Goal: Register for event/course

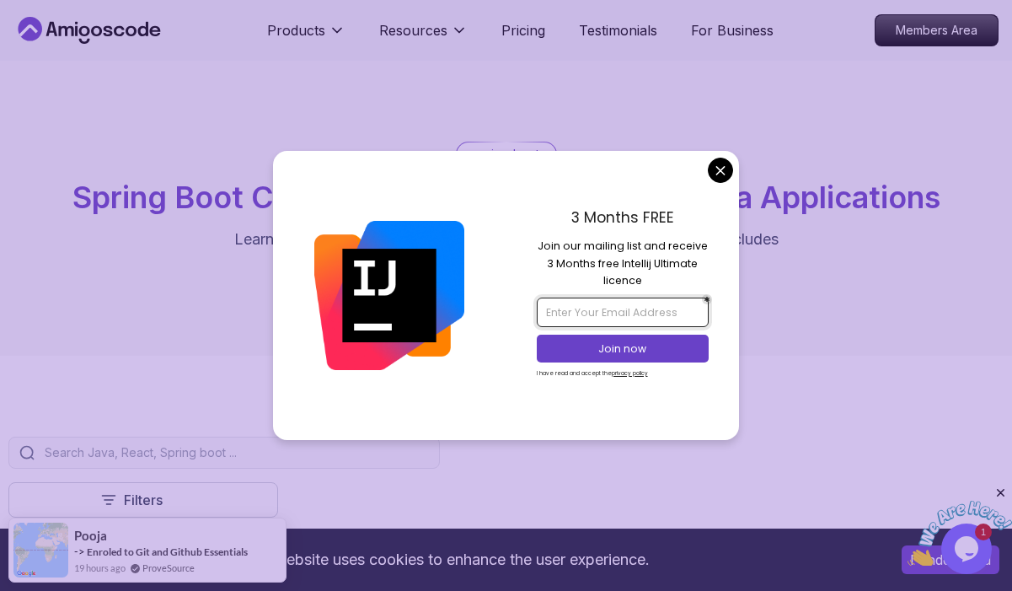
click at [645, 318] on input "email" at bounding box center [623, 311] width 172 height 29
type input "thefresherbase@gmail.com"
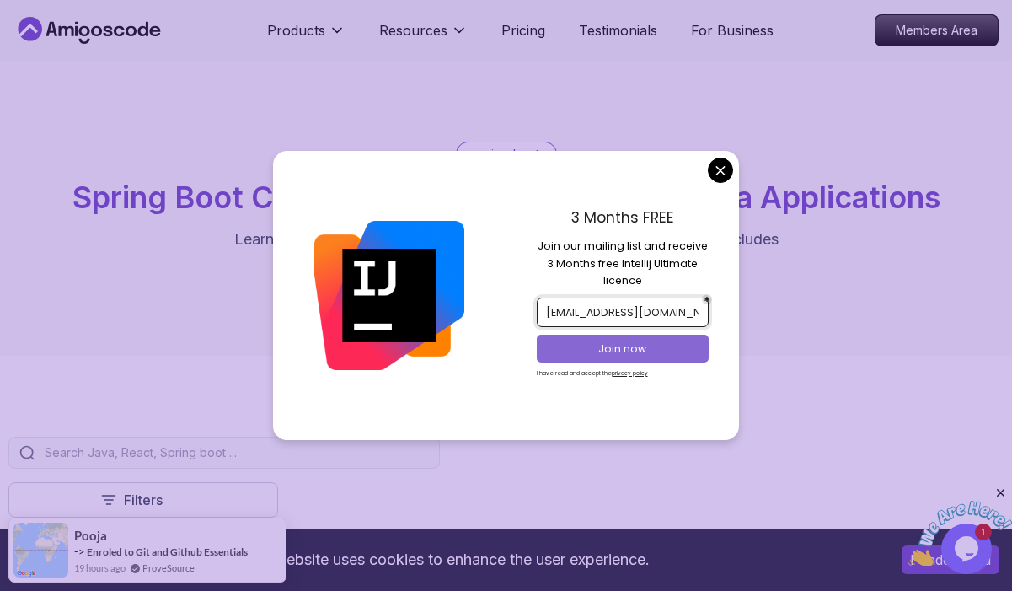
click at [644, 345] on p "Join now" at bounding box center [623, 348] width 140 height 15
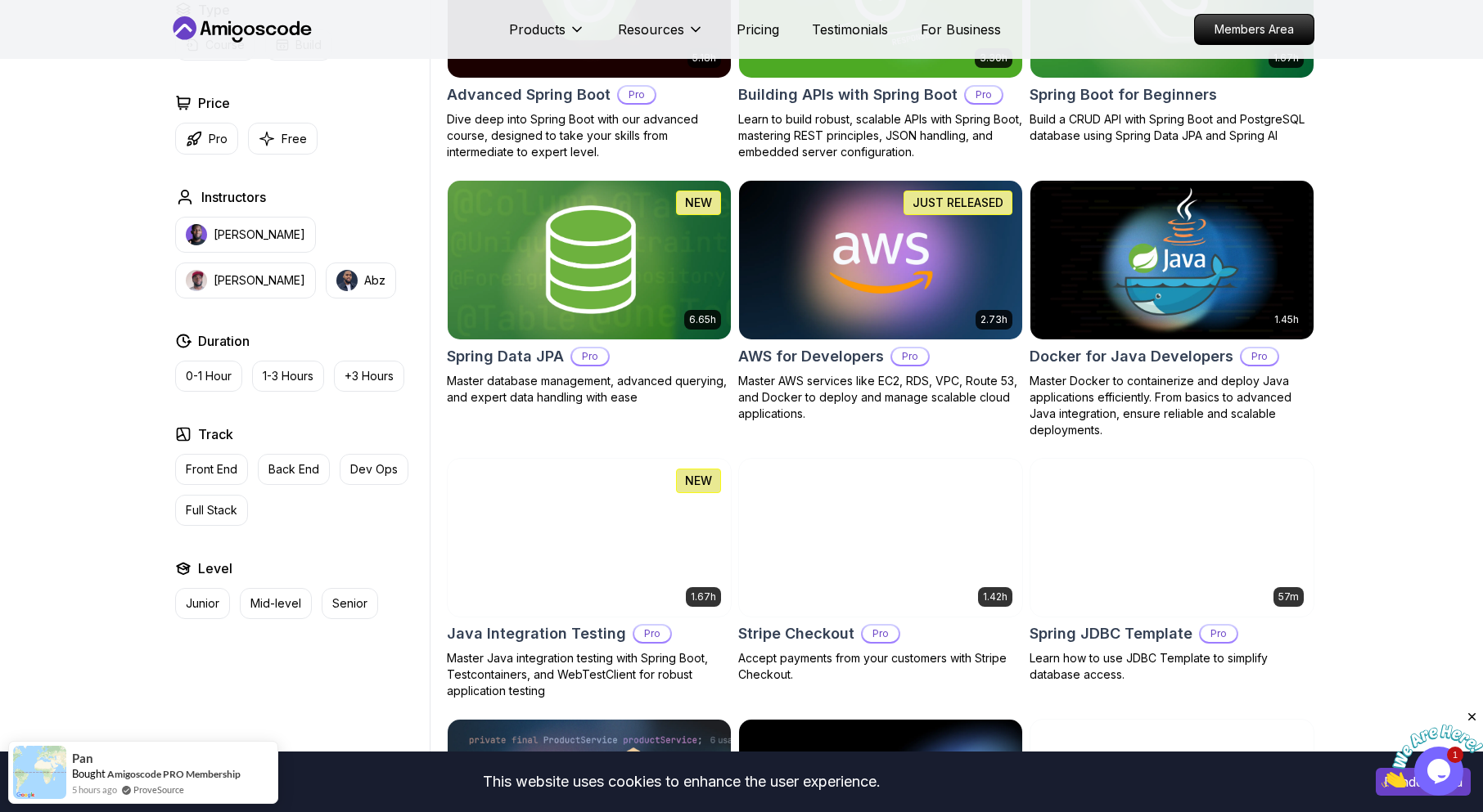
scroll to position [163, 0]
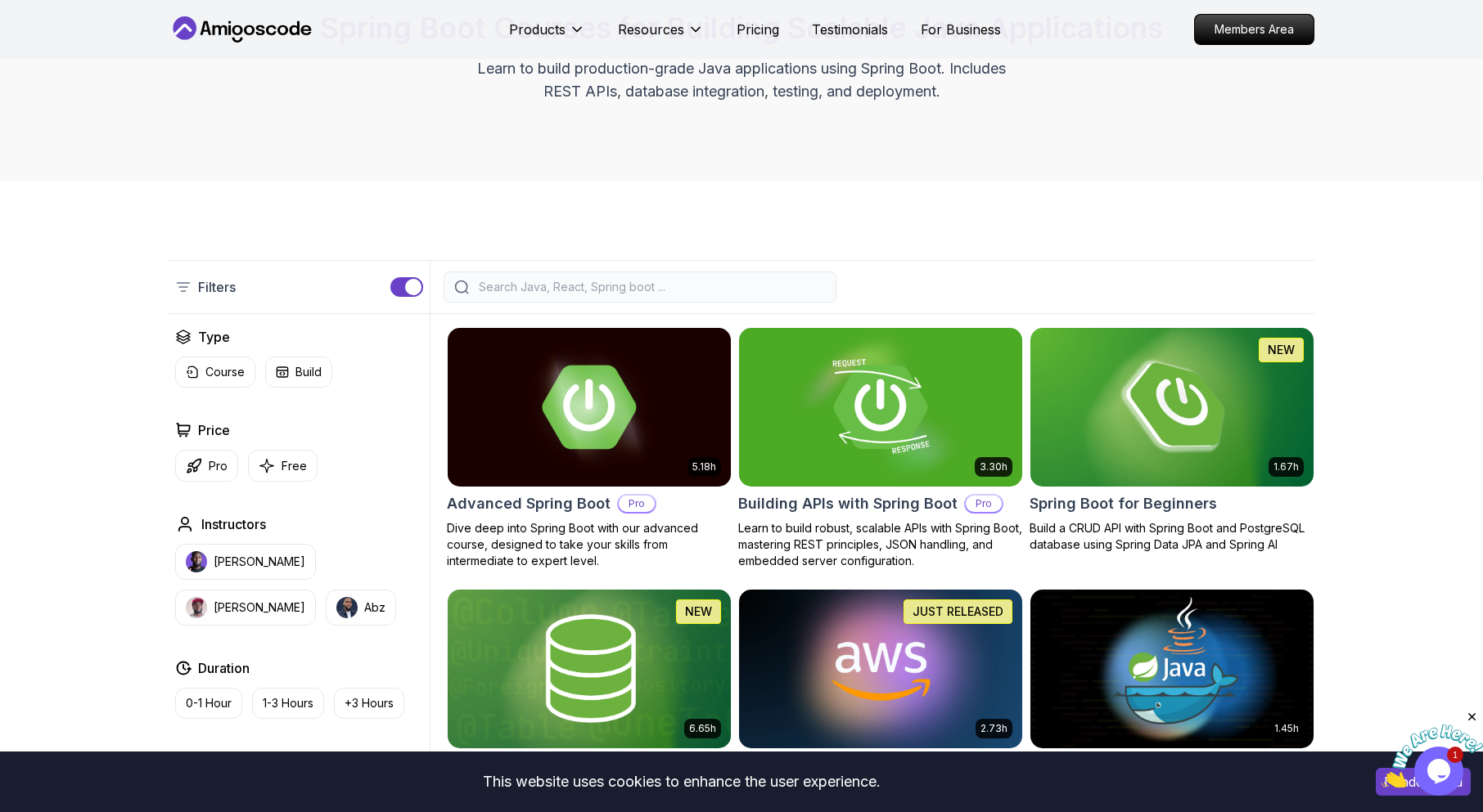
click at [397, 283] on button "button" at bounding box center [407, 288] width 33 height 19
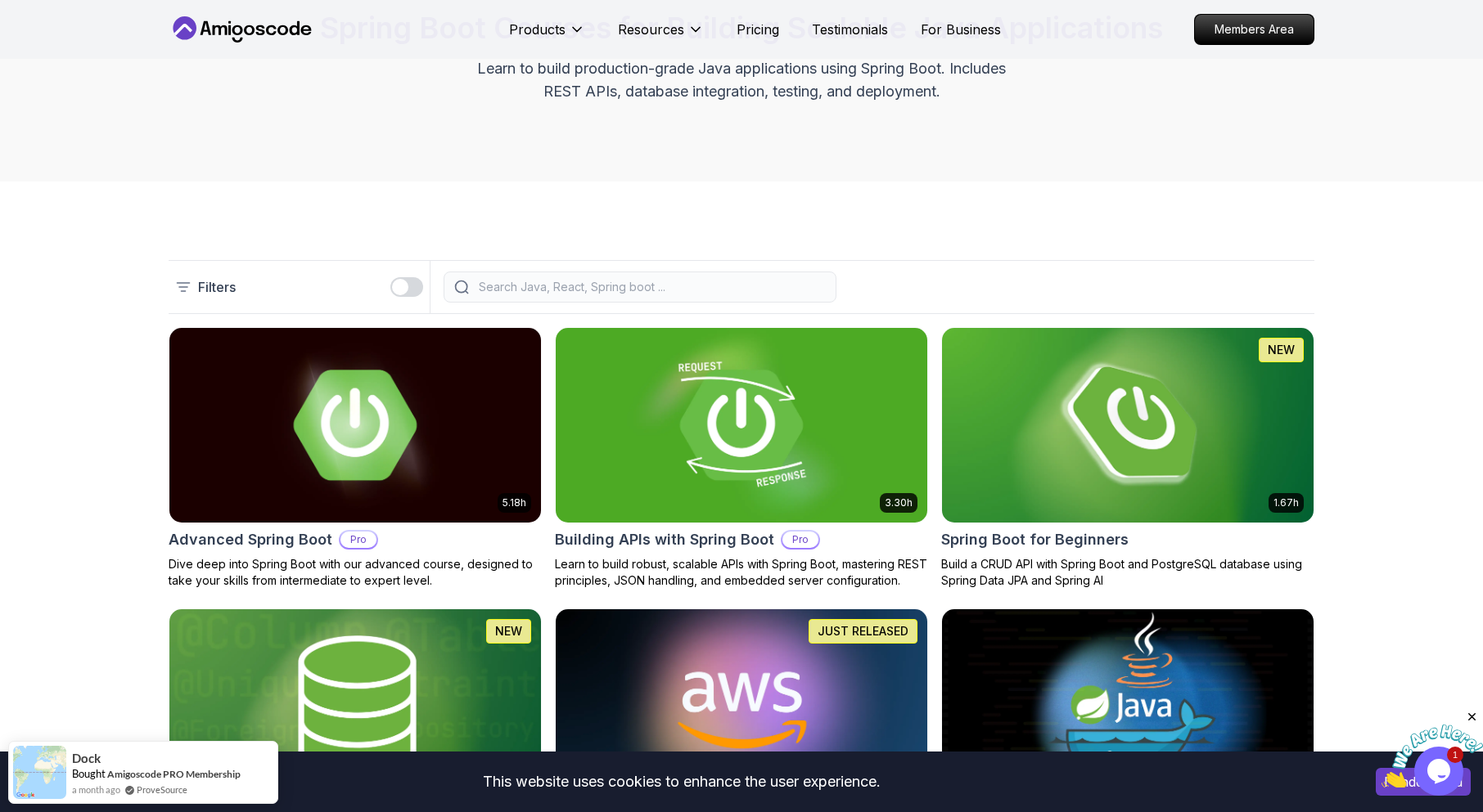
click at [404, 287] on div "button" at bounding box center [399, 287] width 17 height 17
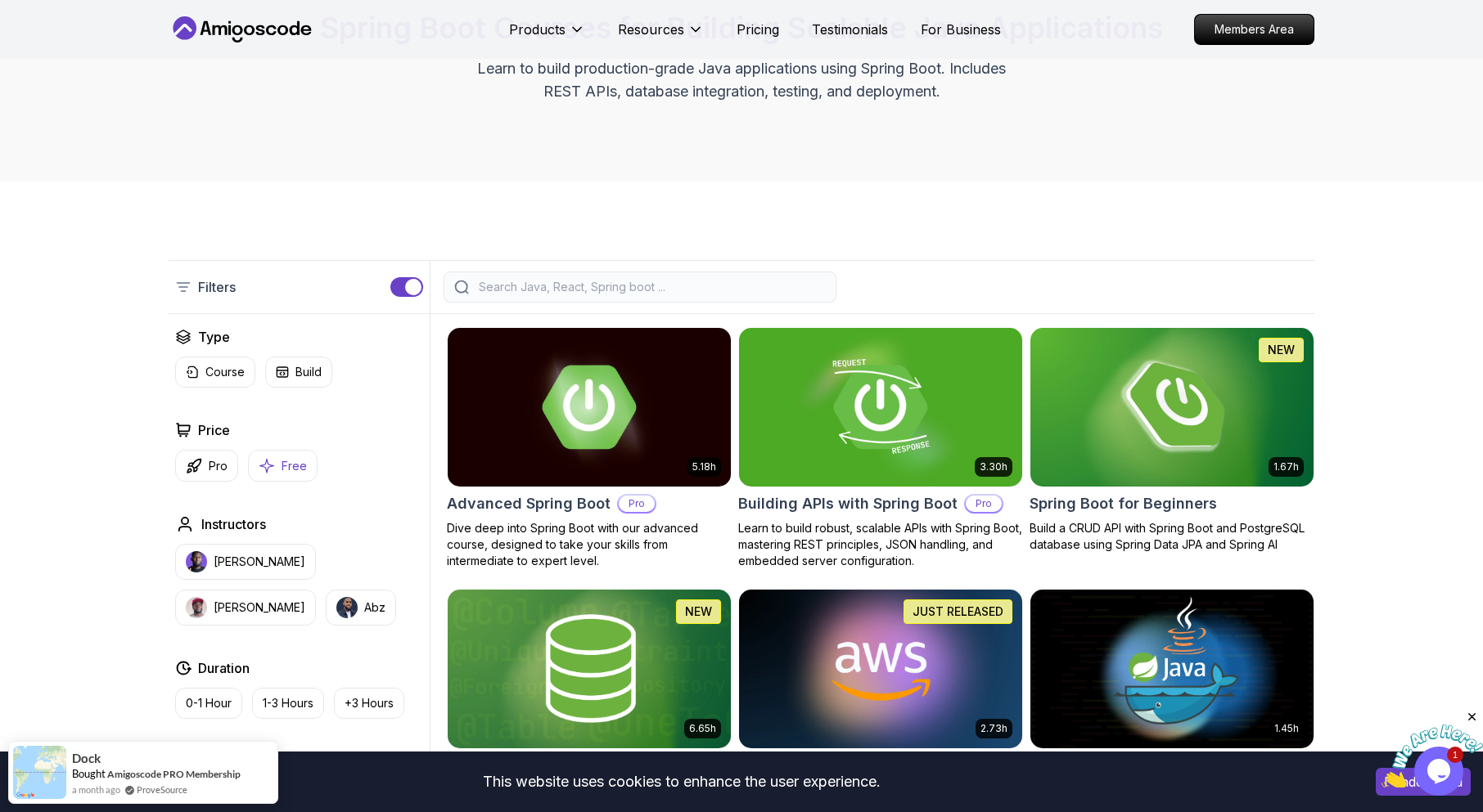
click at [285, 452] on button "Free" at bounding box center [283, 465] width 70 height 32
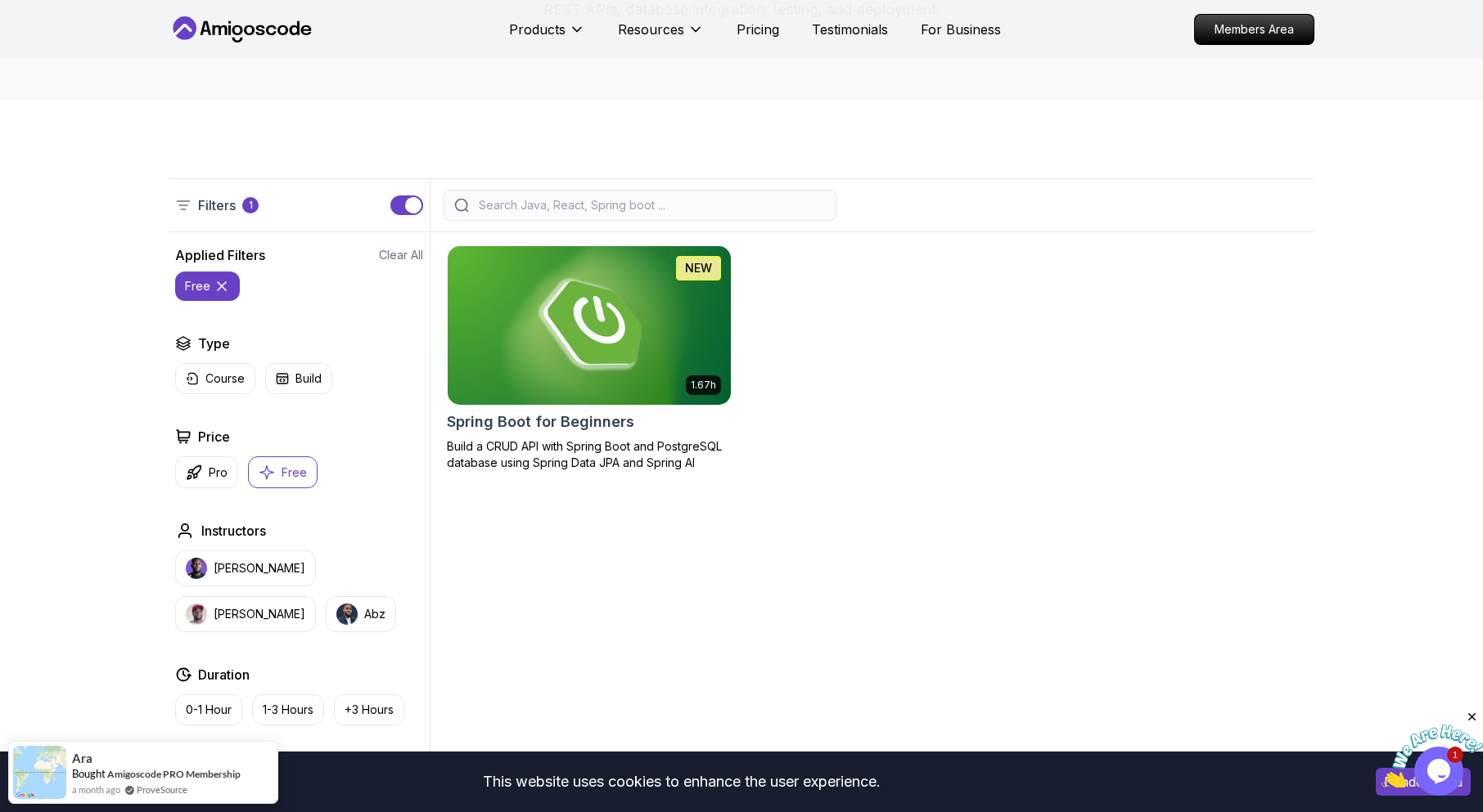
scroll to position [409, 0]
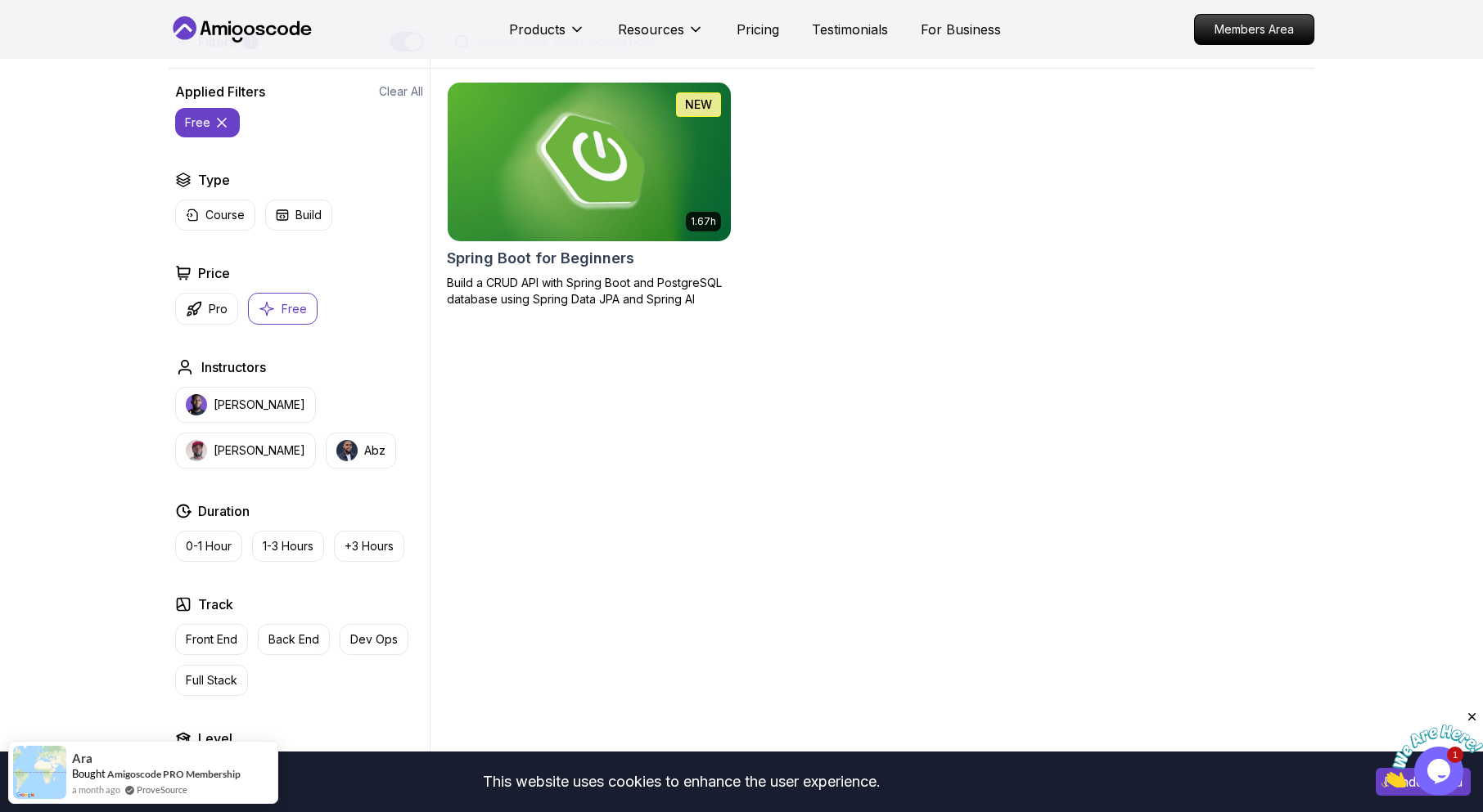
click at [489, 201] on img at bounding box center [589, 161] width 297 height 166
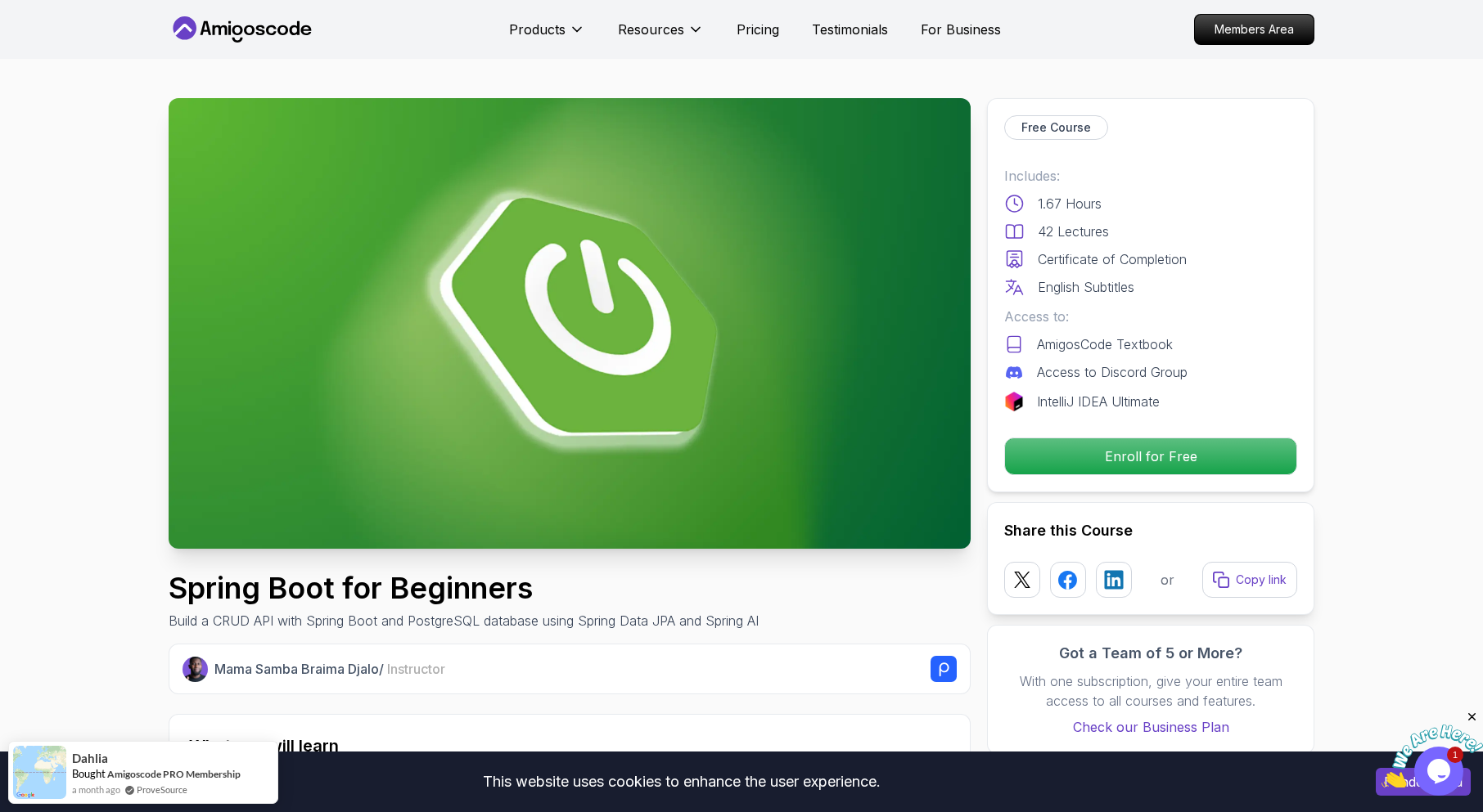
drag, startPoint x: 1037, startPoint y: 261, endPoint x: 1039, endPoint y: 253, distance: 8.2
click at [983, 260] on div "Certificate of Completion" at bounding box center [1152, 259] width 293 height 19
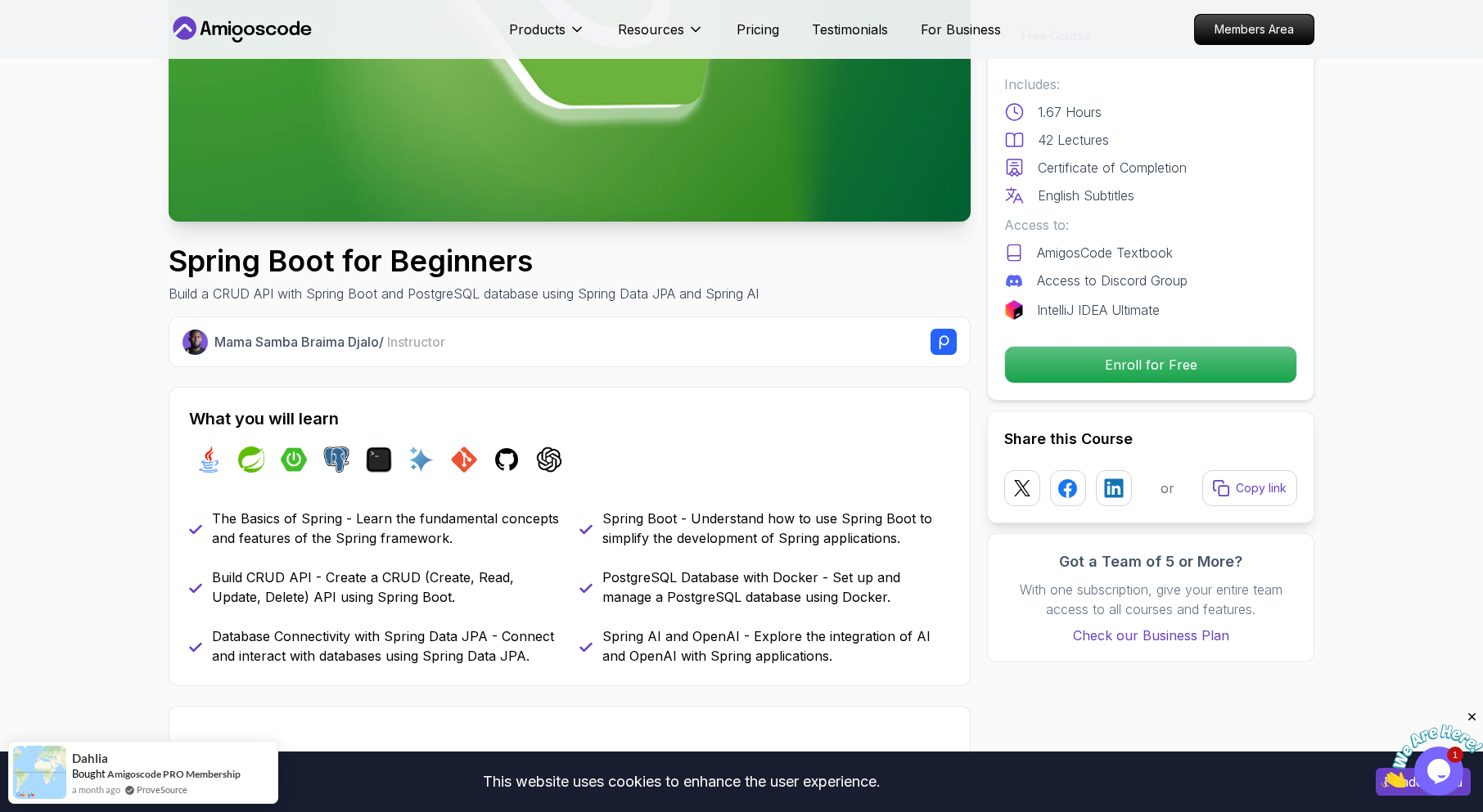
scroll to position [409, 0]
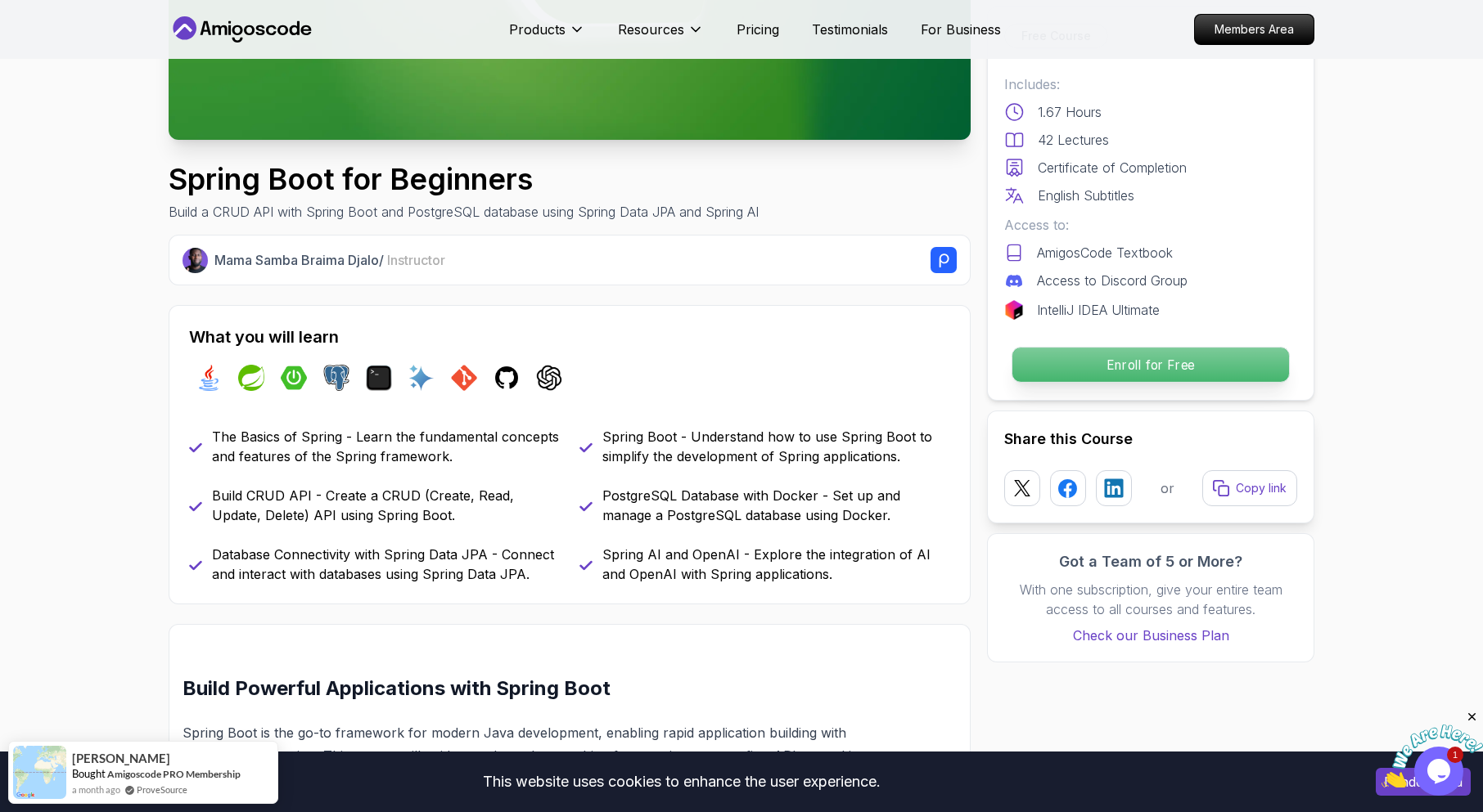
click at [983, 369] on p "Enroll for Free" at bounding box center [1151, 364] width 277 height 34
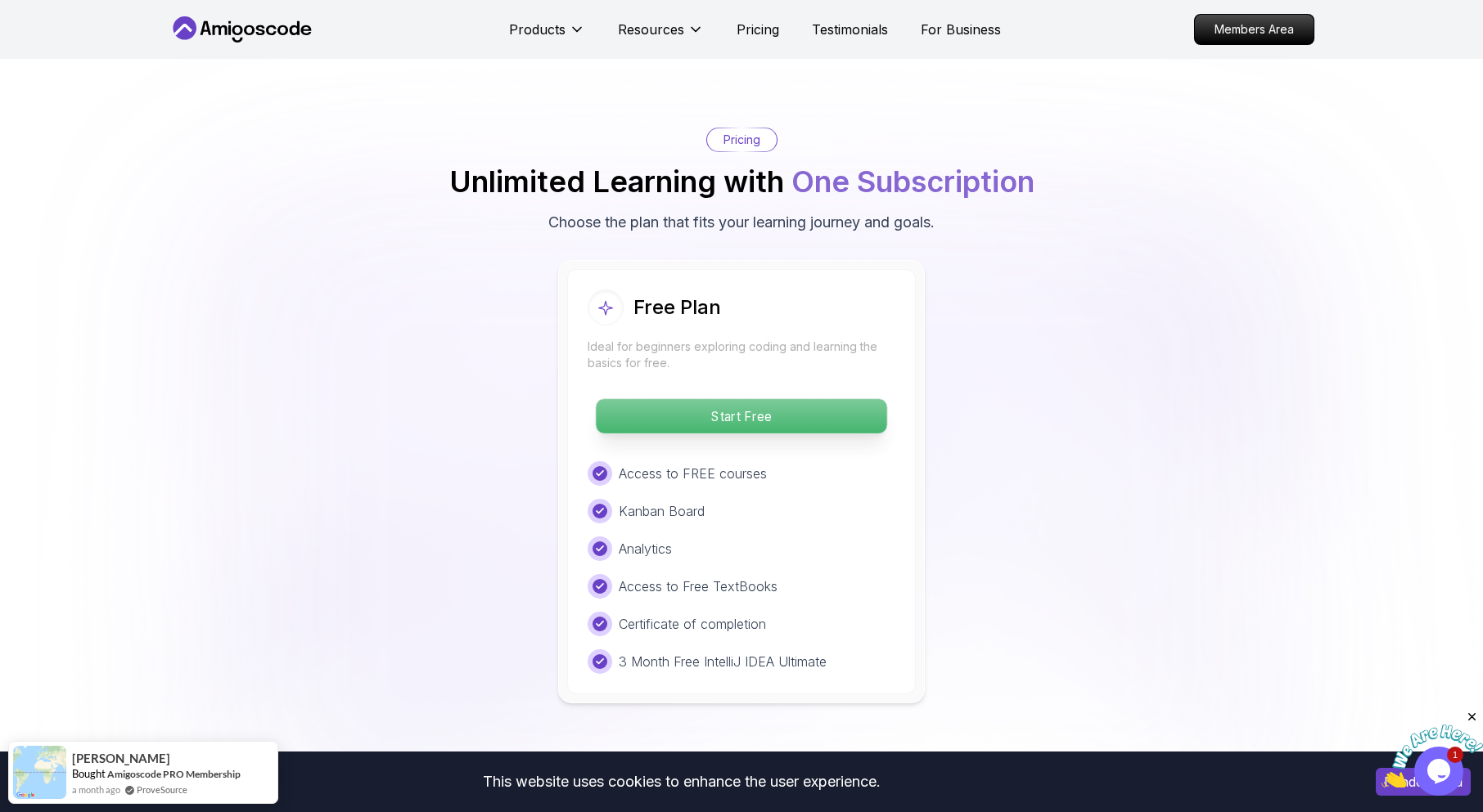
click at [745, 399] on p "Start Free" at bounding box center [741, 416] width 291 height 34
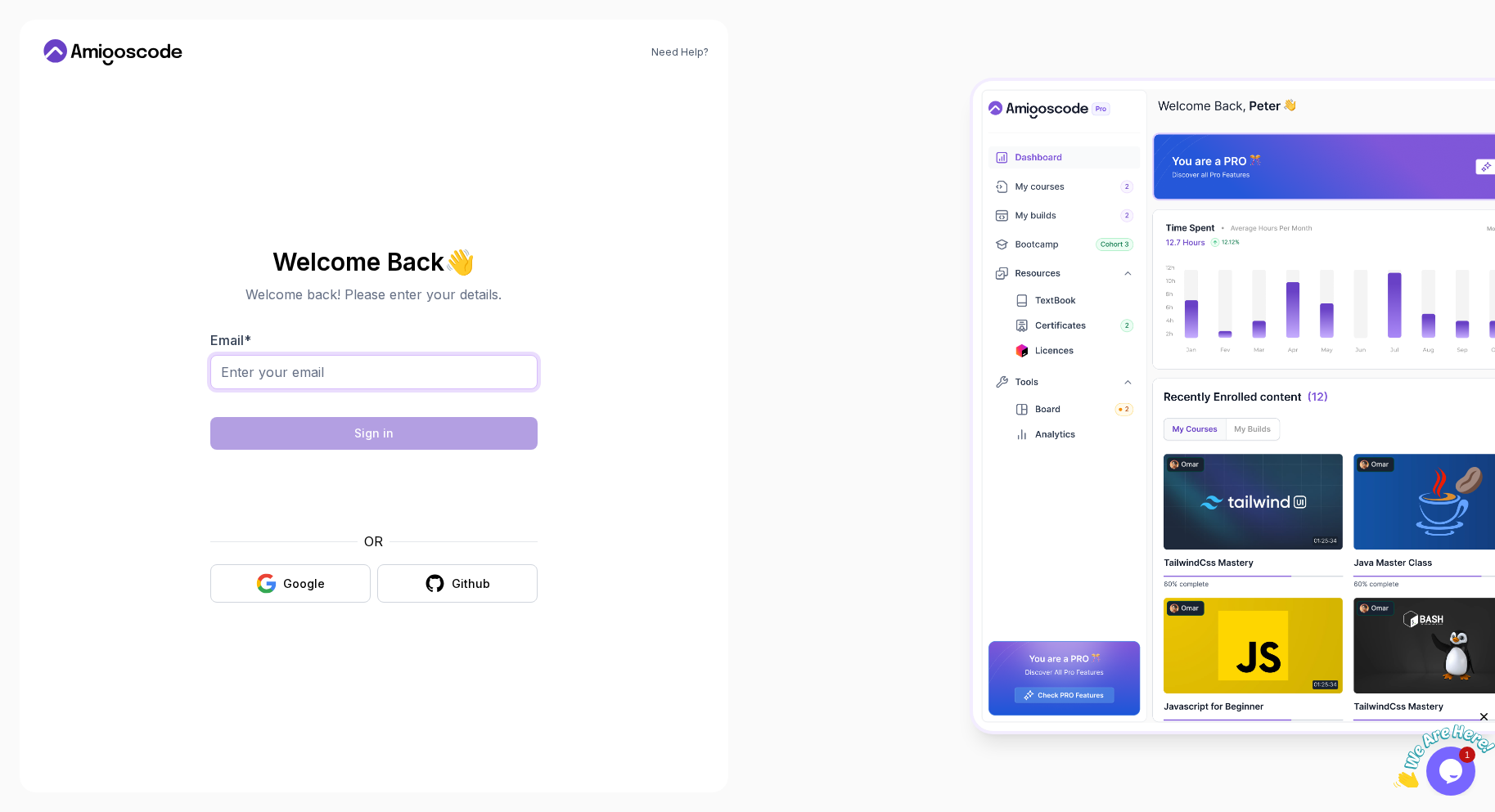
click at [532, 378] on input "Email *" at bounding box center [373, 372] width 327 height 34
type input "thefresherbase@gmail.com"
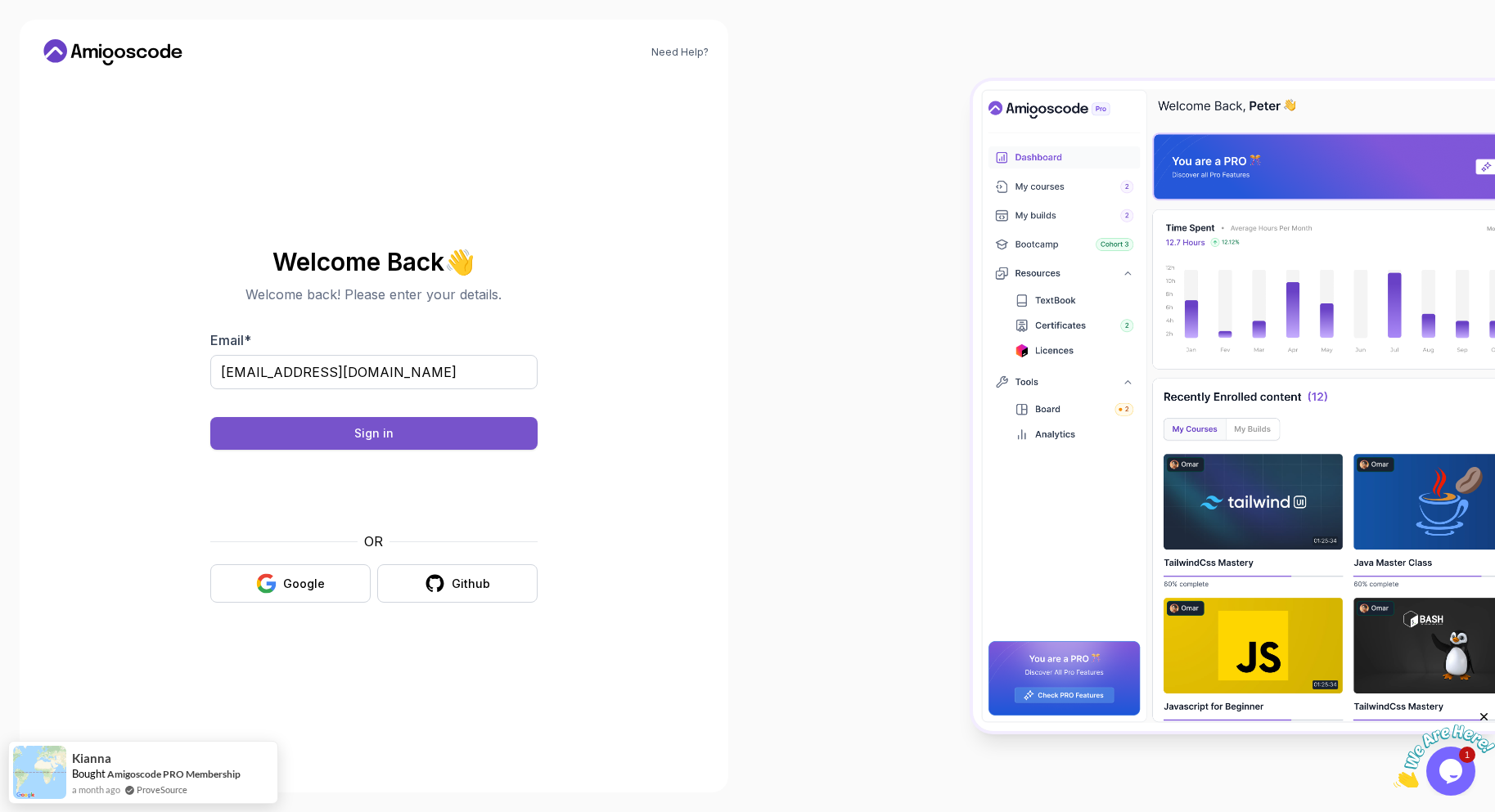
click at [433, 439] on button "Sign in" at bounding box center [373, 434] width 327 height 33
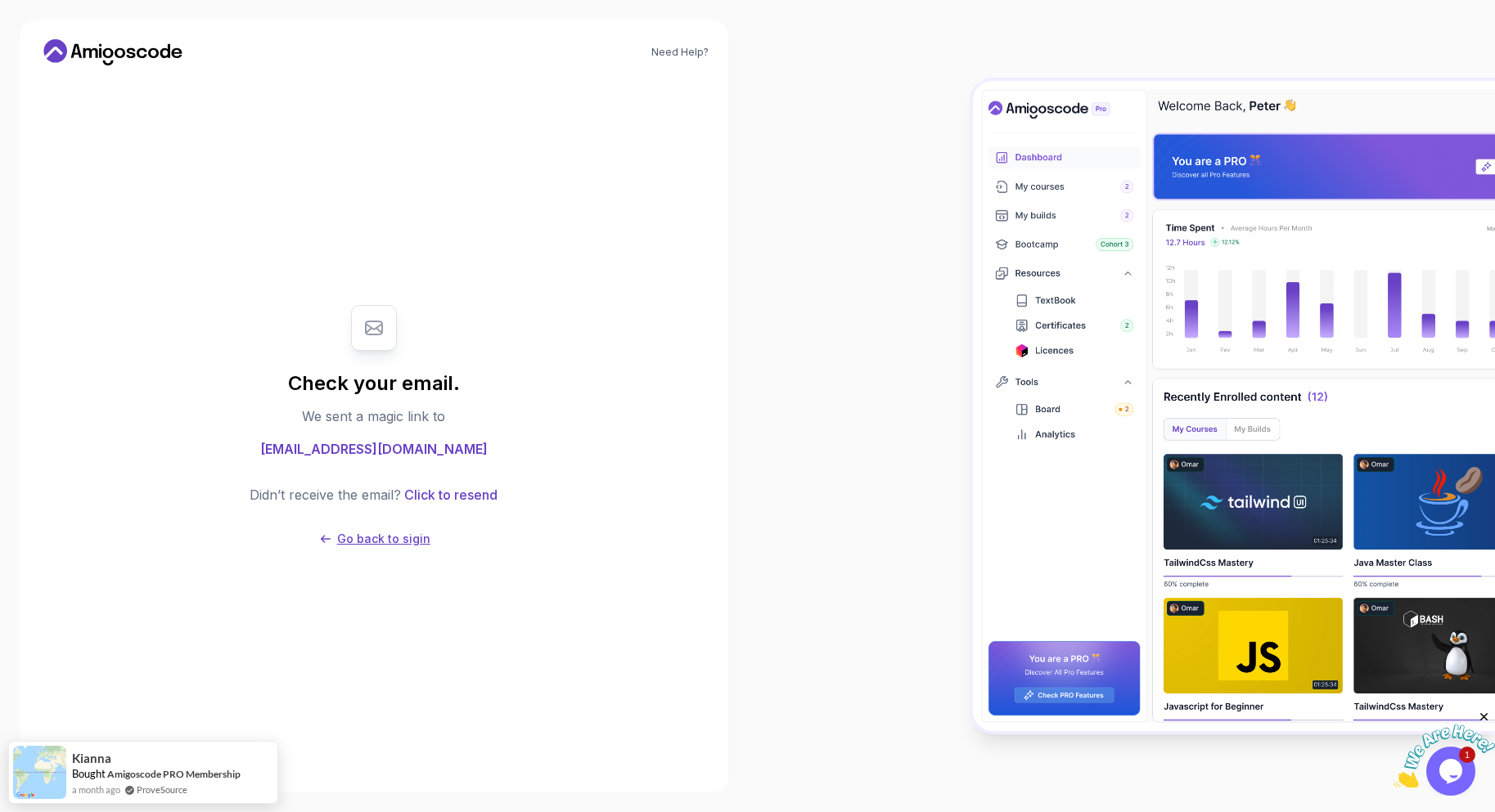
click at [354, 531] on p "Go back to sigin" at bounding box center [384, 539] width 93 height 17
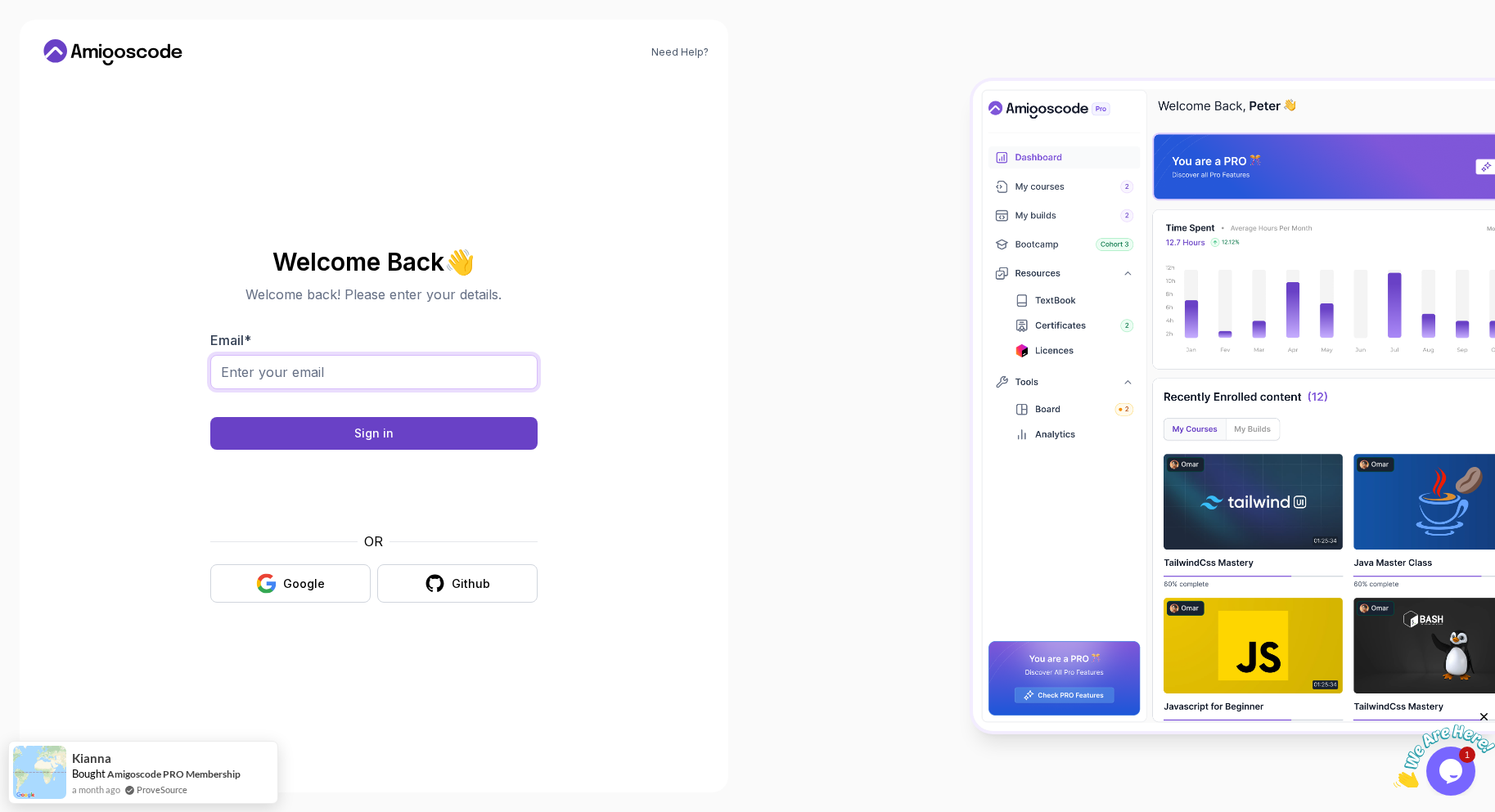
click at [366, 375] on input "Email *" at bounding box center [373, 372] width 327 height 34
type input "thefresherbase@gmail.com"
click at [367, 423] on button "Sign in" at bounding box center [373, 434] width 327 height 33
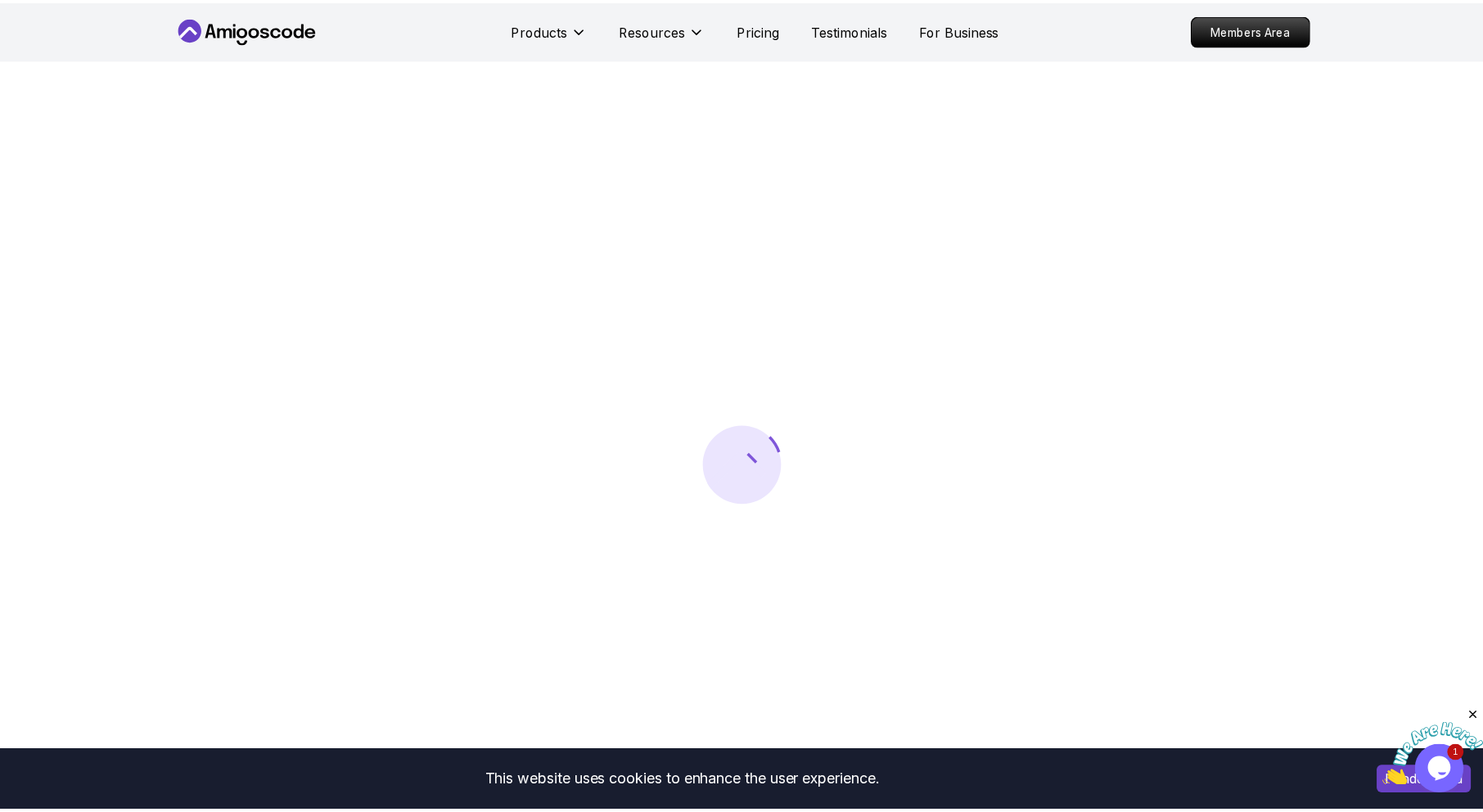
scroll to position [857, 0]
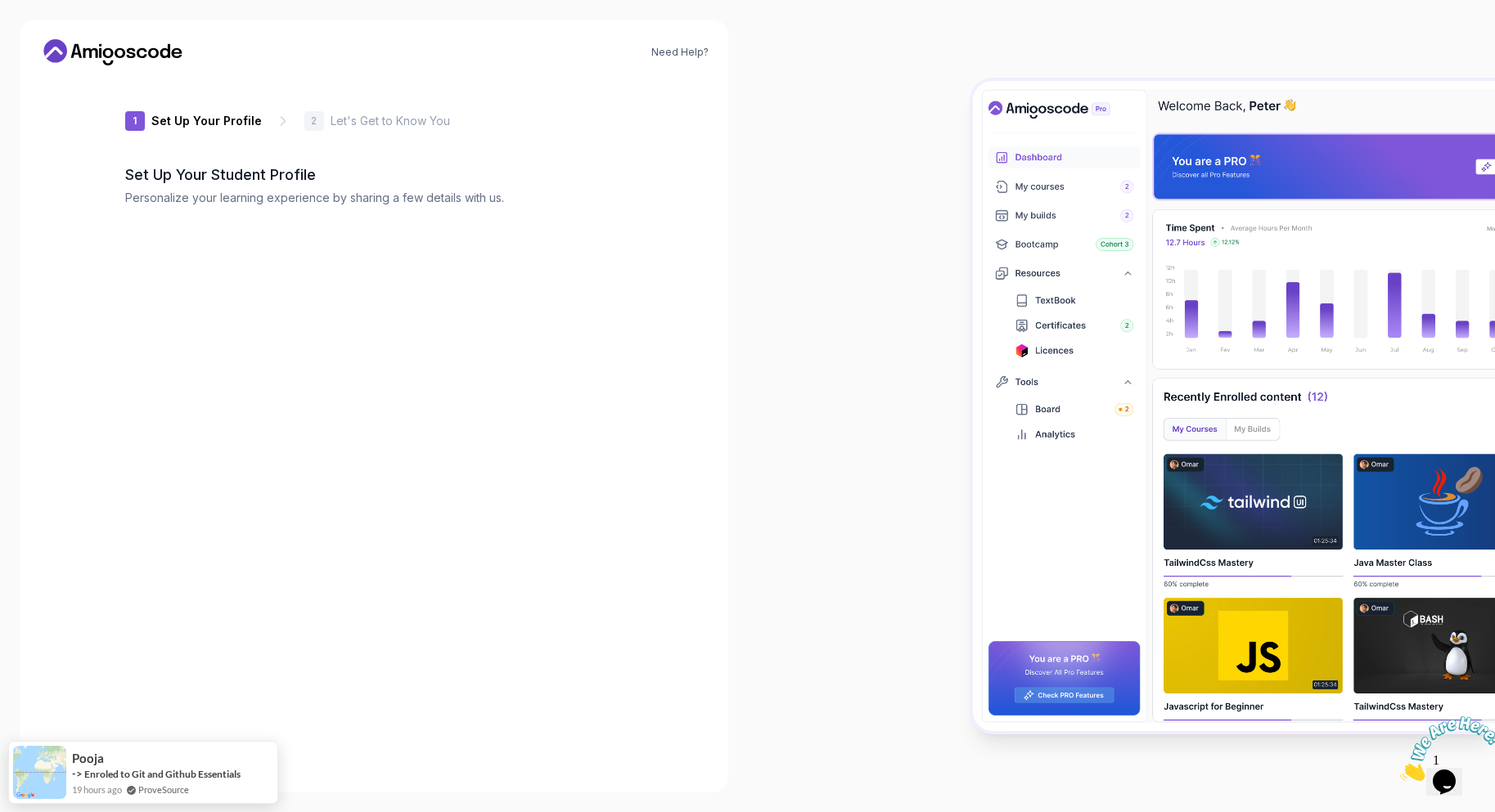
type input "vividbeetle3467c"
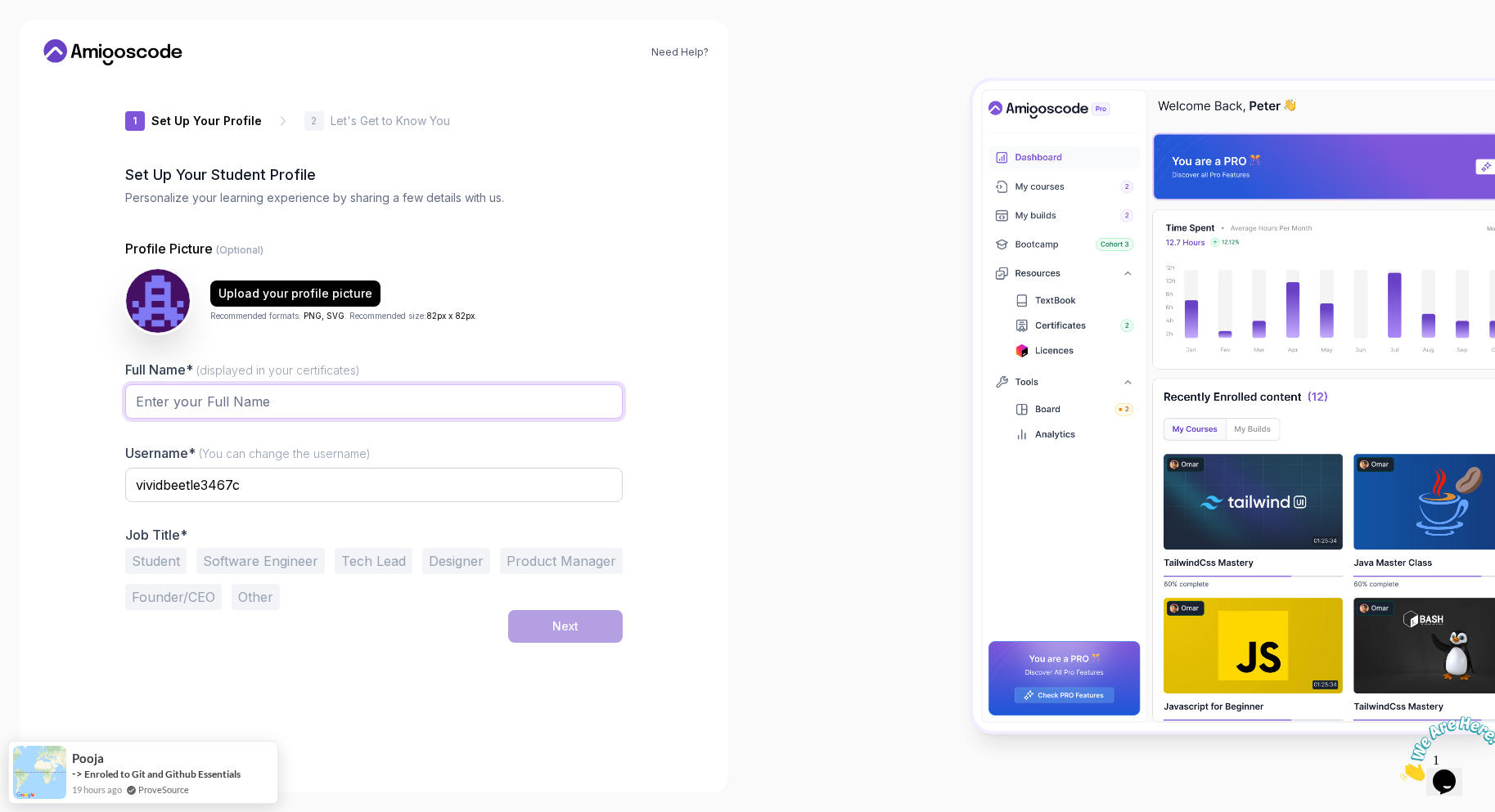
click at [325, 386] on input "Full Name* (displayed in your certificates)" at bounding box center [374, 401] width 497 height 34
type input "luwusowski"
click at [293, 481] on input "vividbeetle3467c" at bounding box center [374, 485] width 497 height 34
drag, startPoint x: 293, startPoint y: 400, endPoint x: 122, endPoint y: 397, distance: 171.0
click at [122, 397] on div "1 Set Up Your Profile 1 Set Up Your Profile 2 Let's Get to Know You Set Up Your…" at bounding box center [374, 425] width 550 height 694
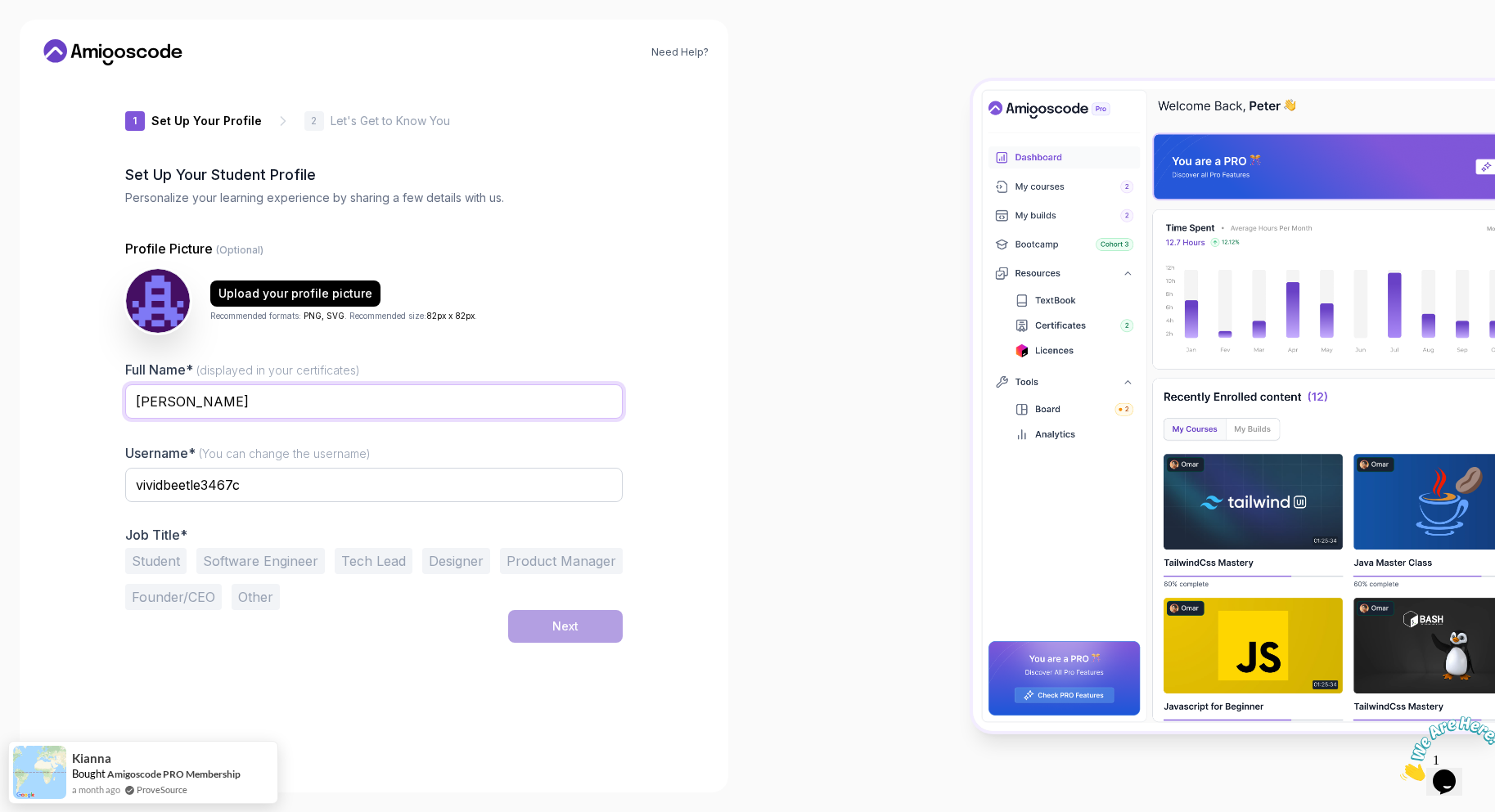
type input "[PERSON_NAME]"
drag, startPoint x: 278, startPoint y: 480, endPoint x: 72, endPoint y: 491, distance: 206.3
click at [72, 491] on div "Need Help? 1 Set Up Your Profile 1 Set Up Your Profile 2 Let's Get to Know You …" at bounding box center [373, 406] width 708 height 773
type input "lewusowski"
click at [169, 562] on button "Student" at bounding box center [155, 560] width 61 height 26
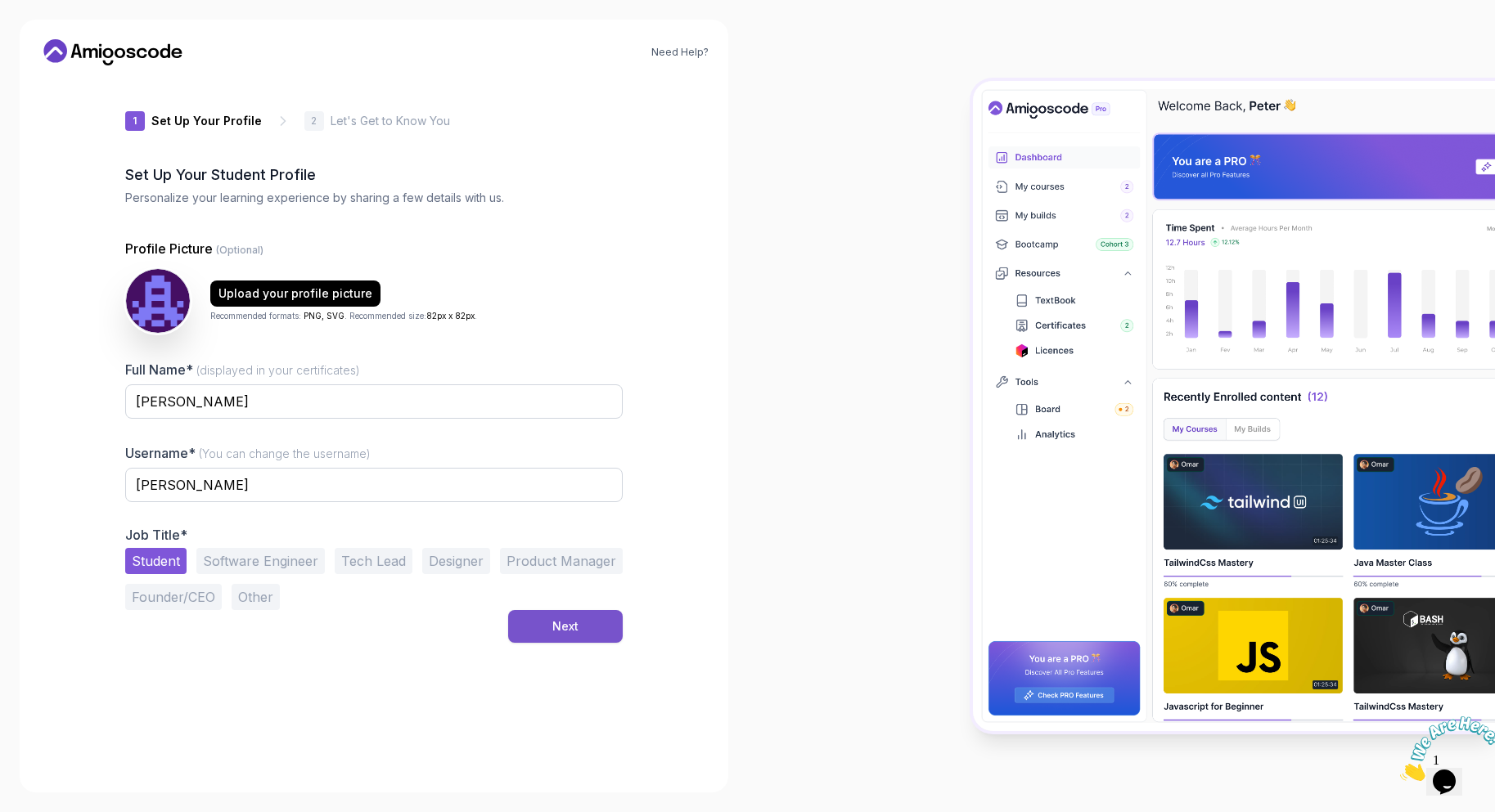
click at [563, 624] on div "Next" at bounding box center [565, 626] width 26 height 17
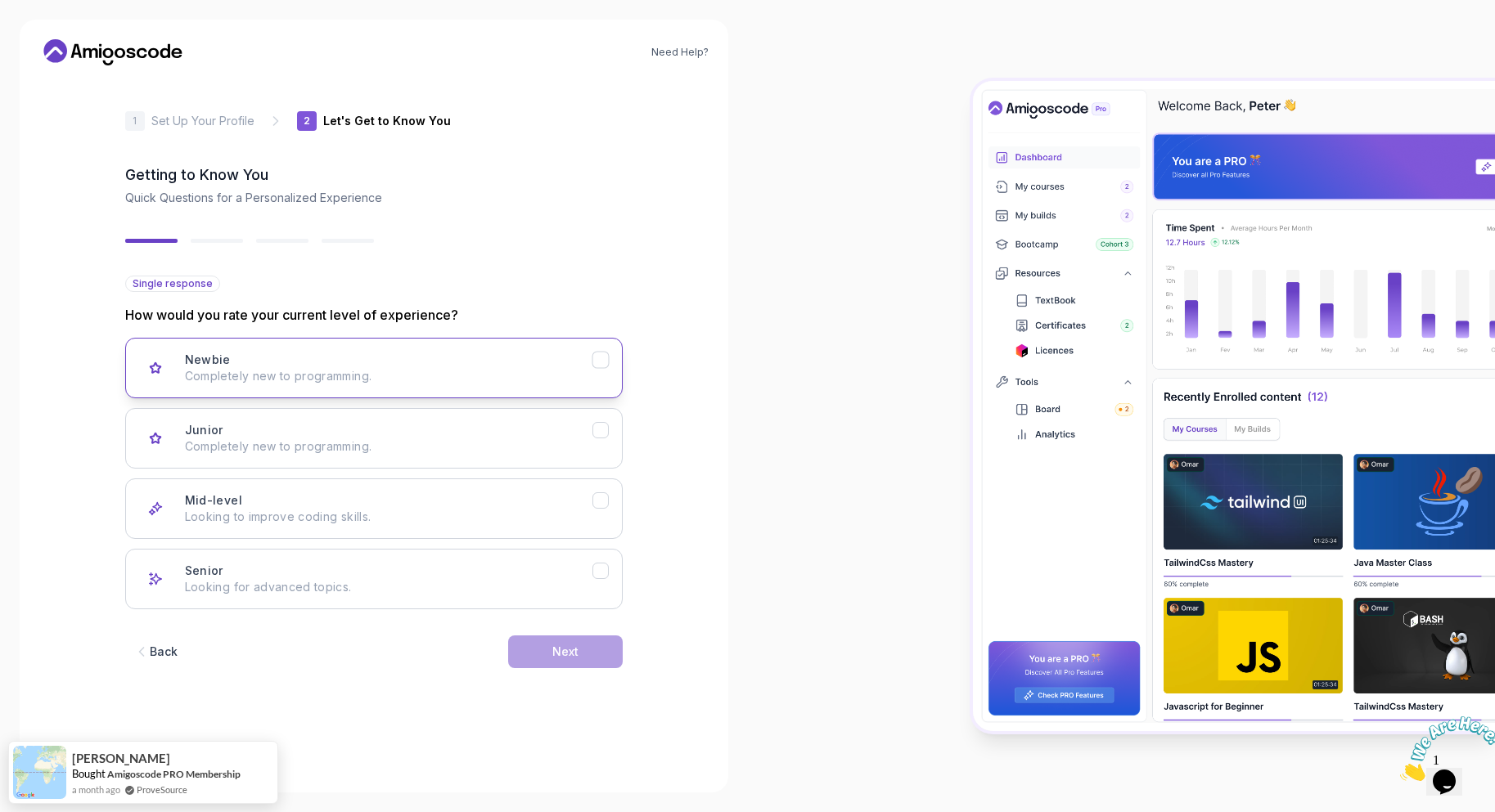
click at [378, 370] on p "Completely new to programming." at bounding box center [389, 376] width 408 height 17
click at [465, 463] on button "Junior Completely new to programming." at bounding box center [374, 438] width 497 height 60
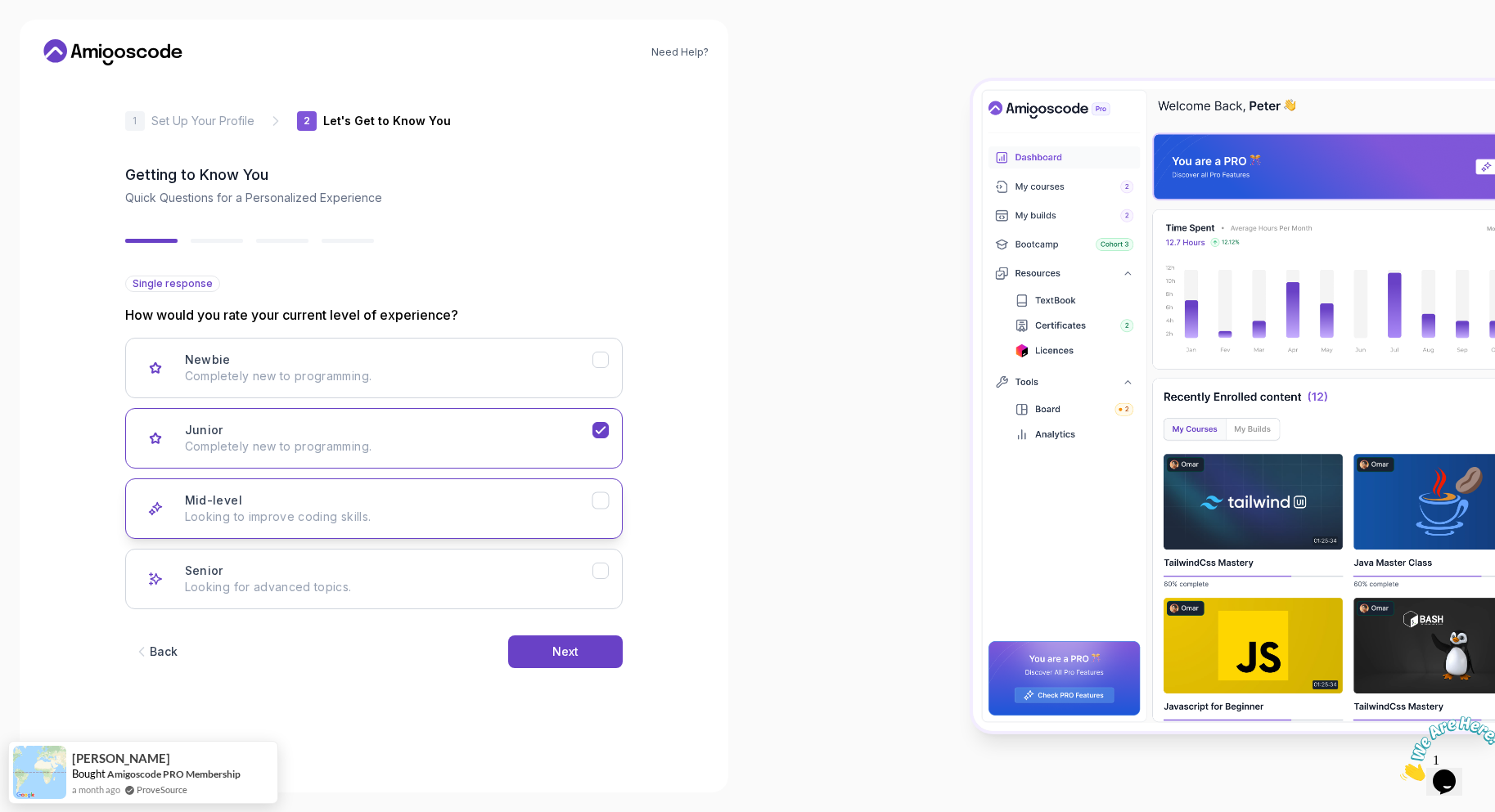
click at [439, 502] on div "Mid-level Looking to improve coding skills." at bounding box center [389, 509] width 408 height 33
click at [595, 658] on button "Next" at bounding box center [565, 653] width 115 height 33
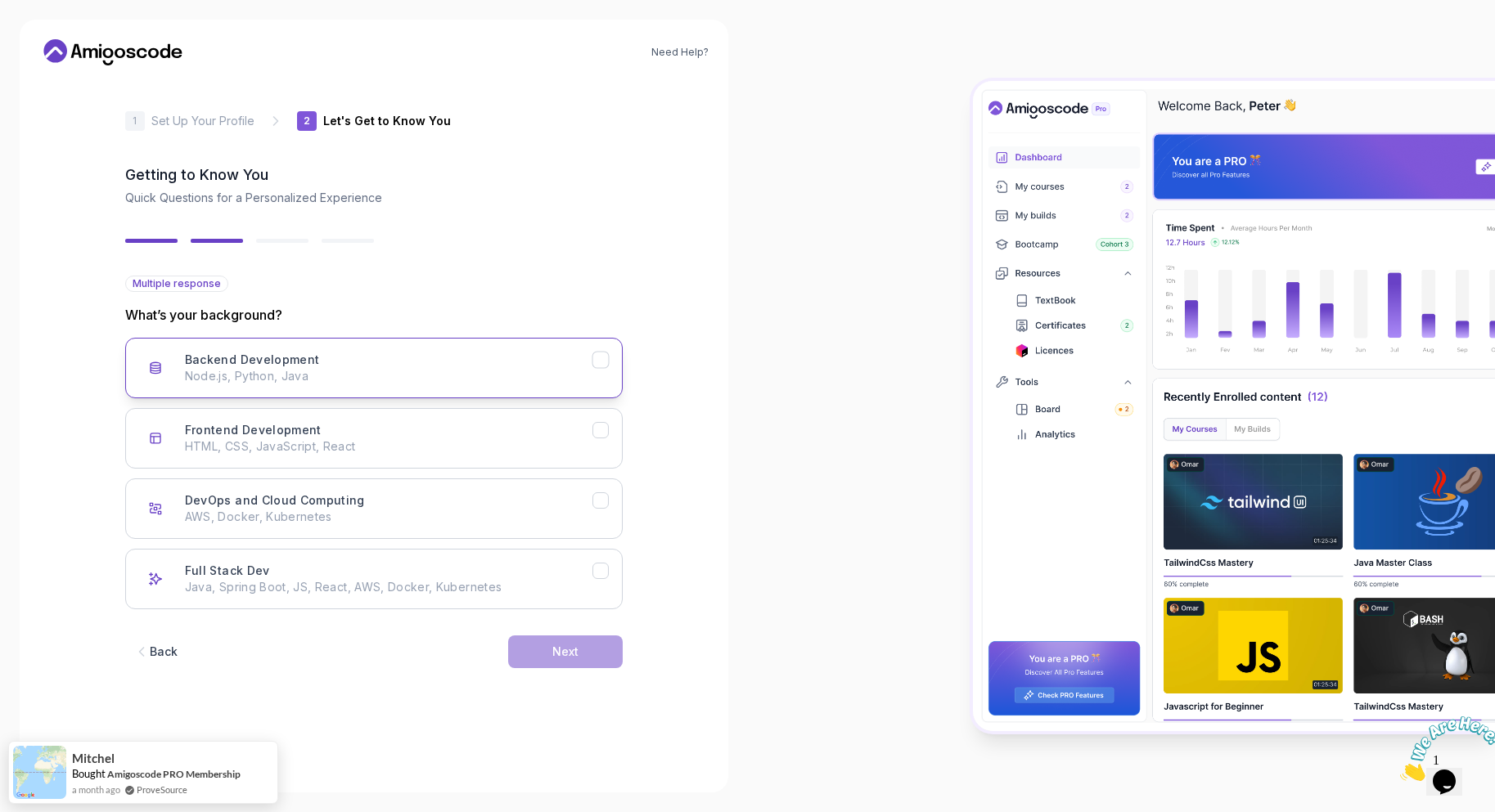
click at [306, 380] on p "Node.js, Python, Java" at bounding box center [389, 376] width 408 height 17
click at [320, 393] on button "Backend Development Node.js, Python, Java" at bounding box center [374, 368] width 497 height 60
click at [319, 439] on div "Frontend Development HTML, CSS, JavaScript, React" at bounding box center [389, 439] width 408 height 33
click at [293, 373] on p "Node.js, Python, Java" at bounding box center [389, 376] width 408 height 17
click at [294, 417] on button "Frontend Development HTML, CSS, JavaScript, React" at bounding box center [374, 438] width 497 height 60
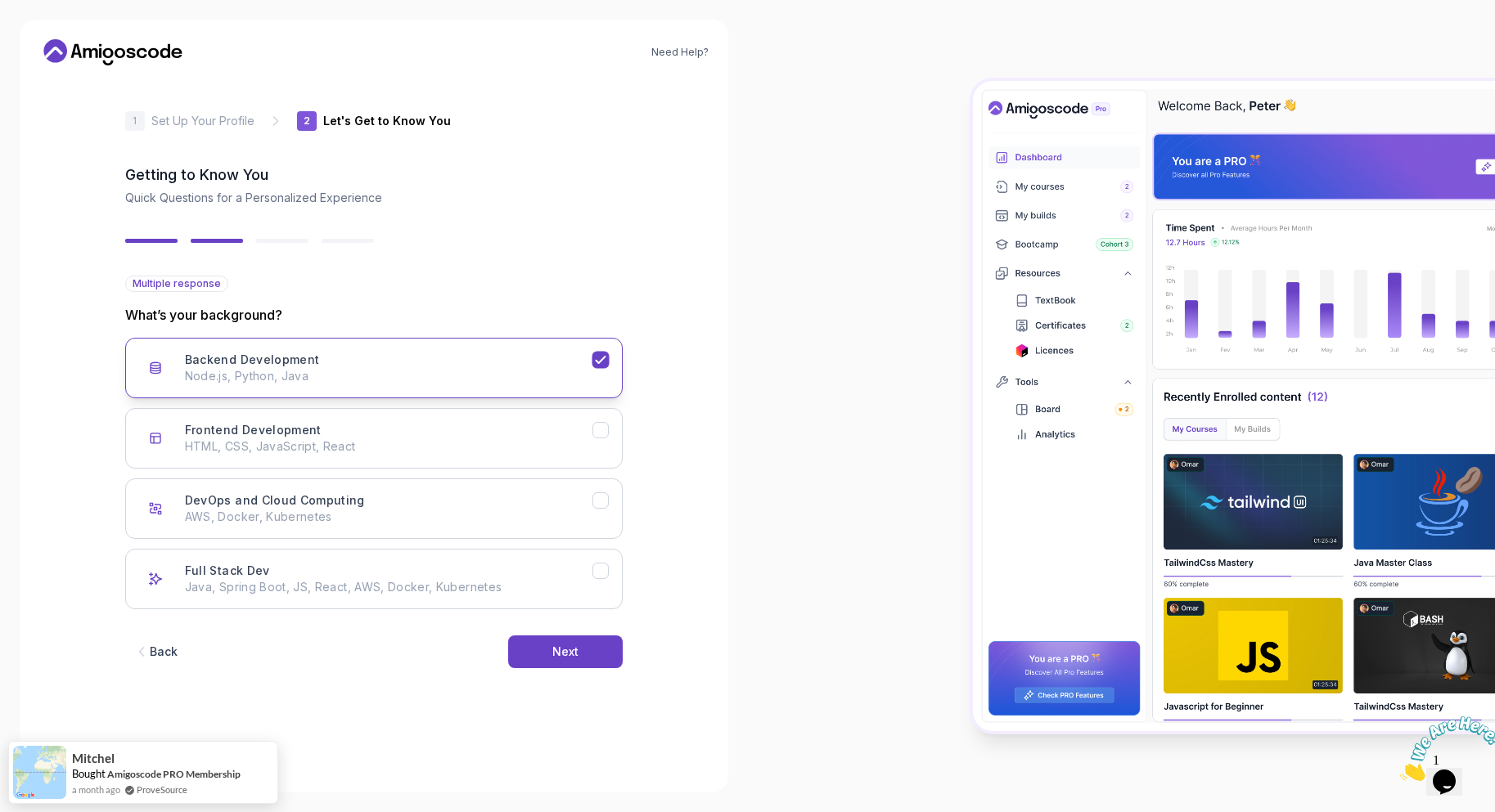
drag, startPoint x: 289, startPoint y: 366, endPoint x: 289, endPoint y: 387, distance: 21.0
click at [289, 371] on div "Backend Development Node.js, Python, Java" at bounding box center [389, 368] width 408 height 33
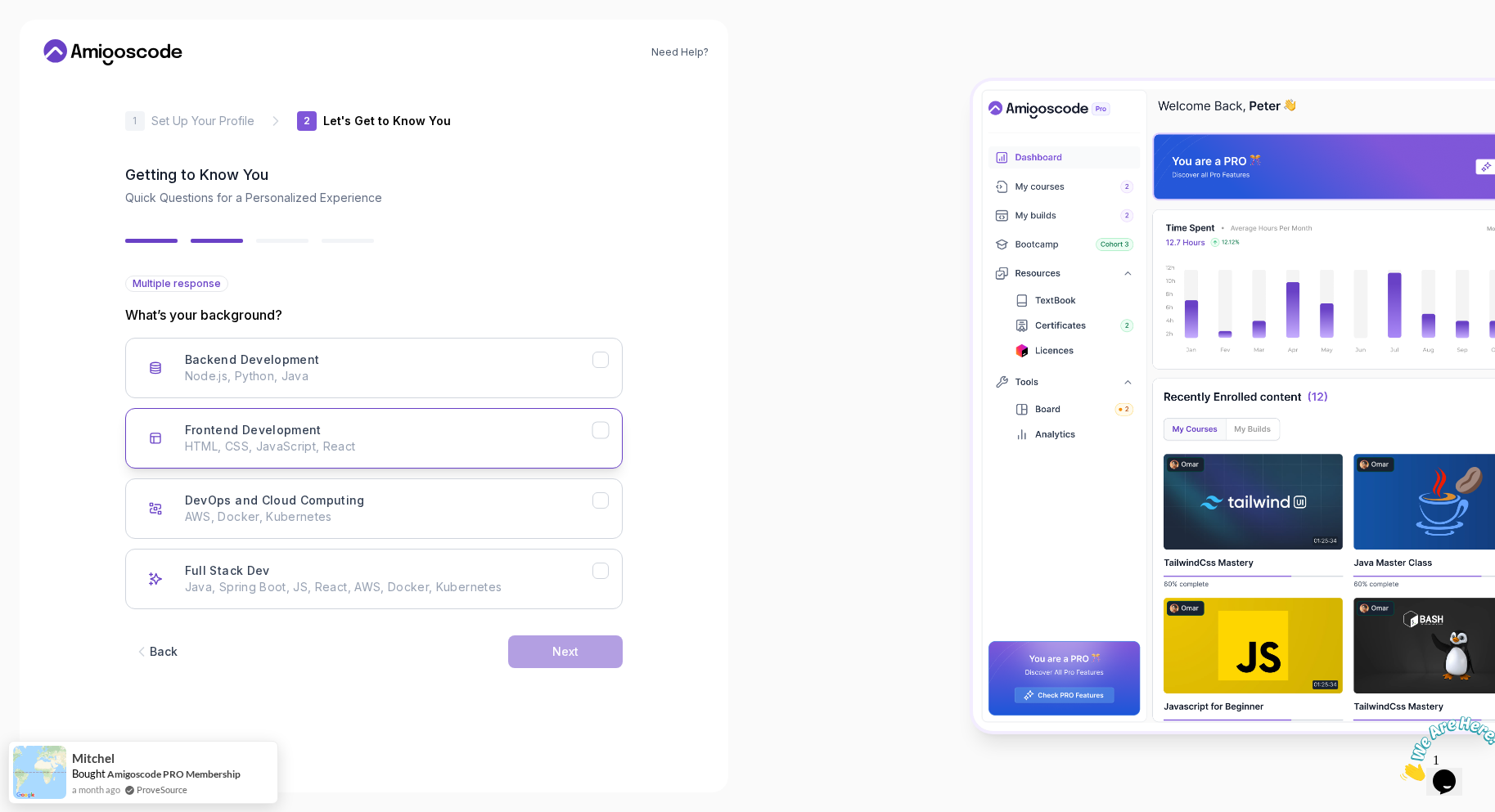
click at [291, 423] on h3 "Frontend Development" at bounding box center [253, 430] width 137 height 17
drag, startPoint x: 290, startPoint y: 362, endPoint x: 298, endPoint y: 413, distance: 51.6
click at [290, 368] on div "Backend Development Node.js, Python, Java" at bounding box center [389, 368] width 408 height 33
drag, startPoint x: 298, startPoint y: 417, endPoint x: 298, endPoint y: 374, distance: 43.0
click at [298, 418] on button "Frontend Development HTML, CSS, JavaScript, React" at bounding box center [374, 438] width 497 height 60
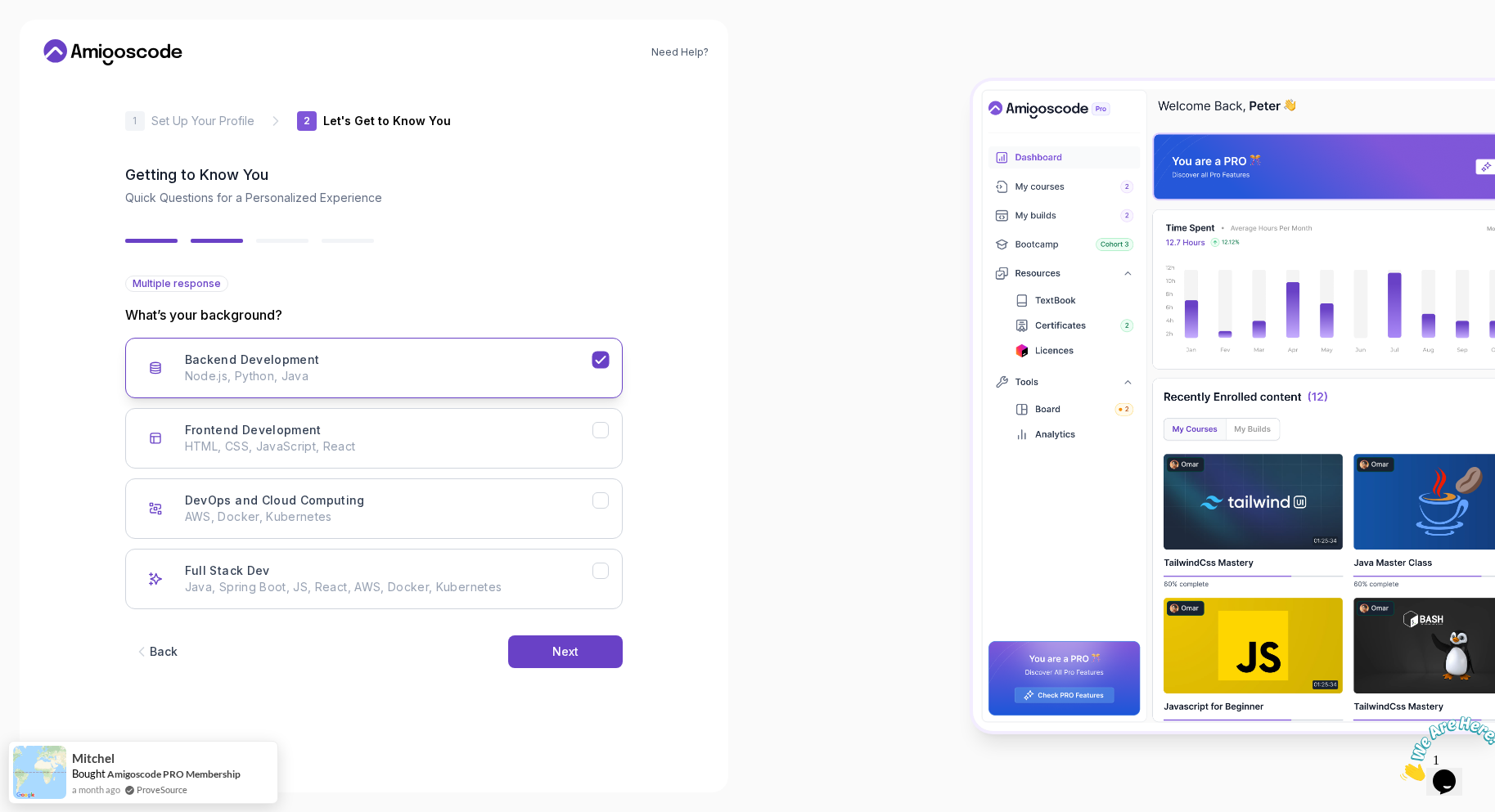
drag, startPoint x: 297, startPoint y: 365, endPoint x: 294, endPoint y: 374, distance: 9.5
click at [294, 372] on div "Backend Development Node.js, Python, Java" at bounding box center [389, 368] width 408 height 33
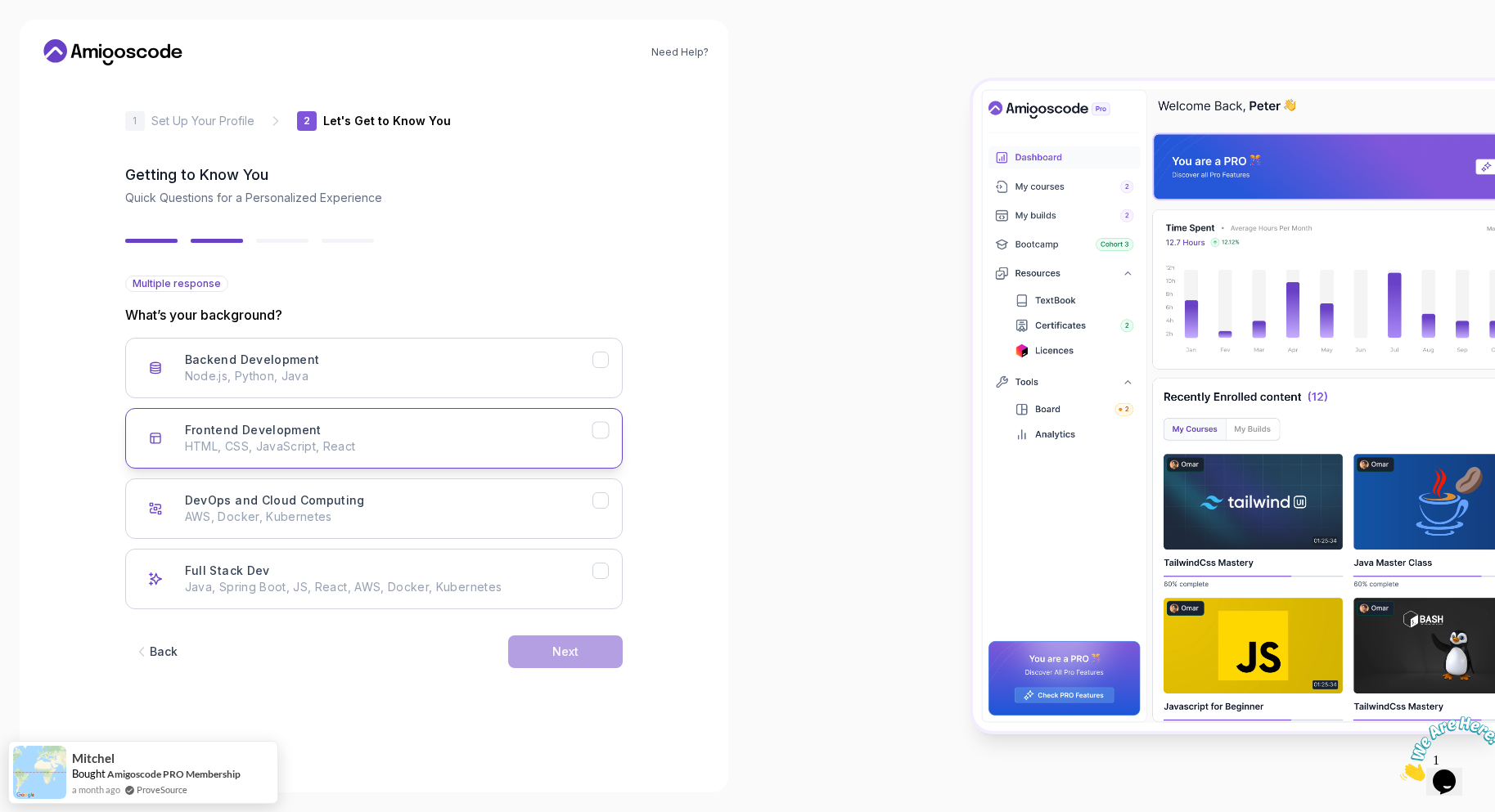
click at [286, 420] on button "Frontend Development HTML, CSS, JavaScript, React" at bounding box center [374, 438] width 497 height 60
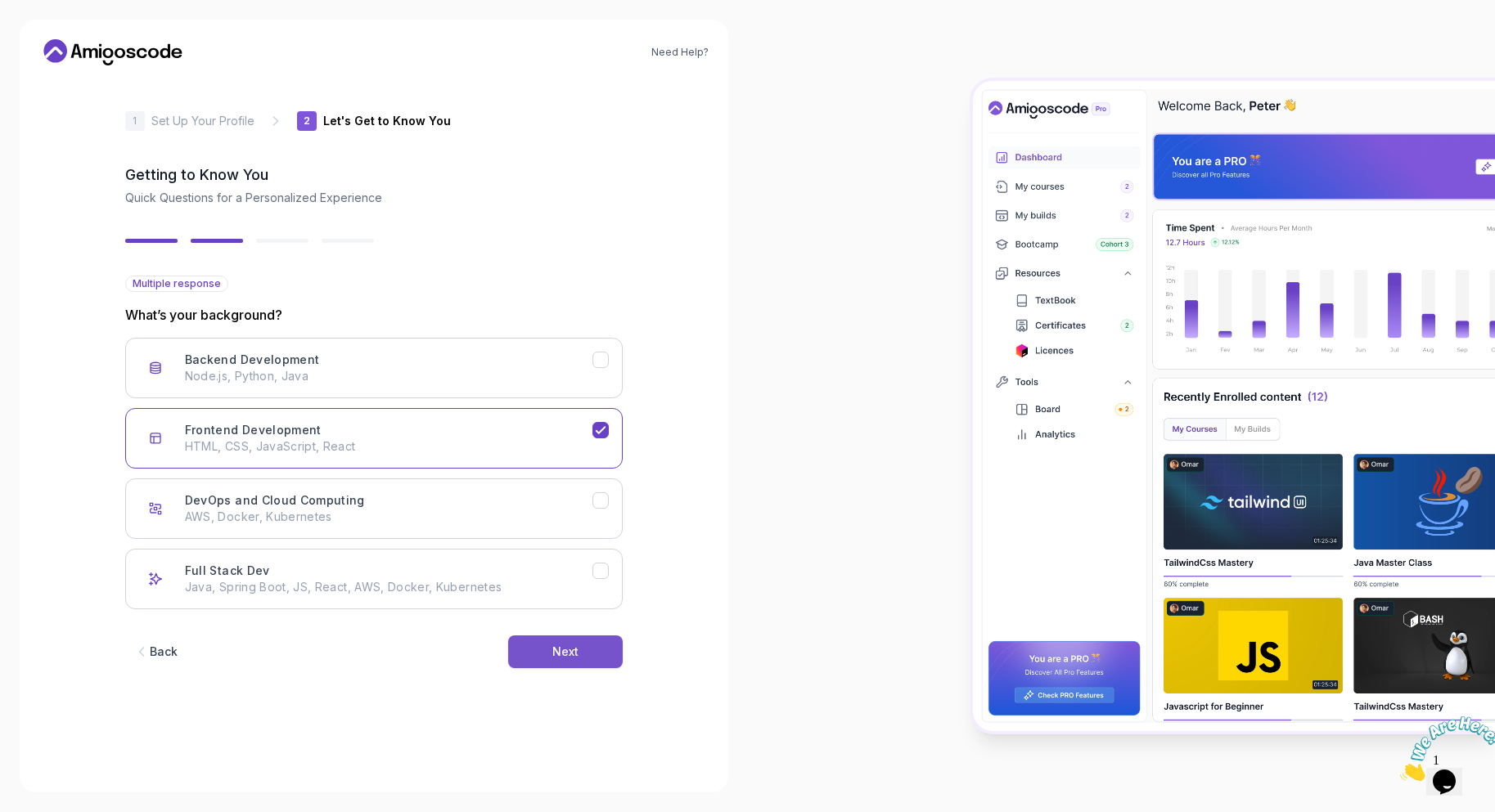
click at [568, 650] on div "Next" at bounding box center [565, 652] width 26 height 17
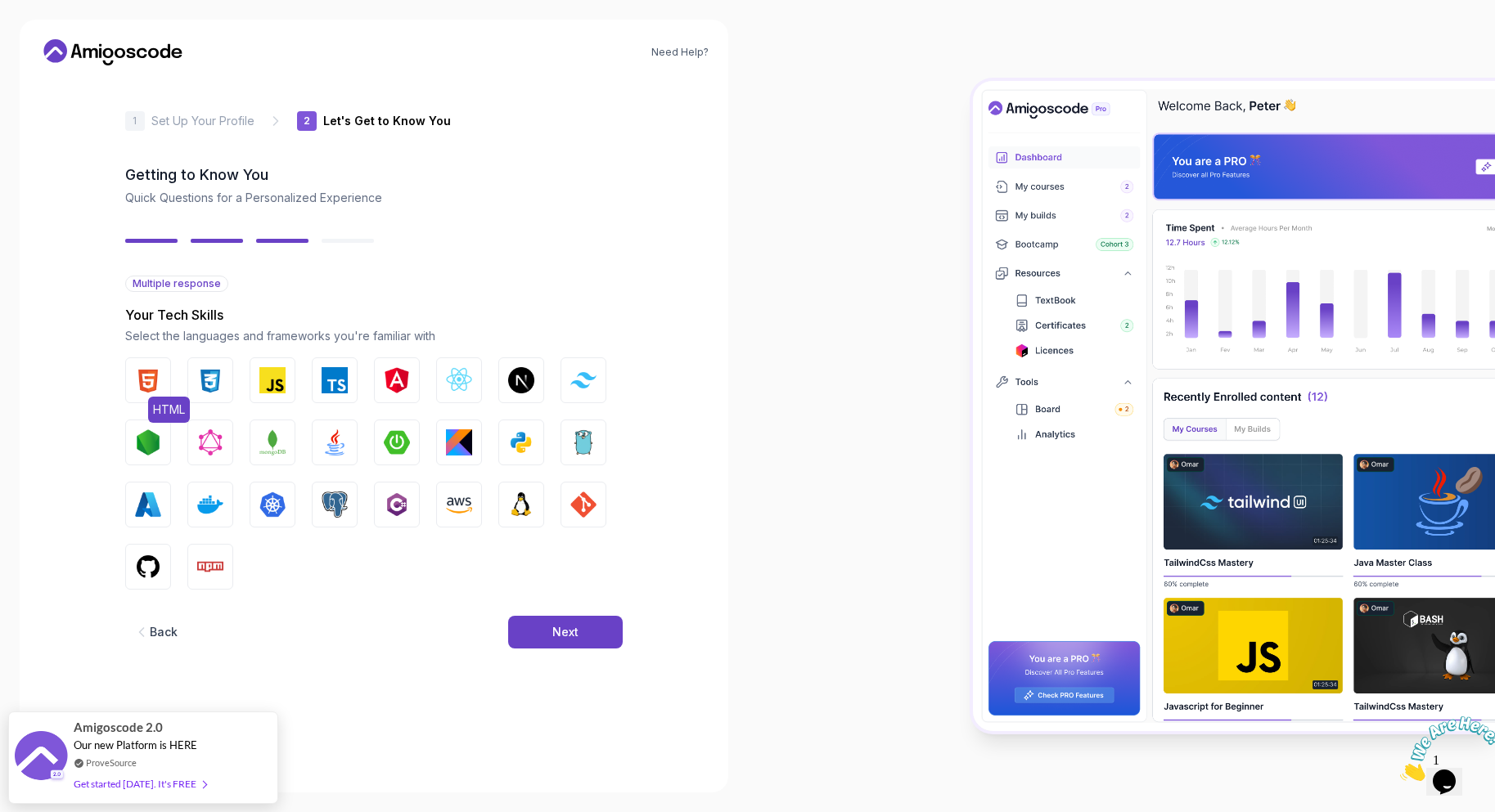
click at [143, 375] on img "button" at bounding box center [148, 380] width 26 height 26
click at [212, 381] on img "button" at bounding box center [210, 380] width 26 height 26
click at [265, 382] on img "button" at bounding box center [272, 380] width 26 height 26
click at [525, 439] on img "button" at bounding box center [521, 442] width 26 height 26
click at [402, 442] on img "button" at bounding box center [396, 442] width 26 height 26
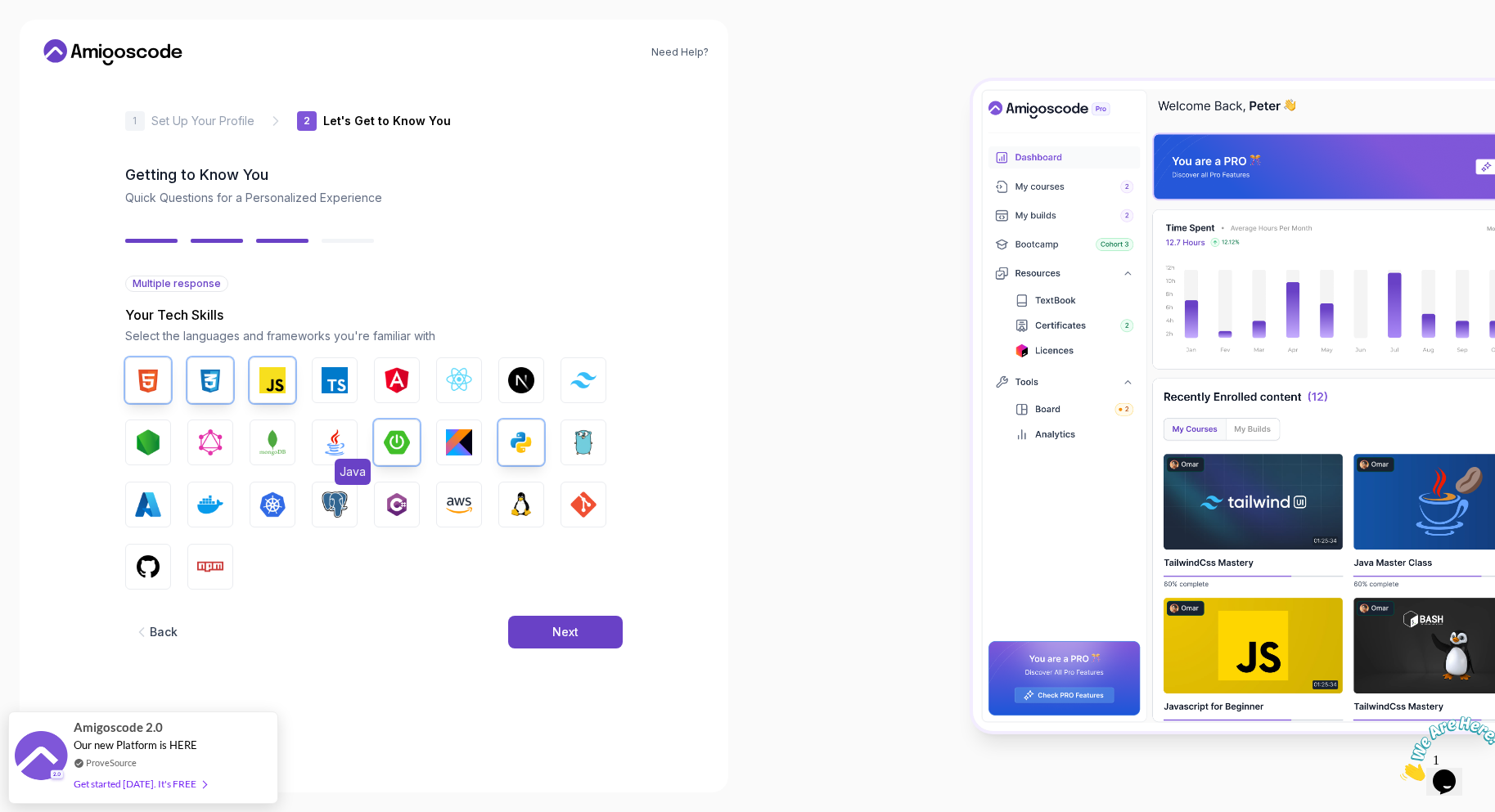
click at [332, 443] on img "button" at bounding box center [334, 442] width 26 height 26
click at [217, 491] on button "Docker" at bounding box center [210, 504] width 46 height 46
click at [324, 503] on img "button" at bounding box center [334, 504] width 26 height 26
click at [521, 504] on img "button" at bounding box center [521, 504] width 26 height 26
click at [583, 504] on img "button" at bounding box center [583, 504] width 26 height 26
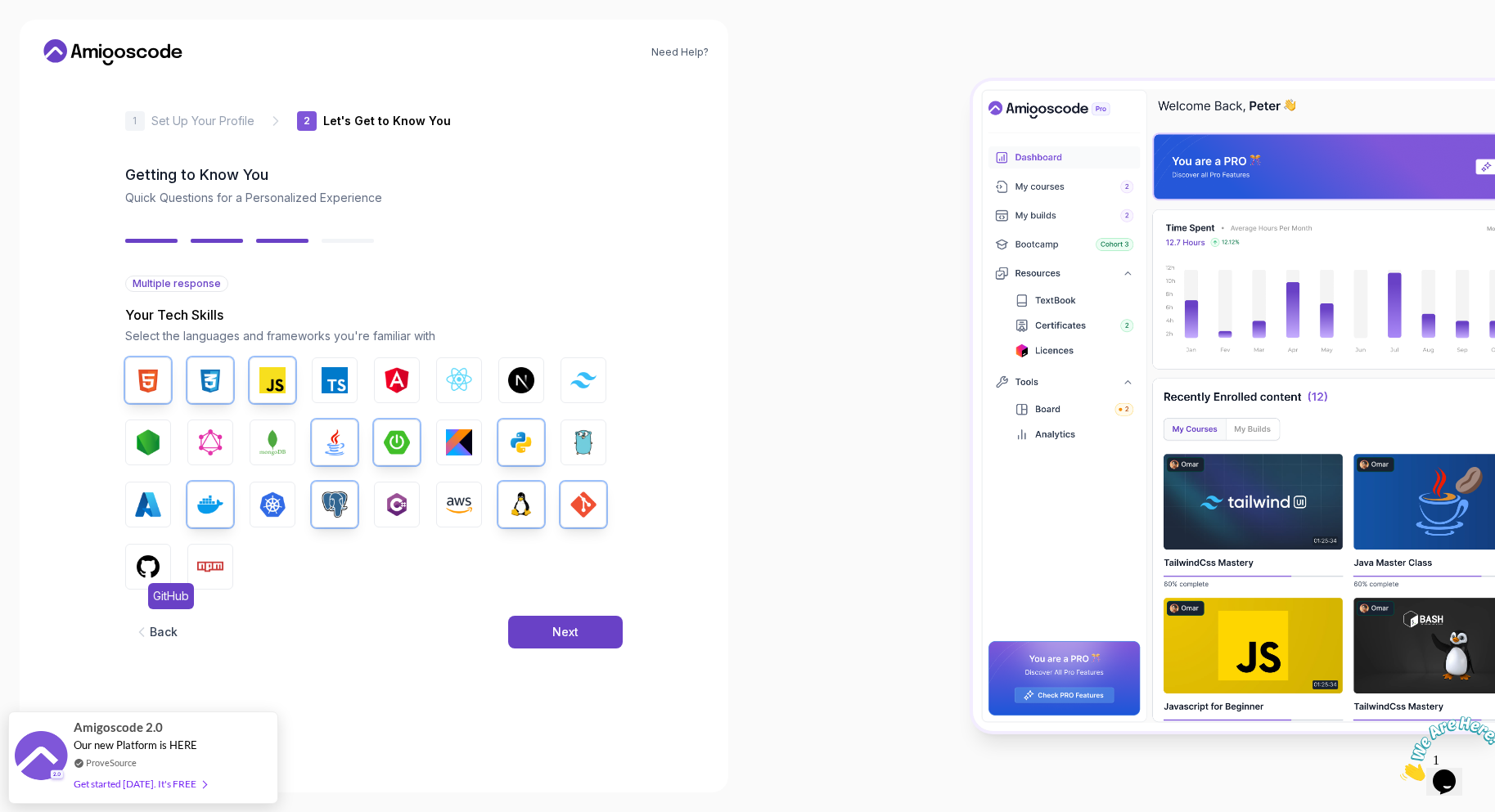
click at [158, 568] on img "button" at bounding box center [148, 566] width 26 height 26
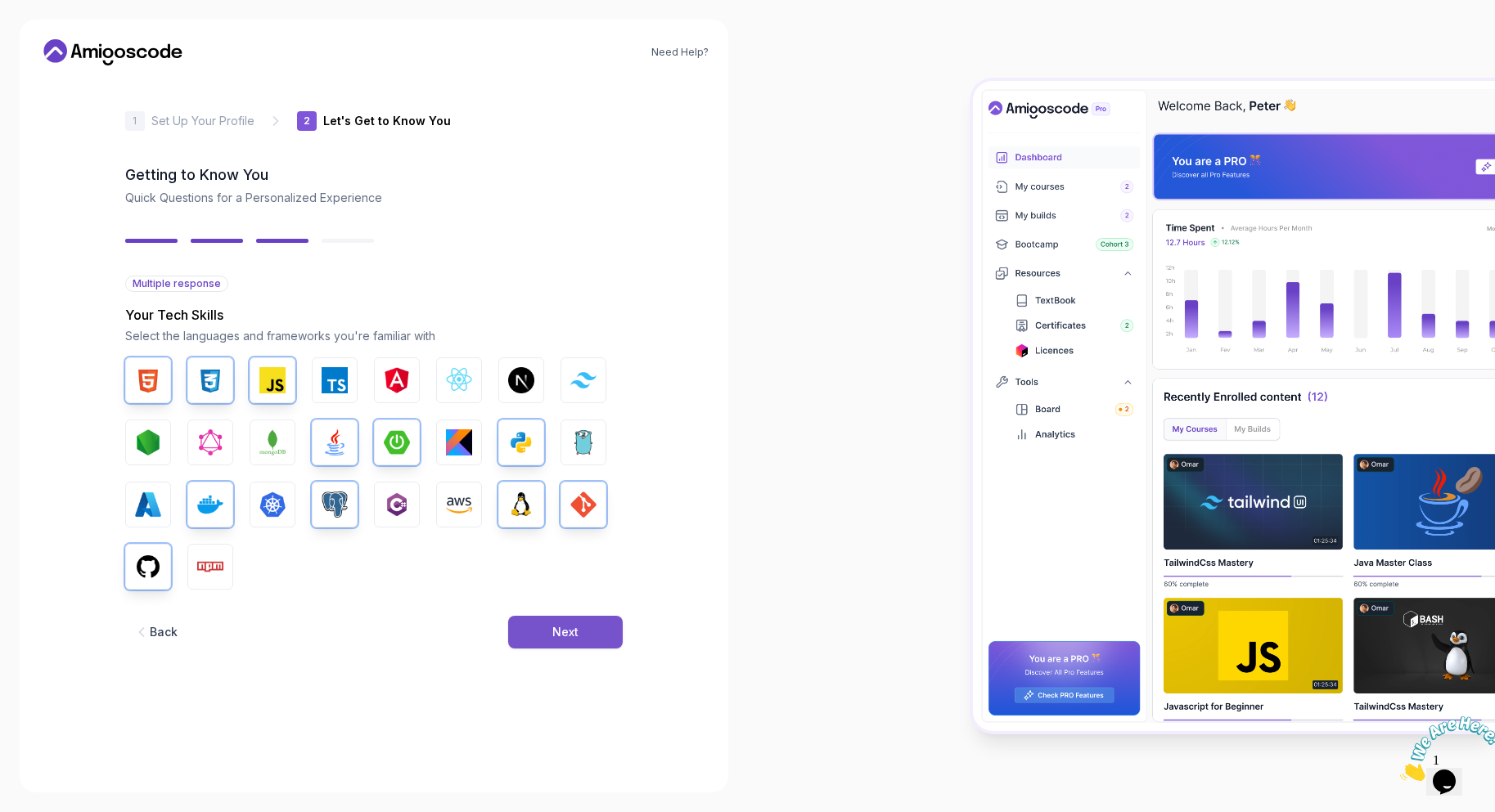
click at [553, 621] on button "Next" at bounding box center [565, 632] width 115 height 33
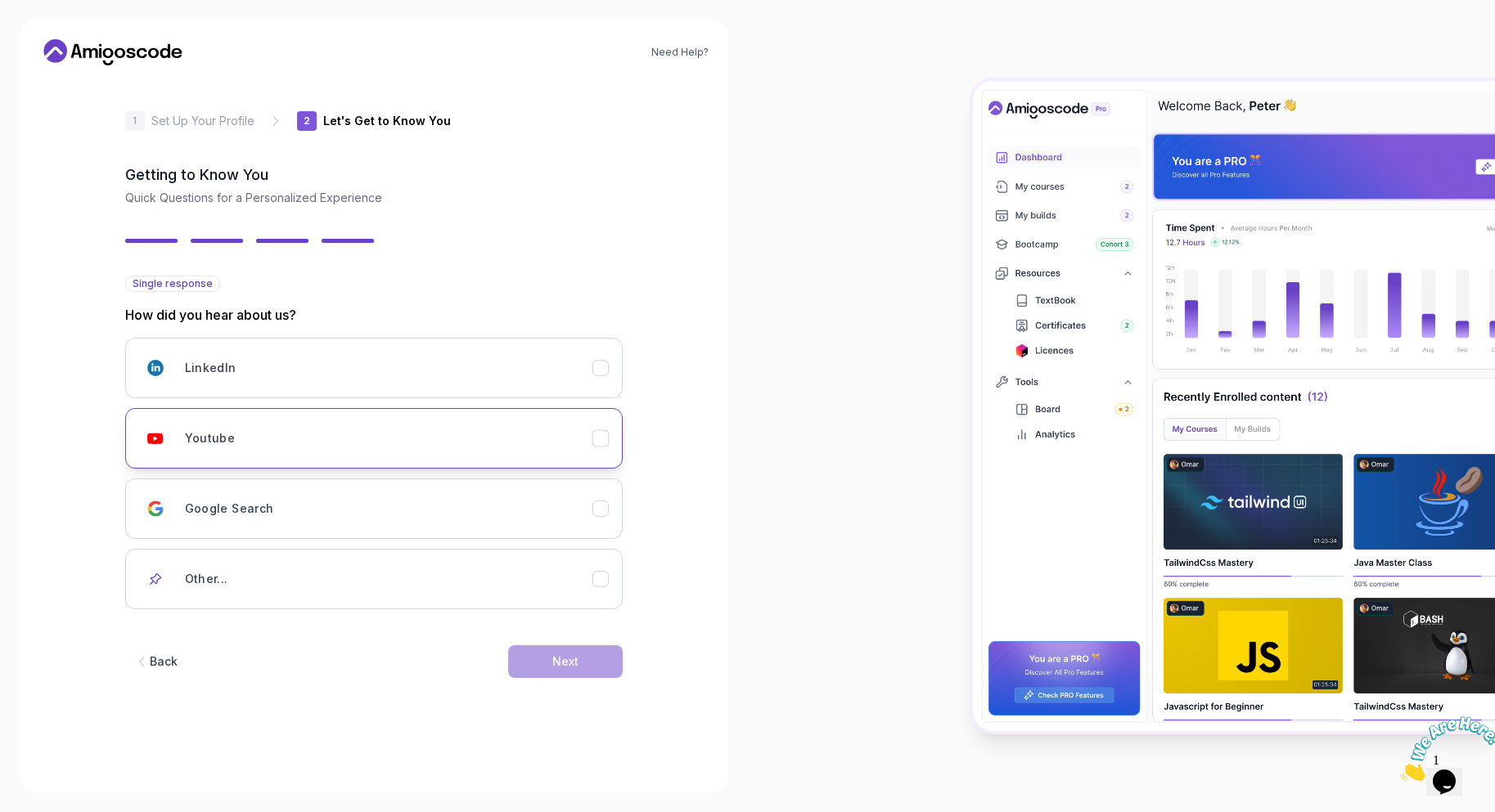
click at [265, 438] on div "Youtube" at bounding box center [389, 439] width 408 height 33
click at [561, 654] on button "Next" at bounding box center [565, 662] width 115 height 33
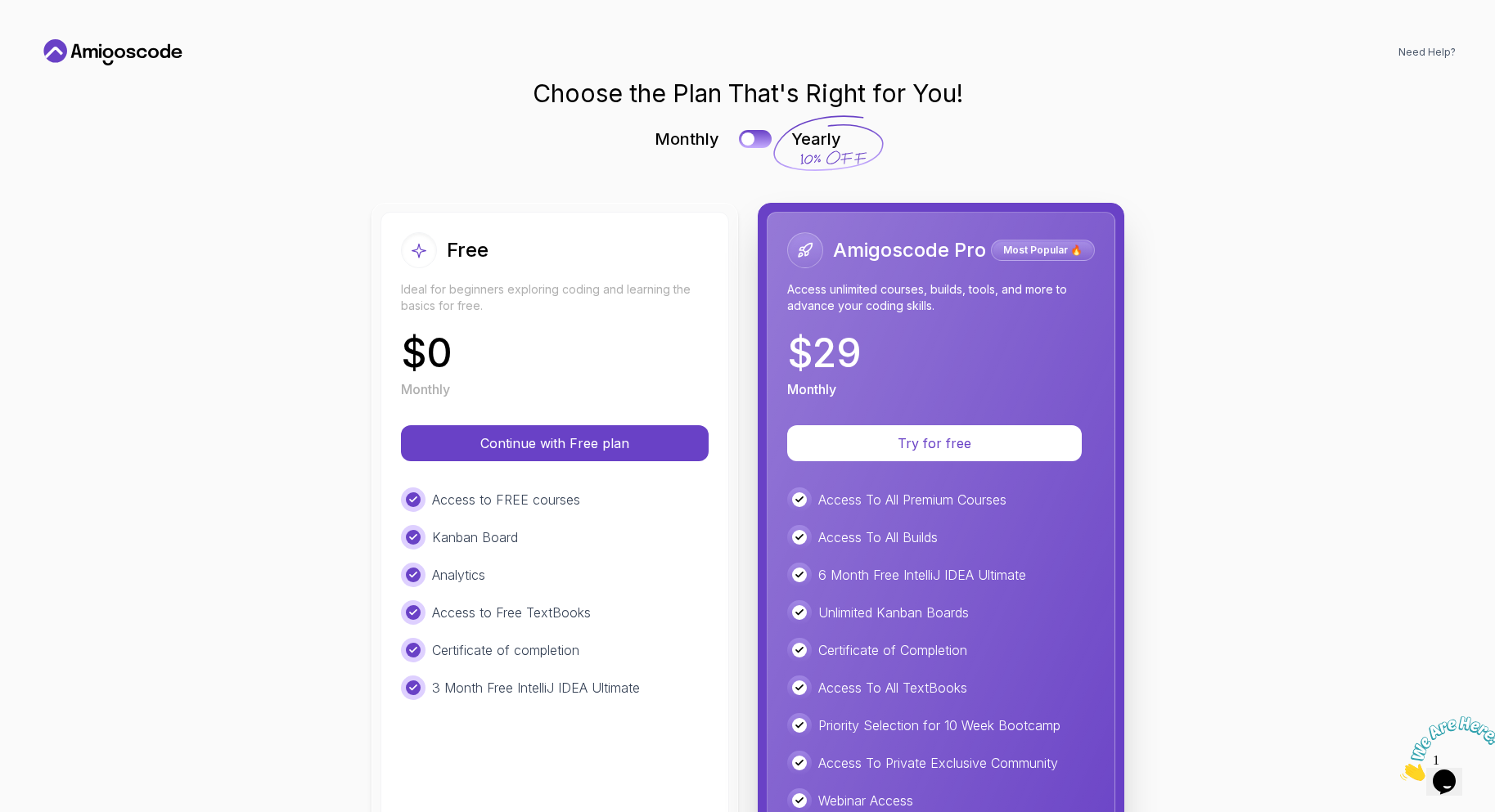
scroll to position [207, 0]
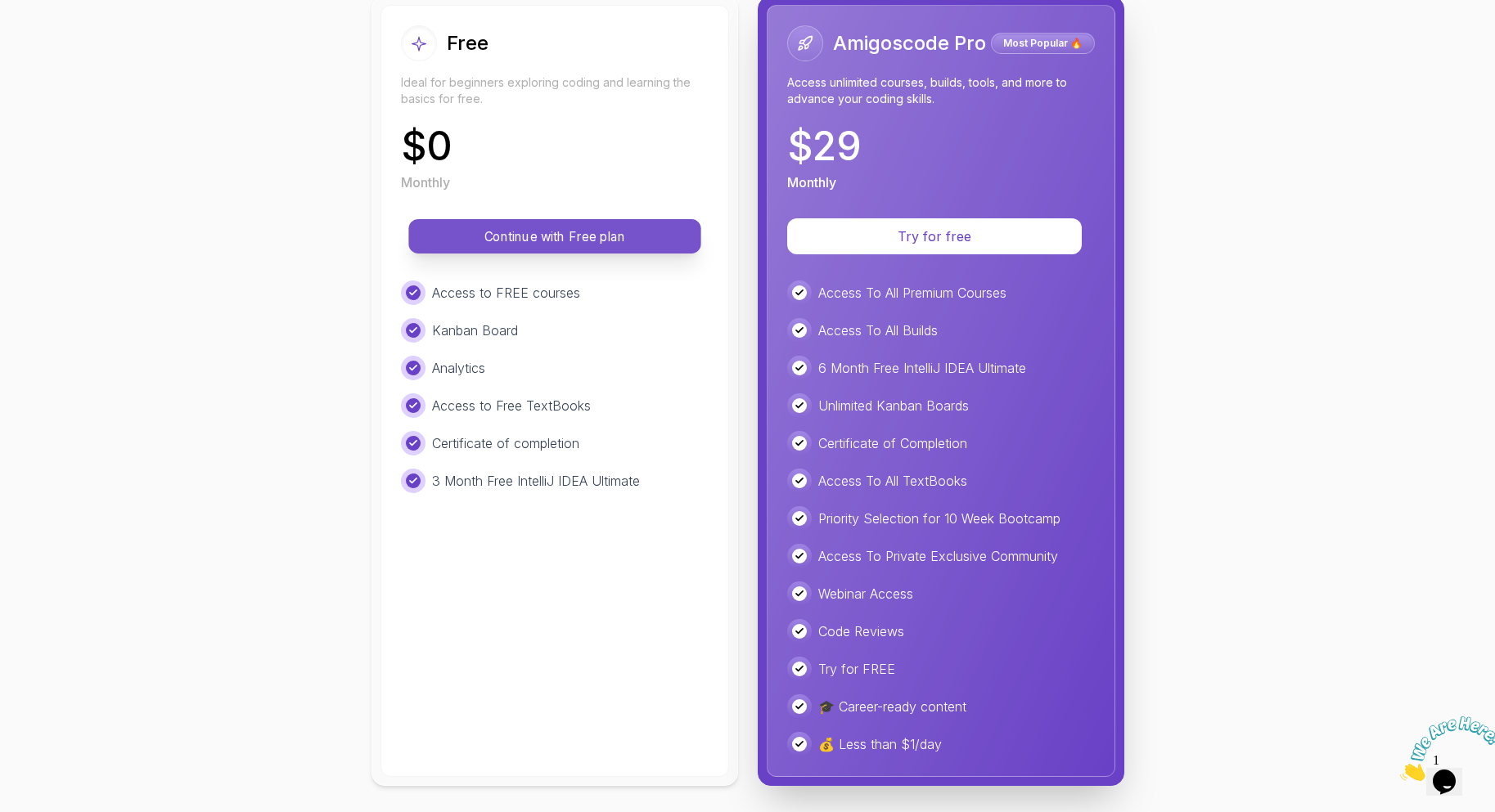
click at [535, 236] on p "Continue with Free plan" at bounding box center [555, 236] width 255 height 18
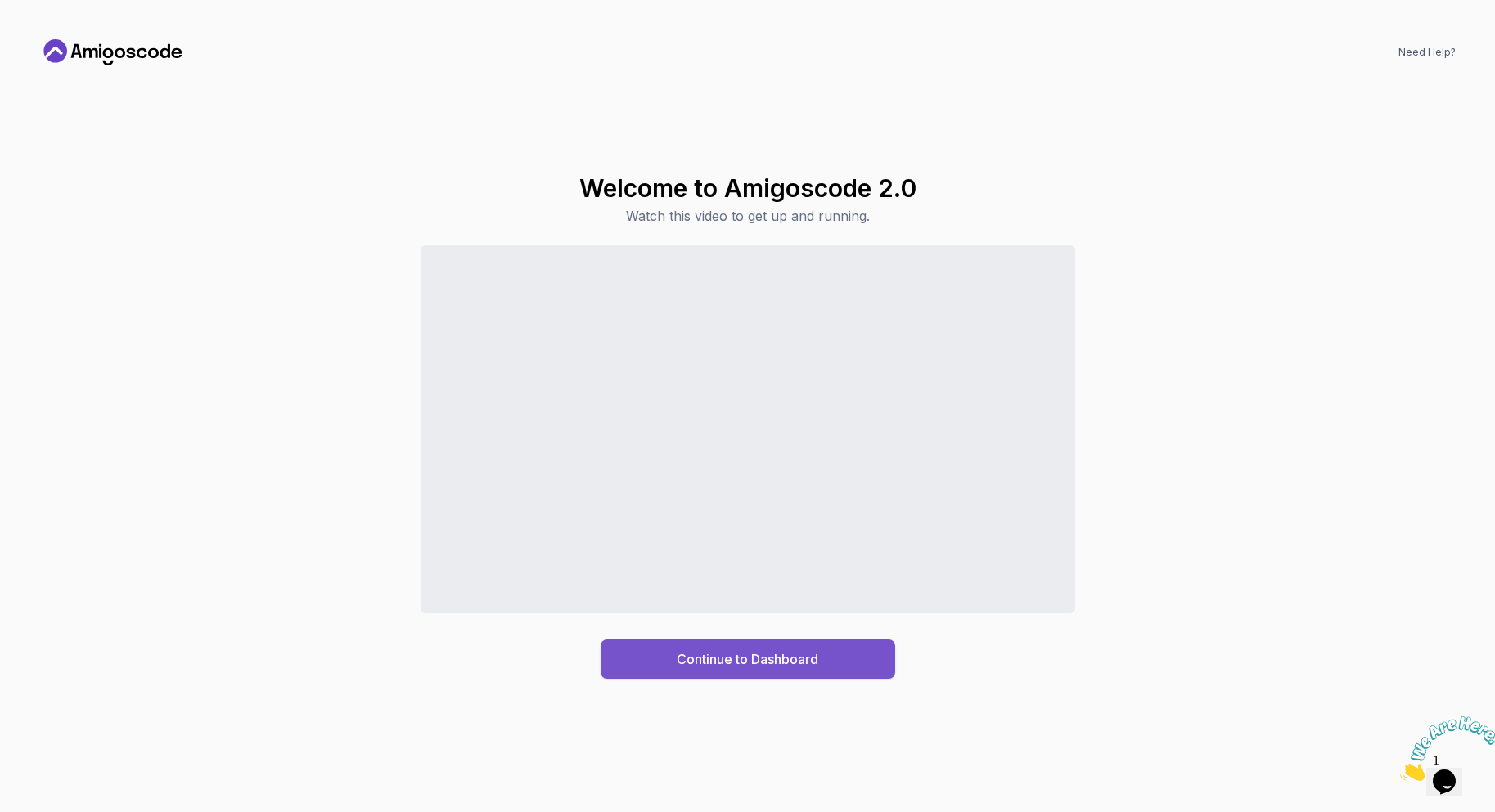
click at [778, 662] on div "Continue to Dashboard" at bounding box center [748, 660] width 142 height 19
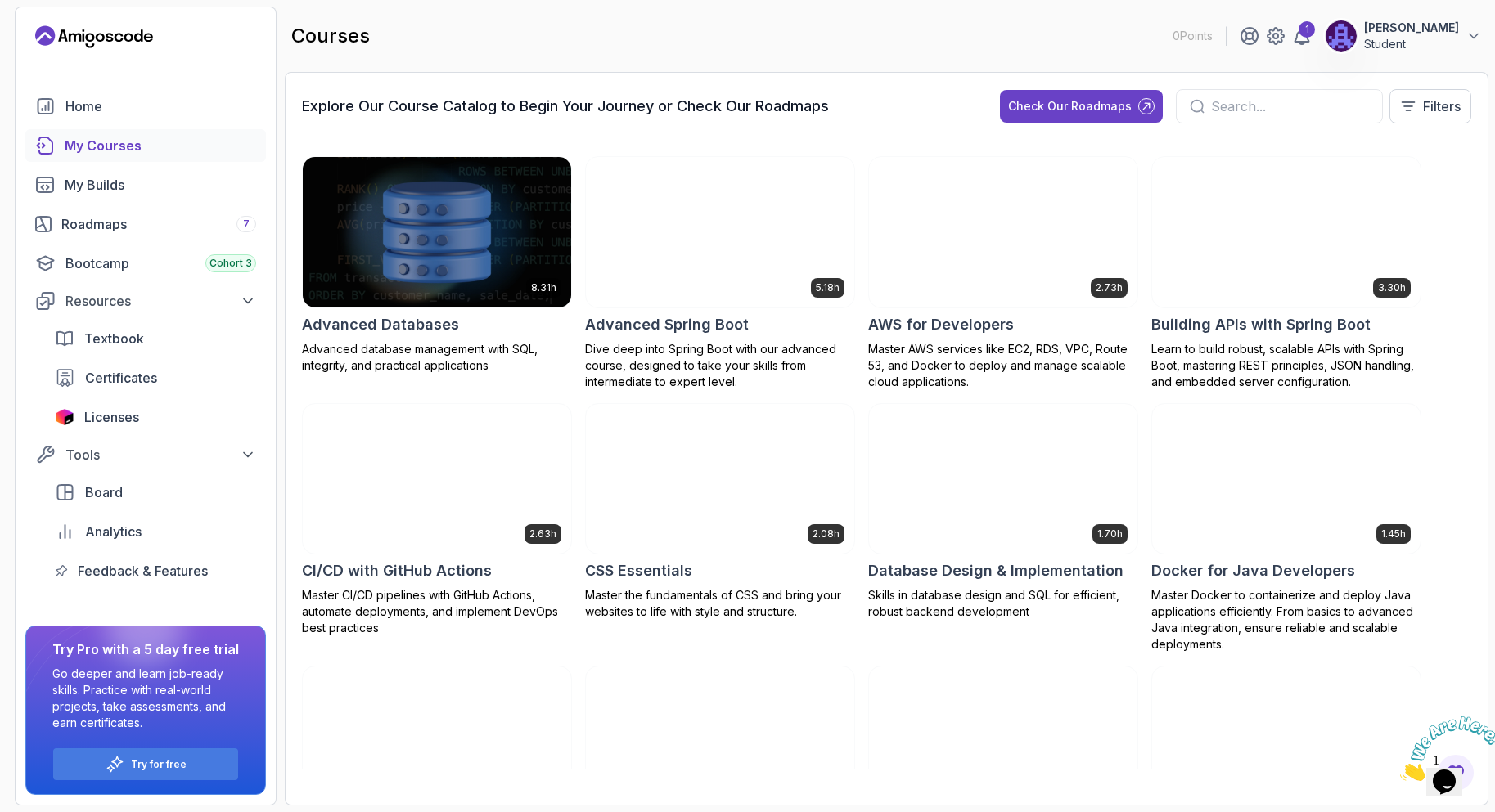
scroll to position [327, 0]
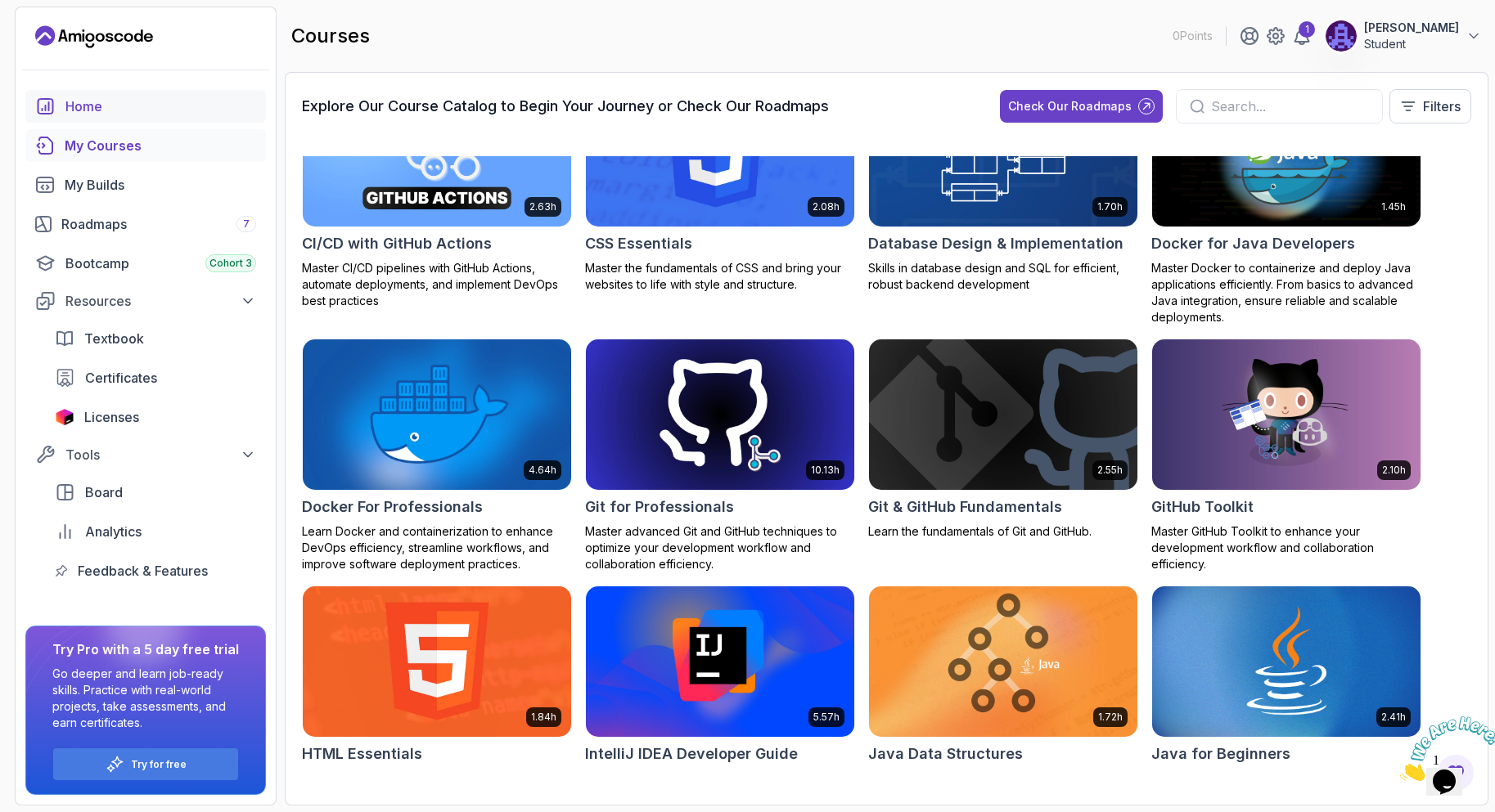
click at [144, 115] on div "Home" at bounding box center [160, 106] width 190 height 19
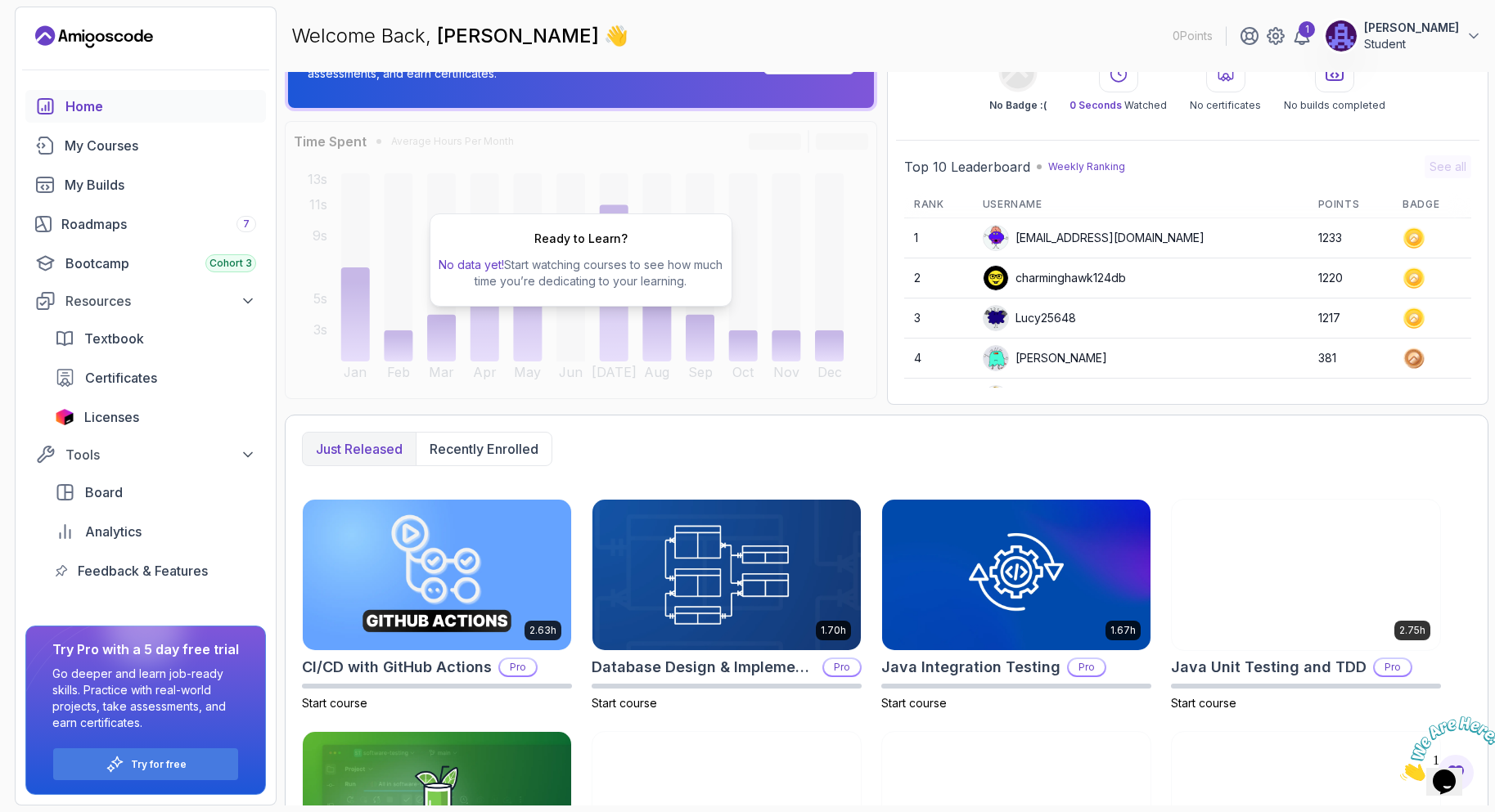
scroll to position [236, 0]
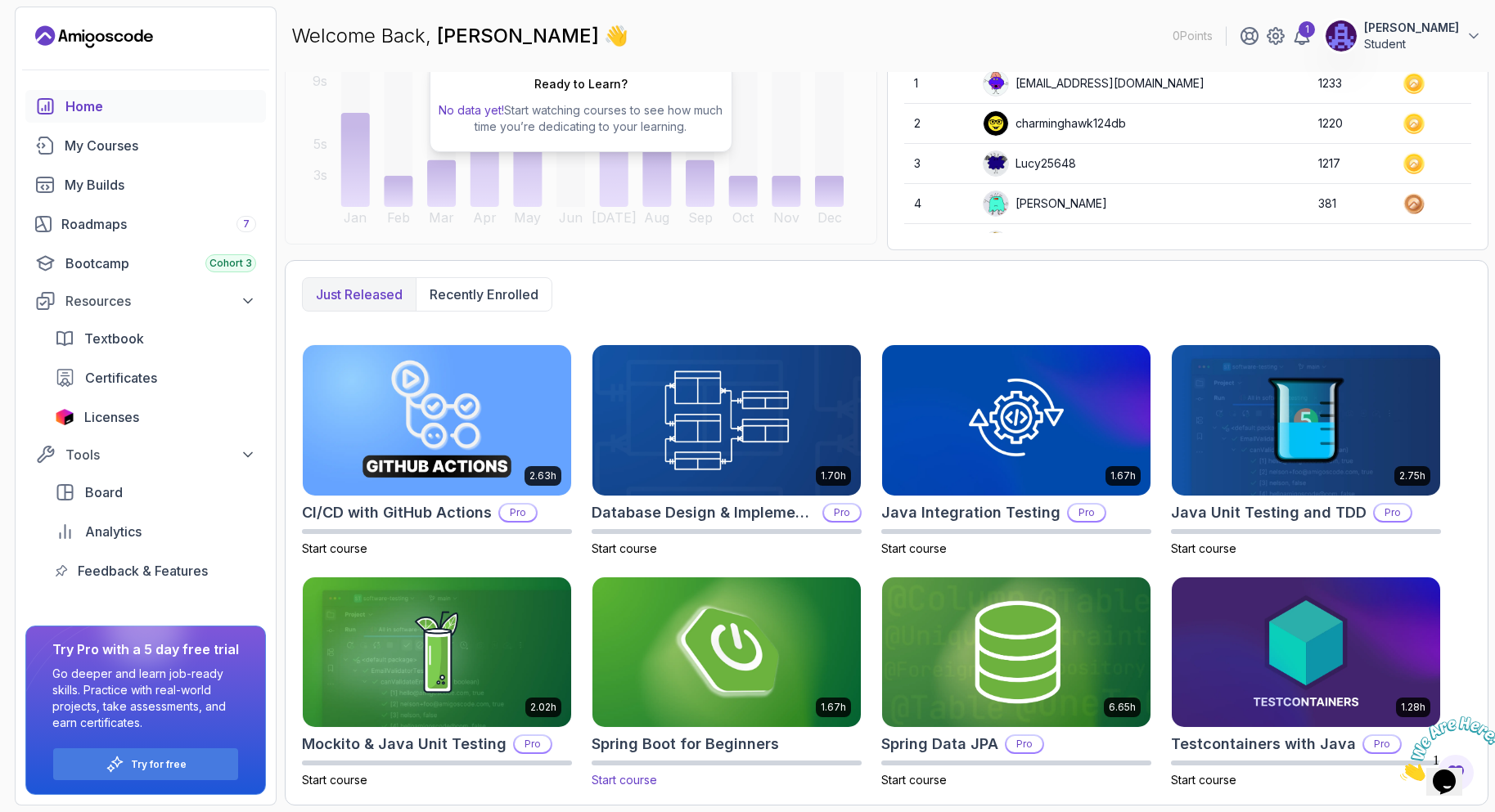
click at [673, 598] on img at bounding box center [727, 653] width 282 height 158
click at [722, 656] on img at bounding box center [727, 653] width 282 height 158
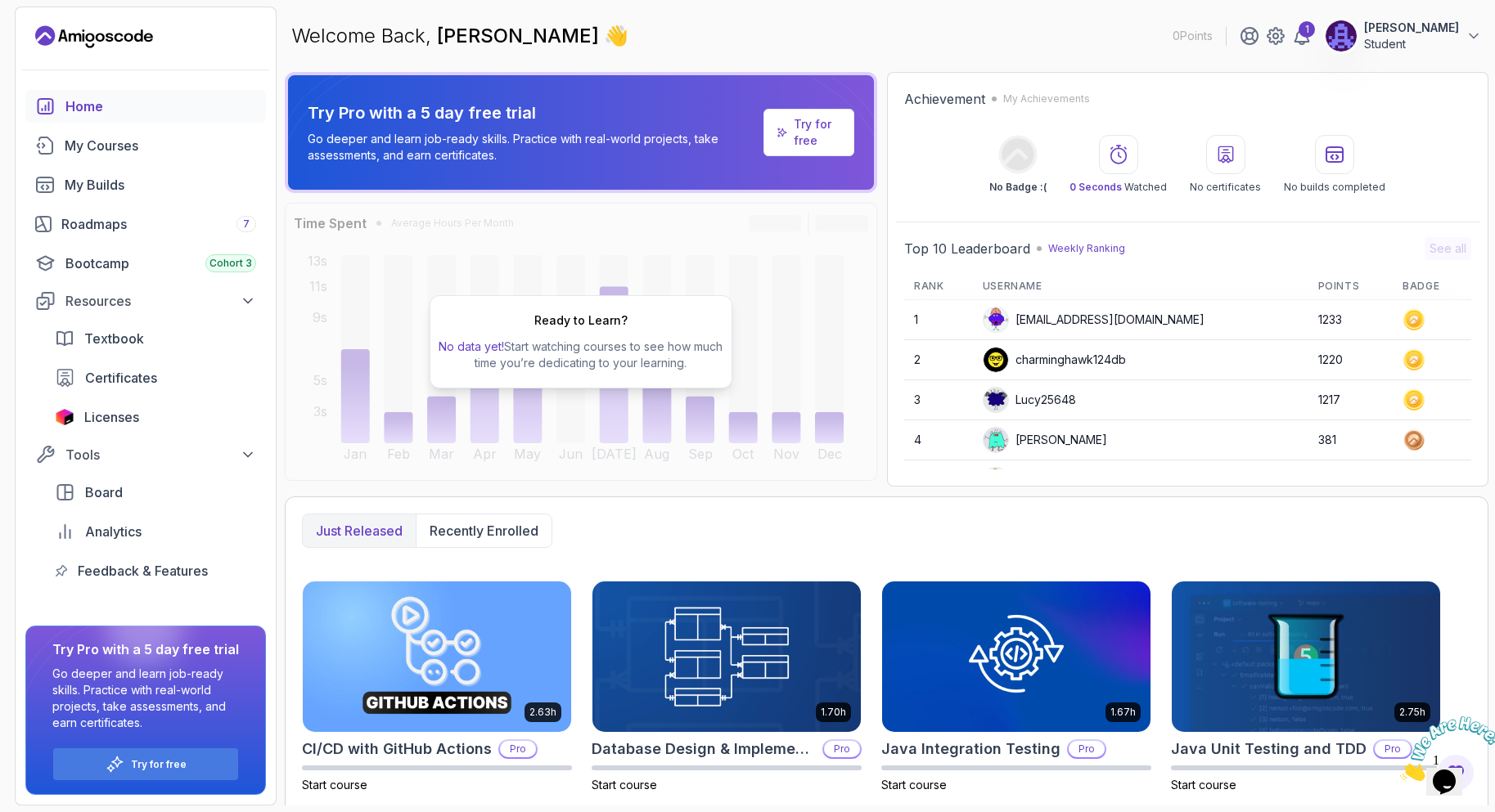
click at [814, 8] on div "Welcome Back, Tim Burdukowski 👋 0 Points 1 Tim Burdukowski Student" at bounding box center [886, 36] width 1204 height 59
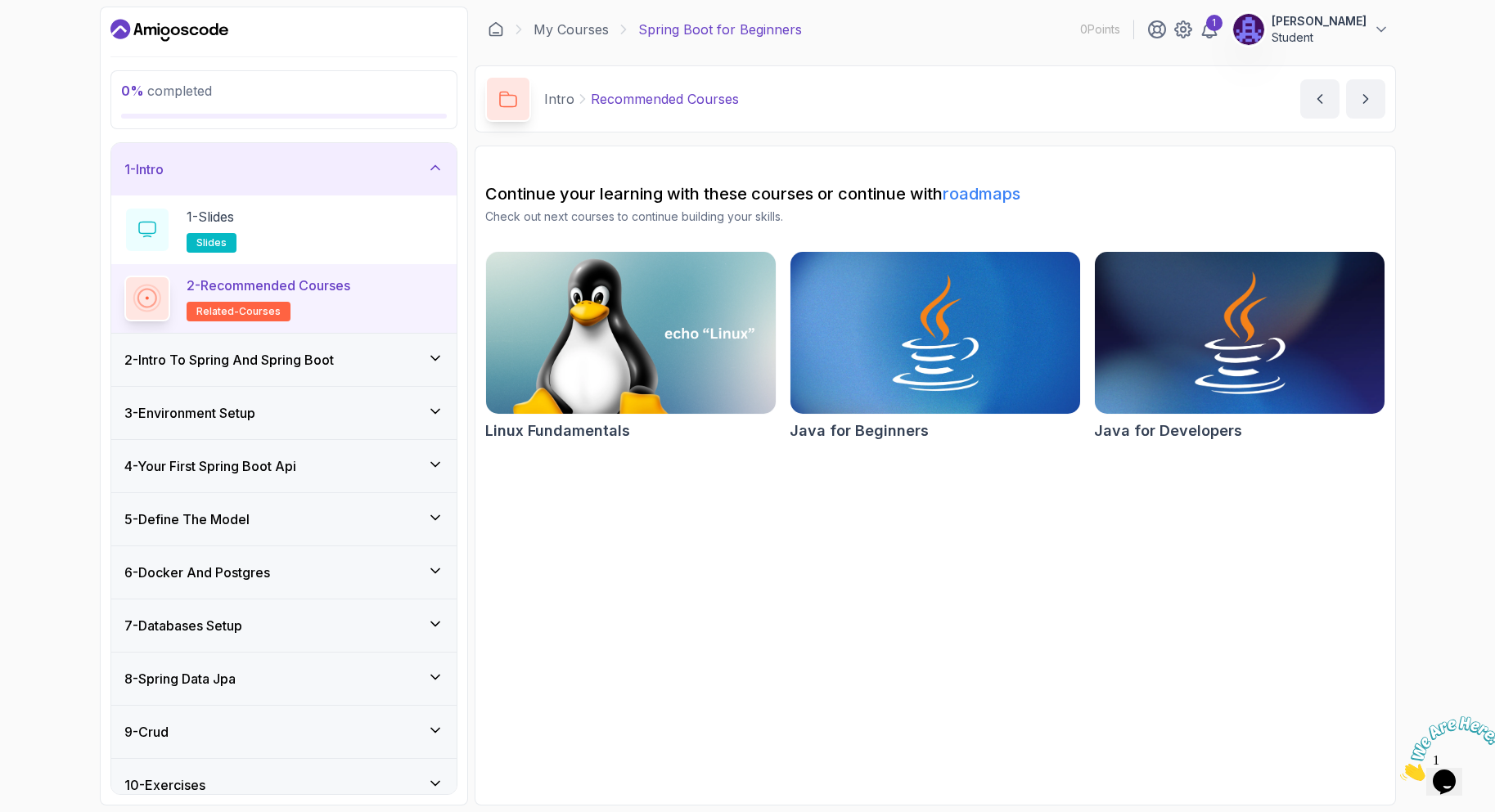
click at [1217, 317] on img at bounding box center [1240, 332] width 304 height 170
click at [313, 243] on div "1 - Slides slides" at bounding box center [284, 229] width 320 height 46
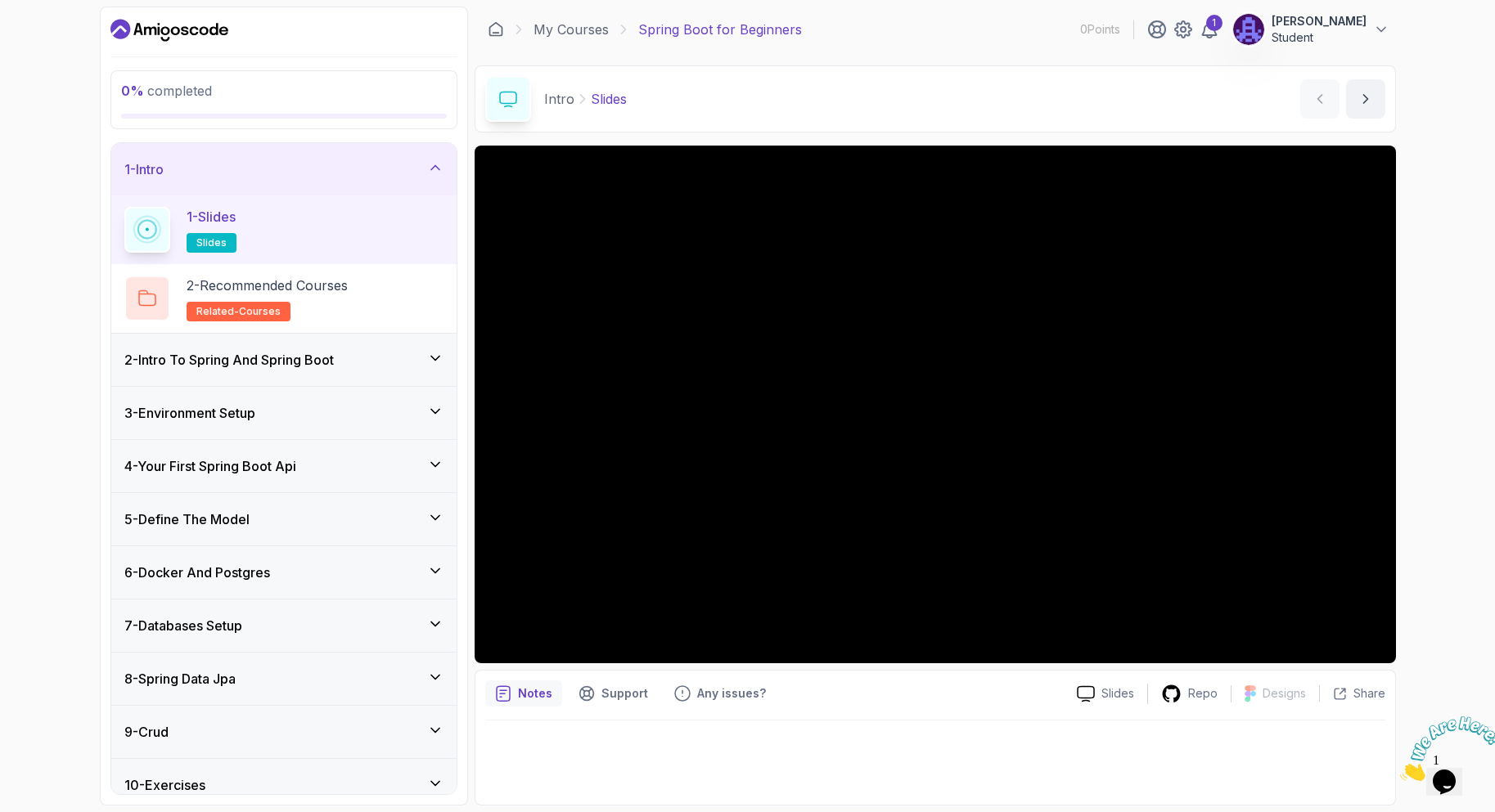
click at [1223, 26] on div "1 Tim Burdukowski Student" at bounding box center [1268, 29] width 242 height 33
click at [1215, 26] on div "1" at bounding box center [1214, 22] width 17 height 17
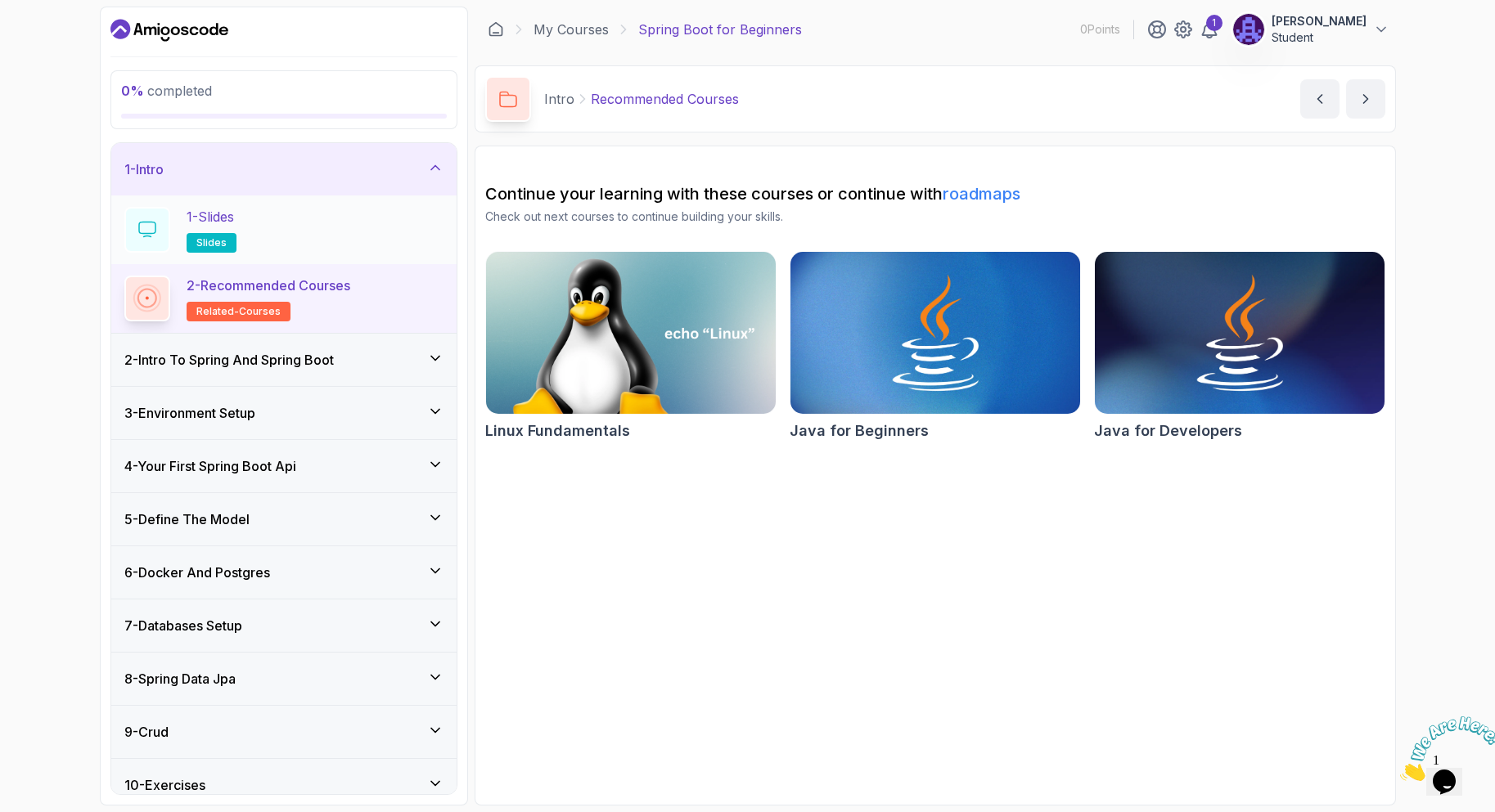
click at [267, 231] on div "1 - Slides slides" at bounding box center [284, 229] width 320 height 46
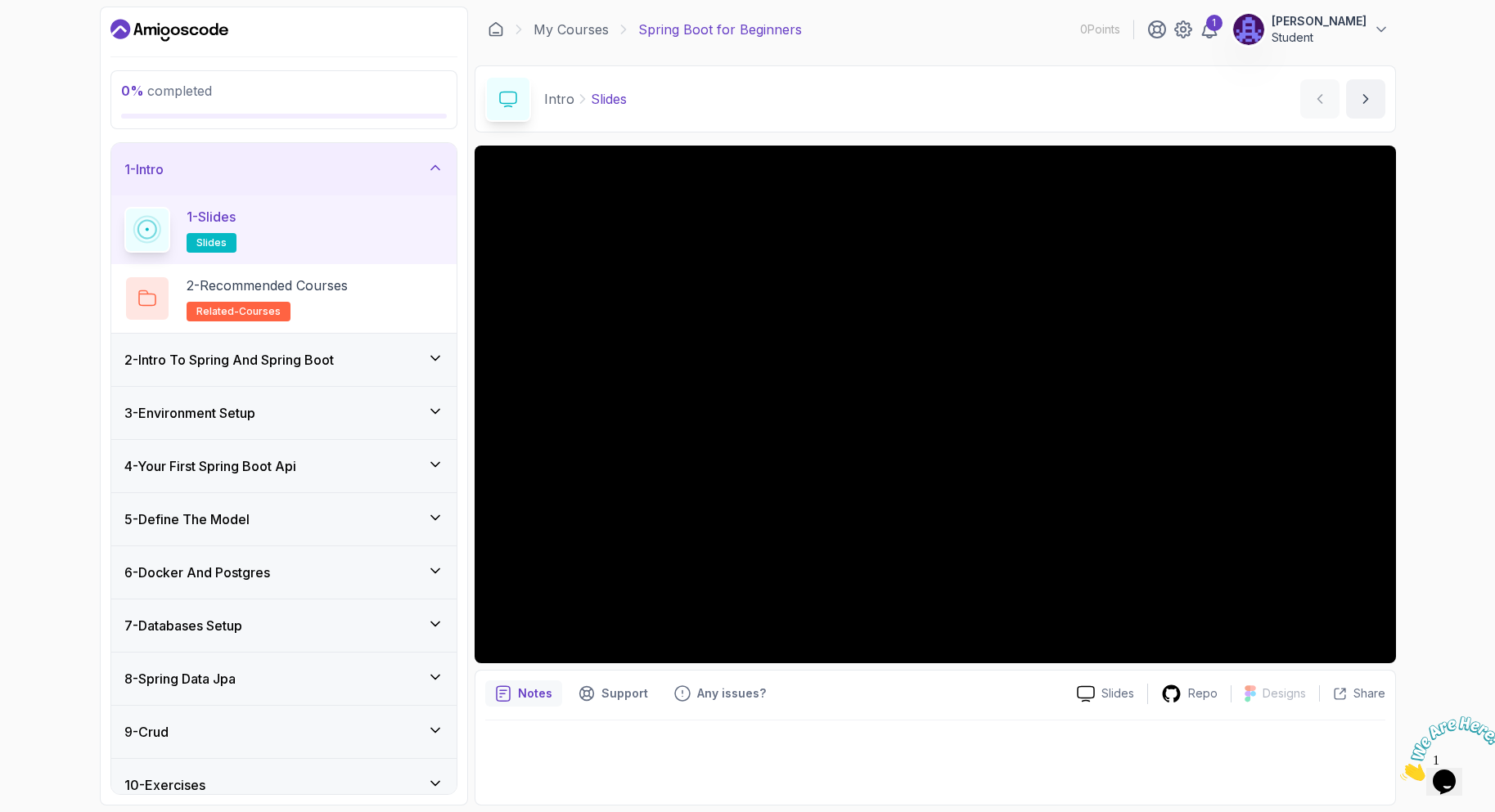
scroll to position [123, 0]
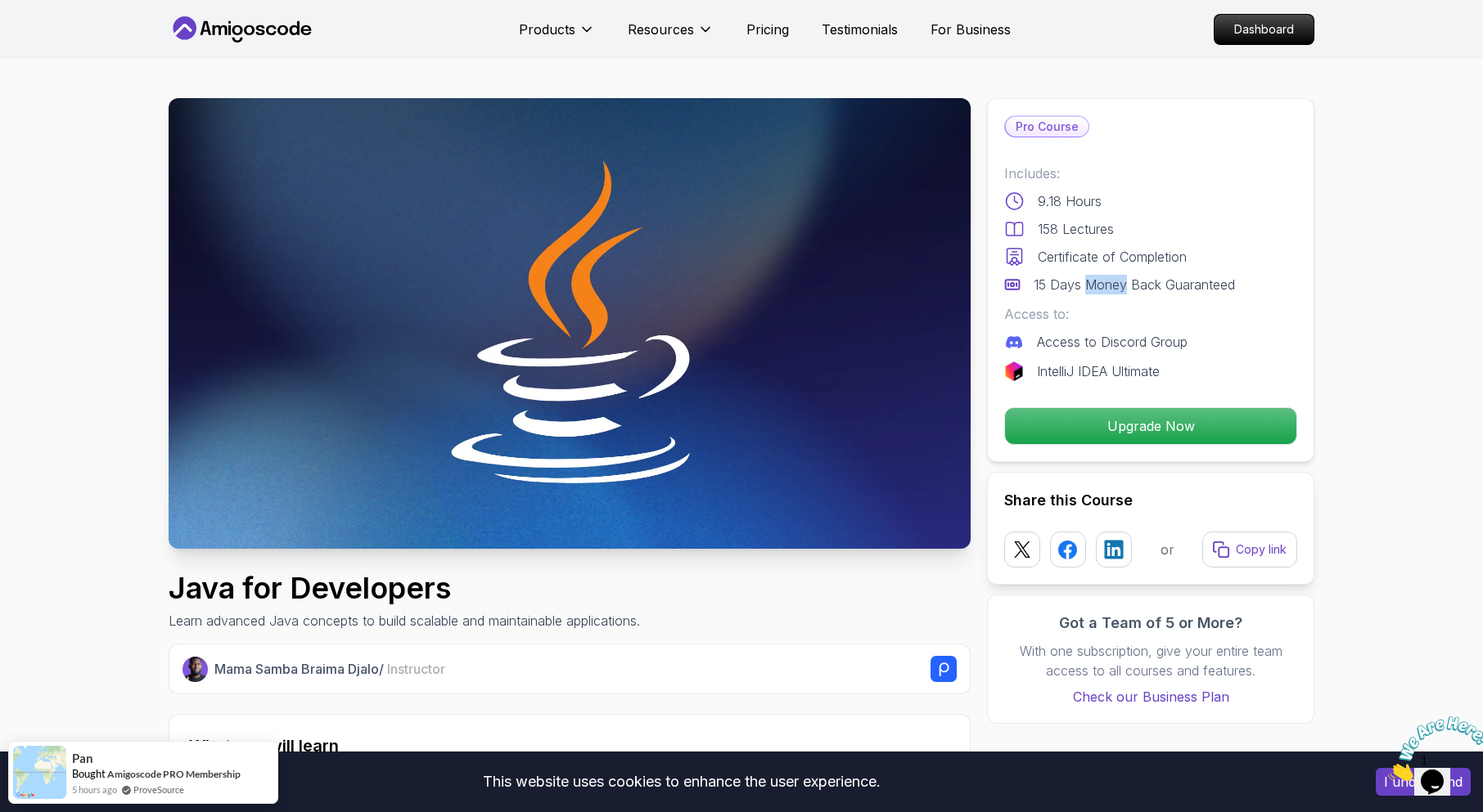
drag, startPoint x: 1086, startPoint y: 285, endPoint x: 1123, endPoint y: 285, distance: 37.0
click at [1123, 285] on p "15 Days Money Back Guaranteed" at bounding box center [1134, 285] width 201 height 19
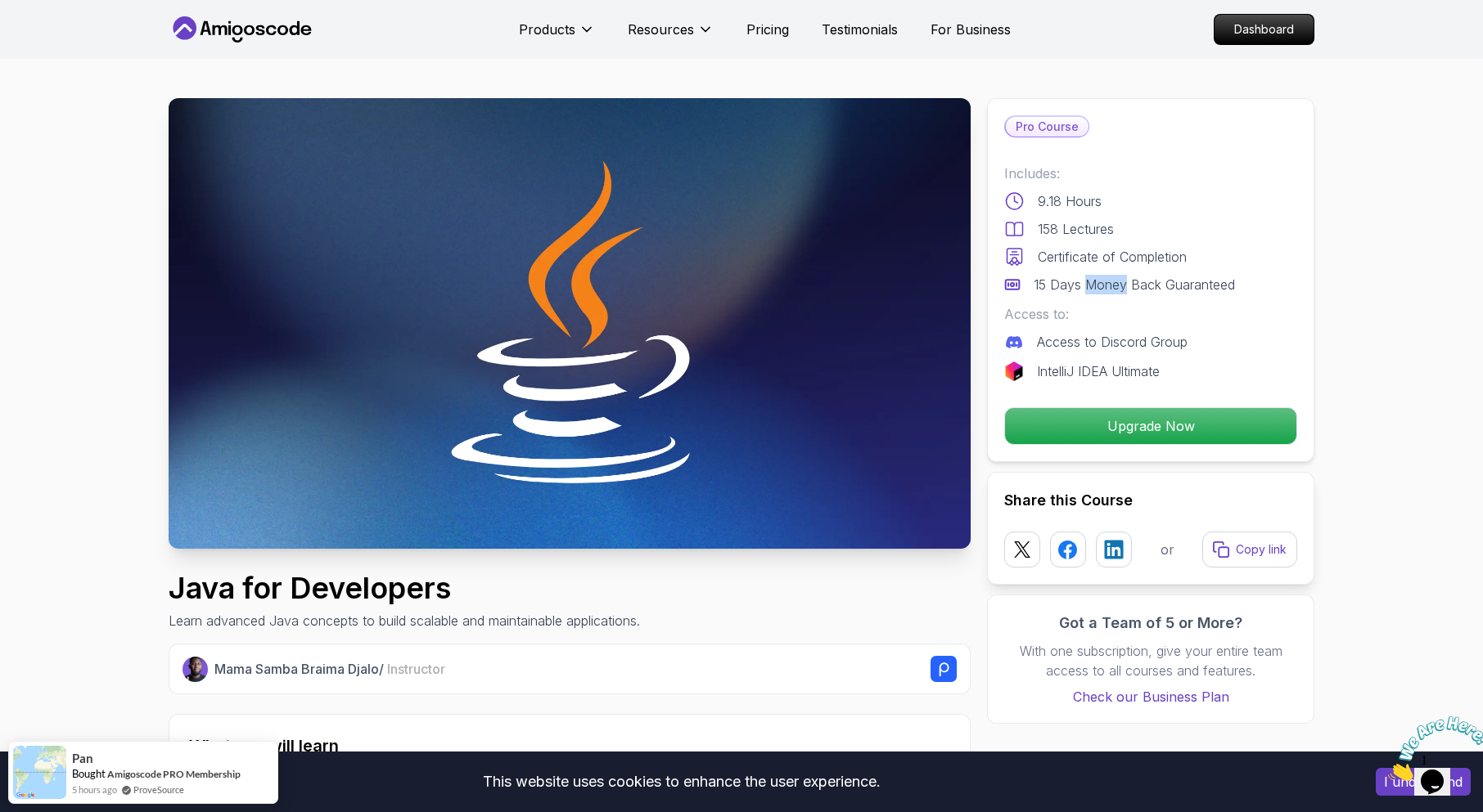
drag, startPoint x: 681, startPoint y: 107, endPoint x: 674, endPoint y: 114, distance: 9.9
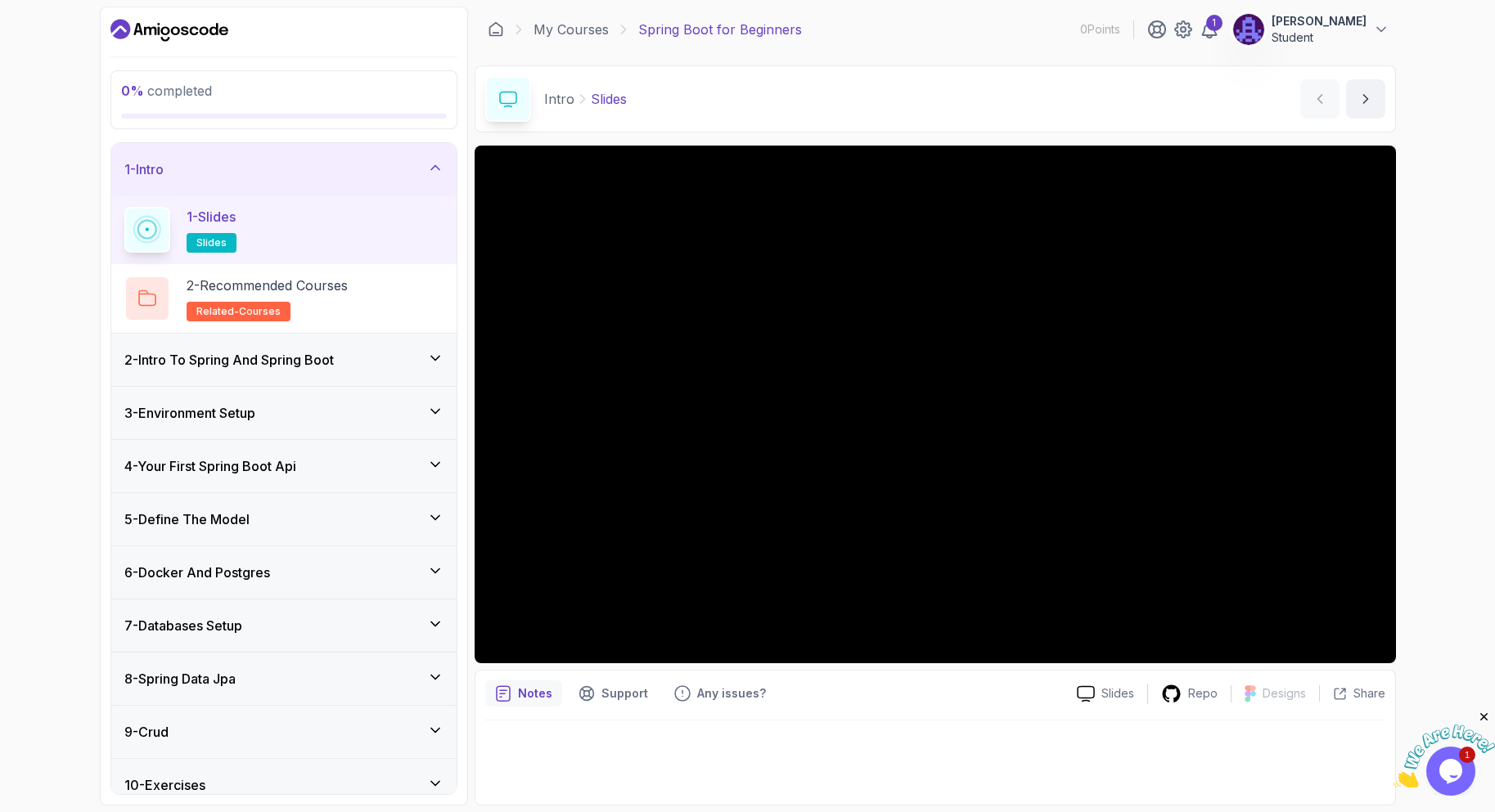
click at [314, 563] on div "6 - Docker And Postgres" at bounding box center [284, 573] width 320 height 19
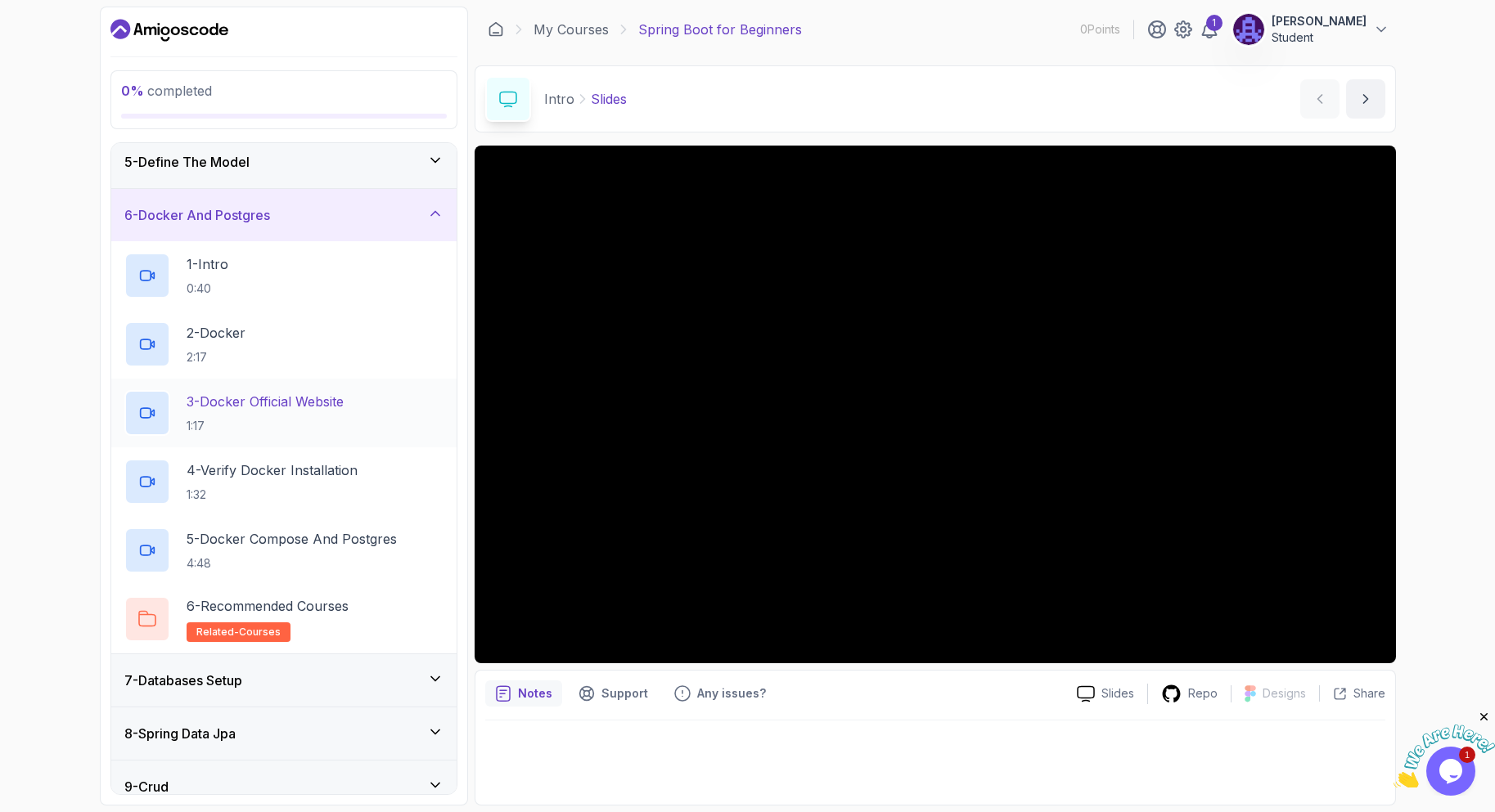
scroll to position [56, 0]
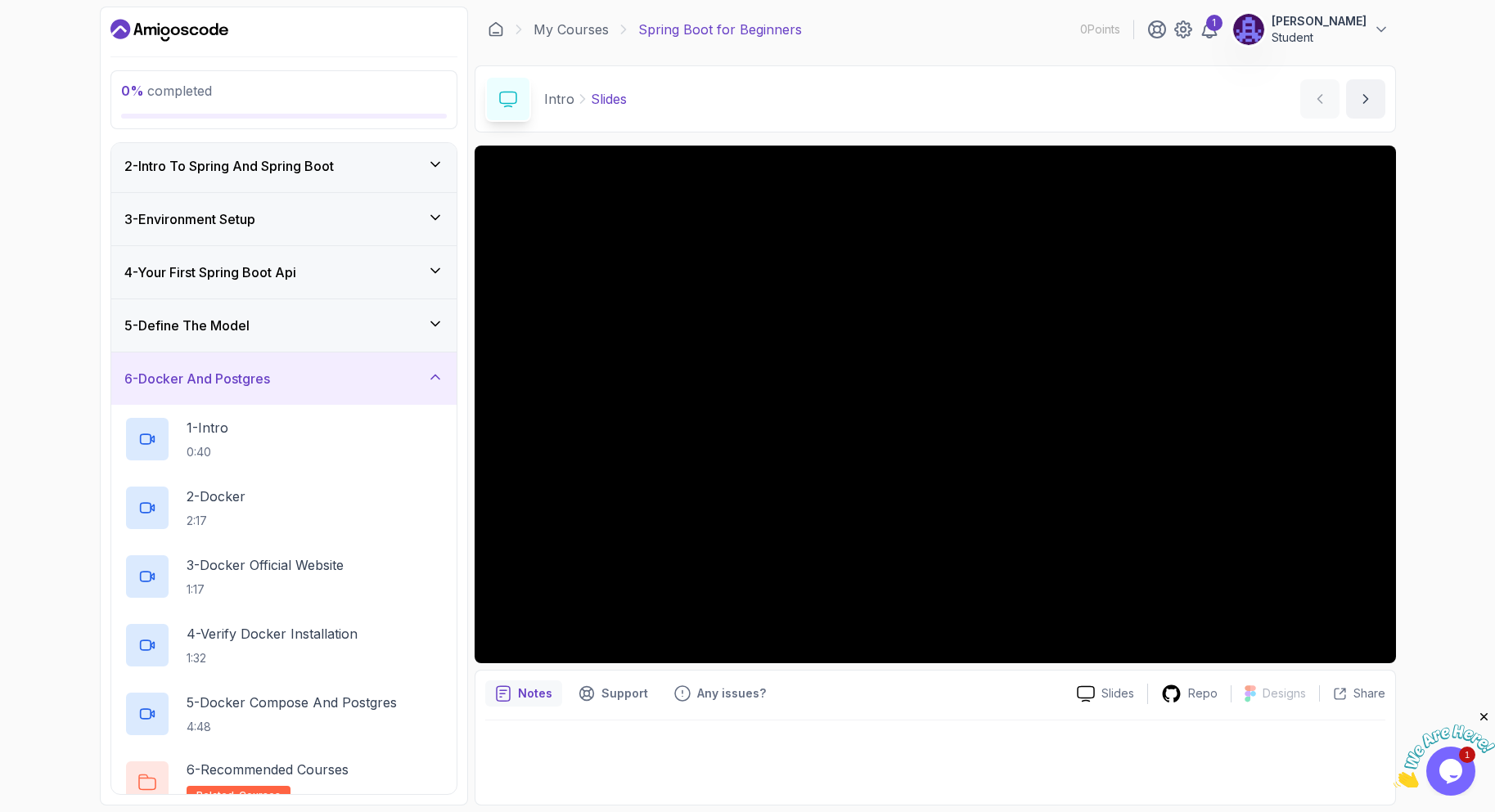
click at [301, 379] on div "6 - Docker And Postgres" at bounding box center [284, 379] width 320 height 19
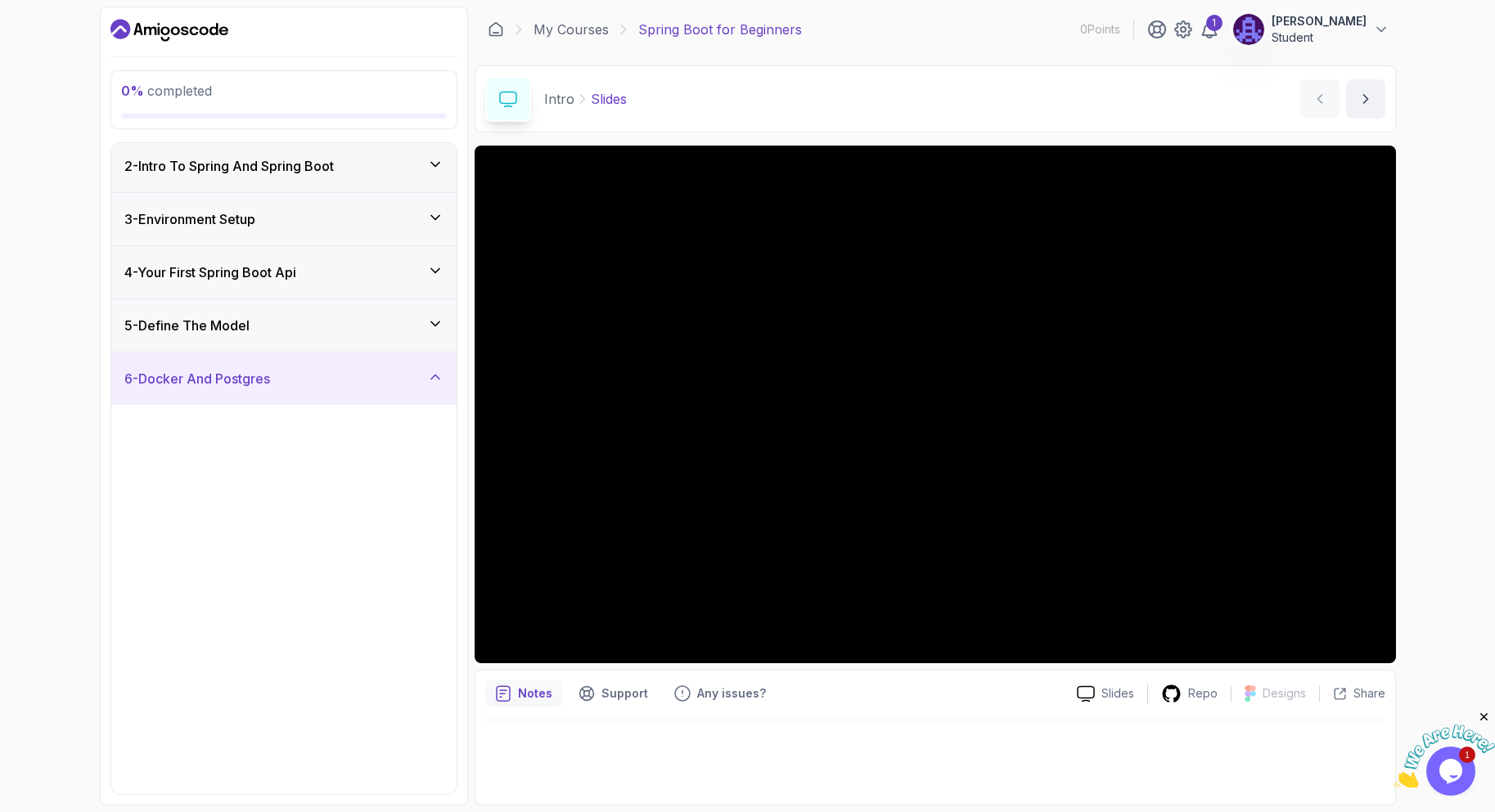
scroll to position [0, 0]
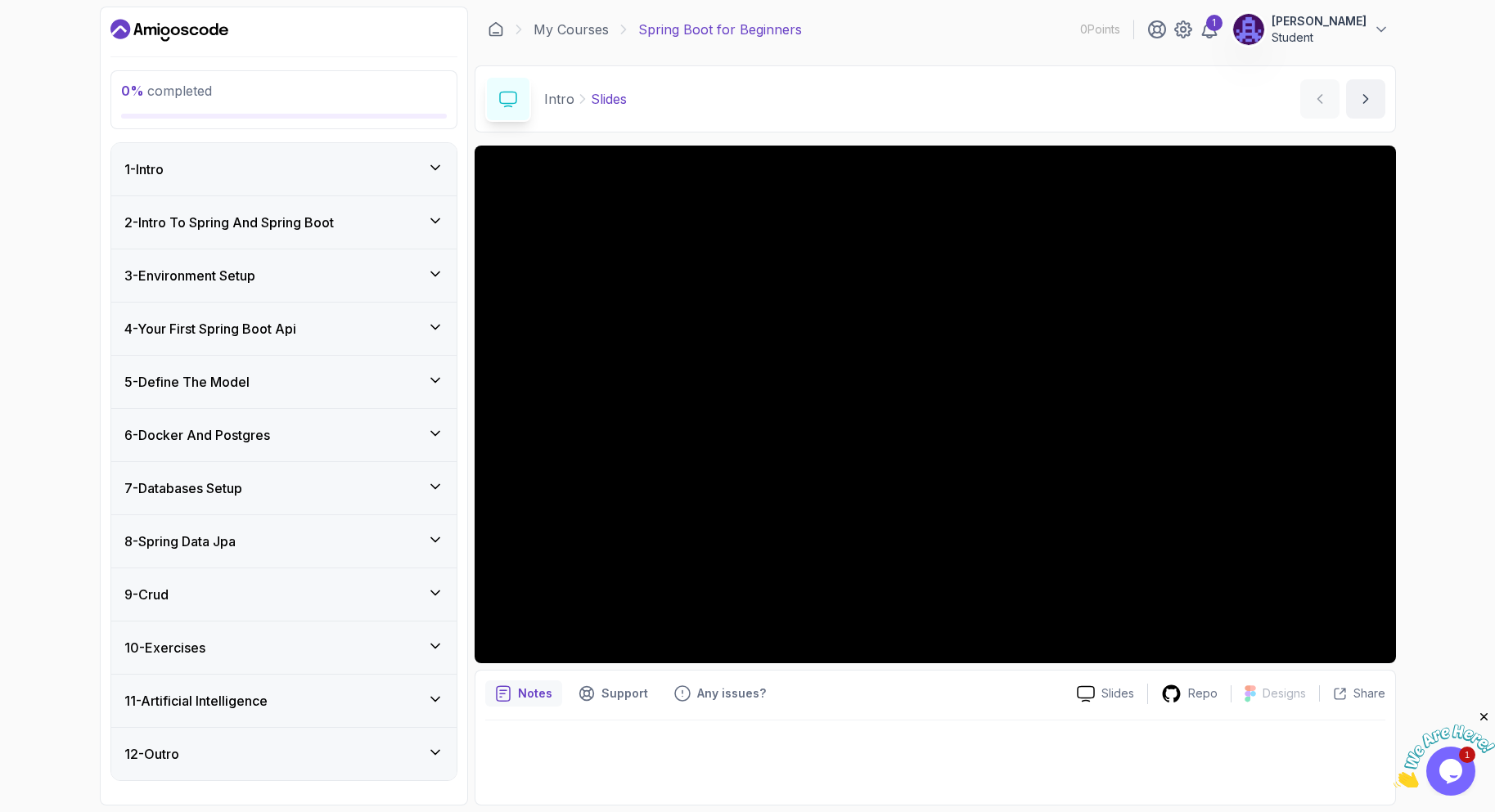
click at [260, 542] on div "8 - Spring Data Jpa" at bounding box center [284, 542] width 320 height 19
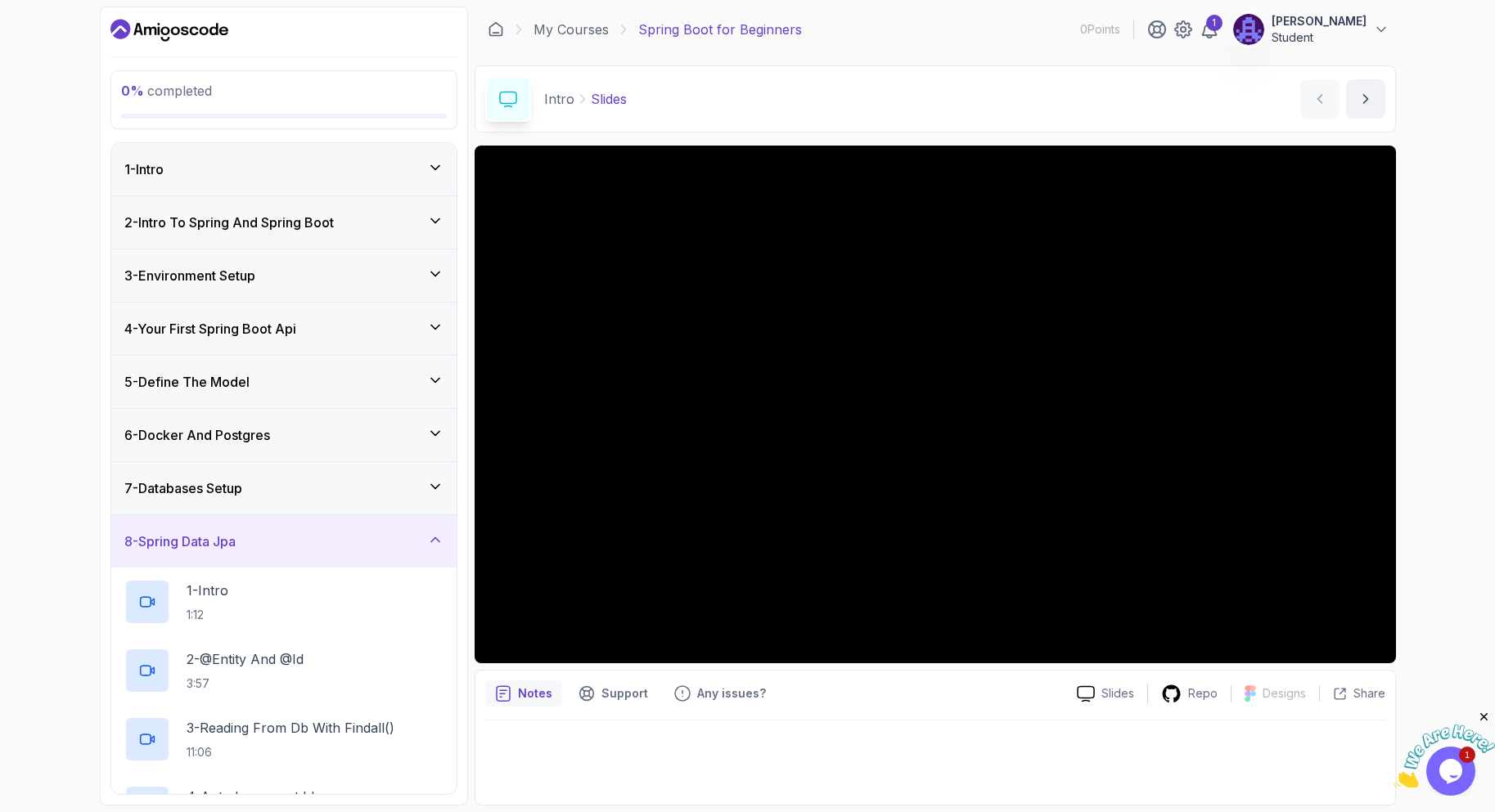
scroll to position [82, 0]
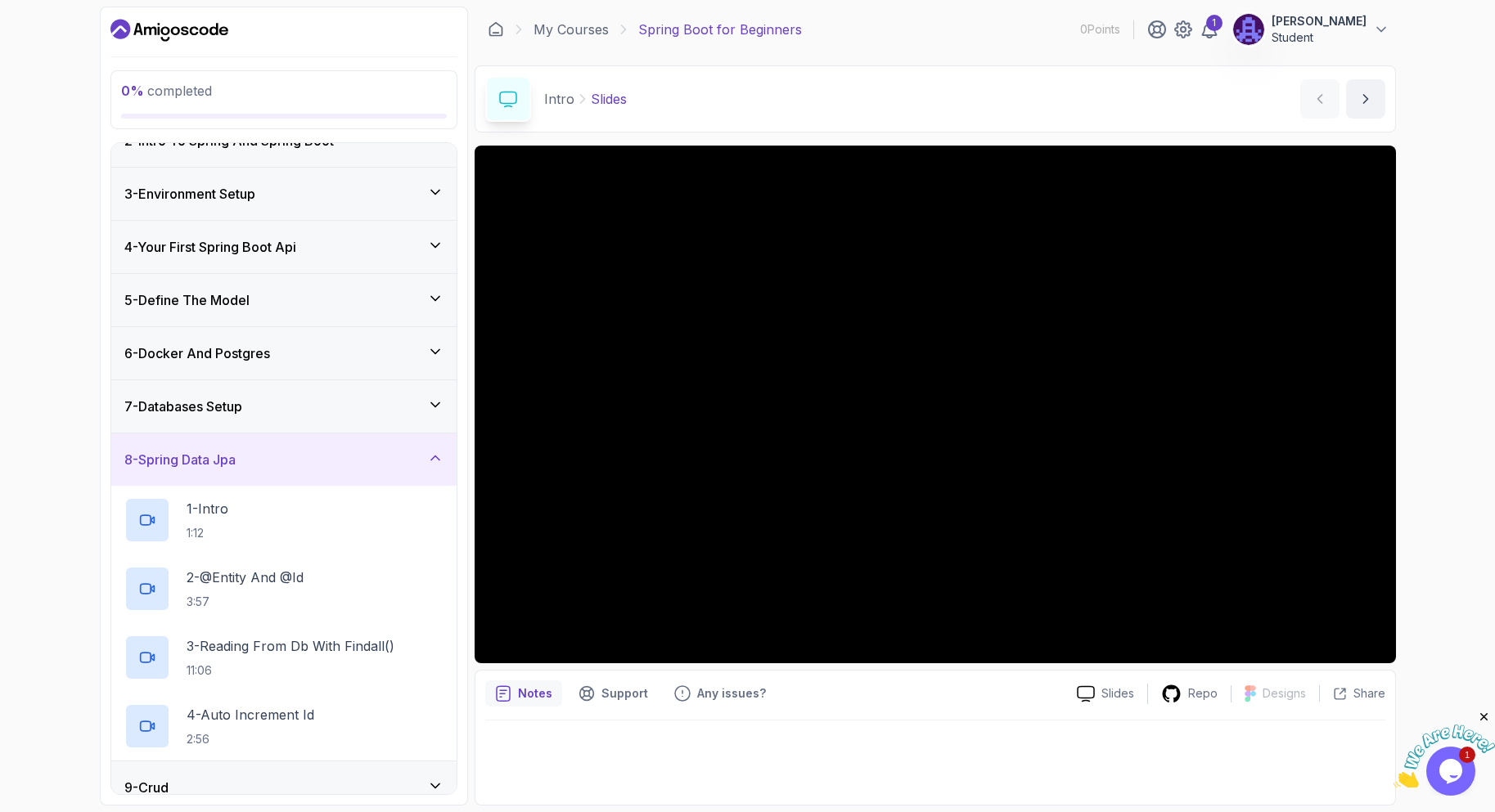
click at [257, 458] on div "8 - Spring Data Jpa" at bounding box center [284, 459] width 320 height 19
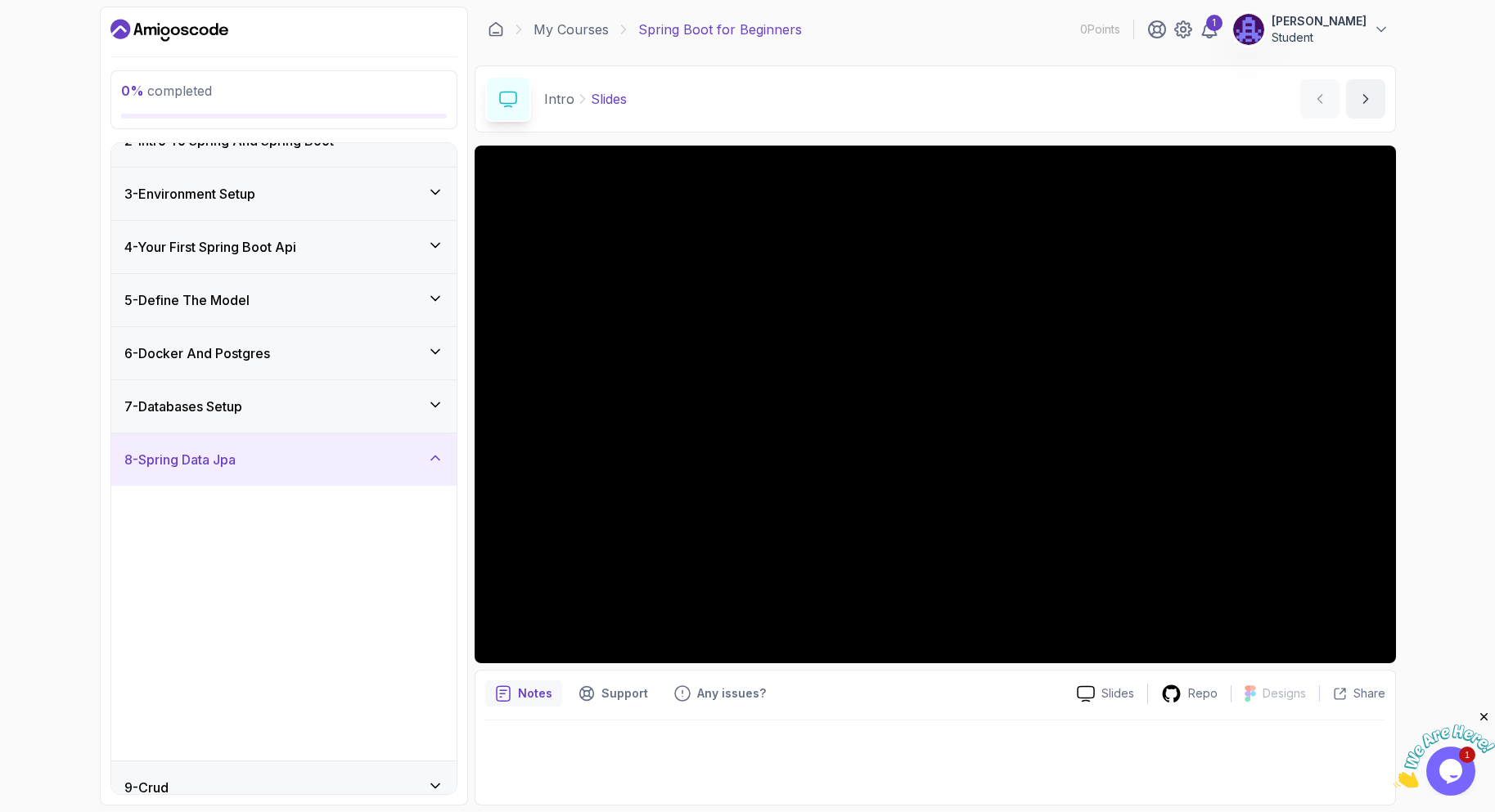
scroll to position [0, 0]
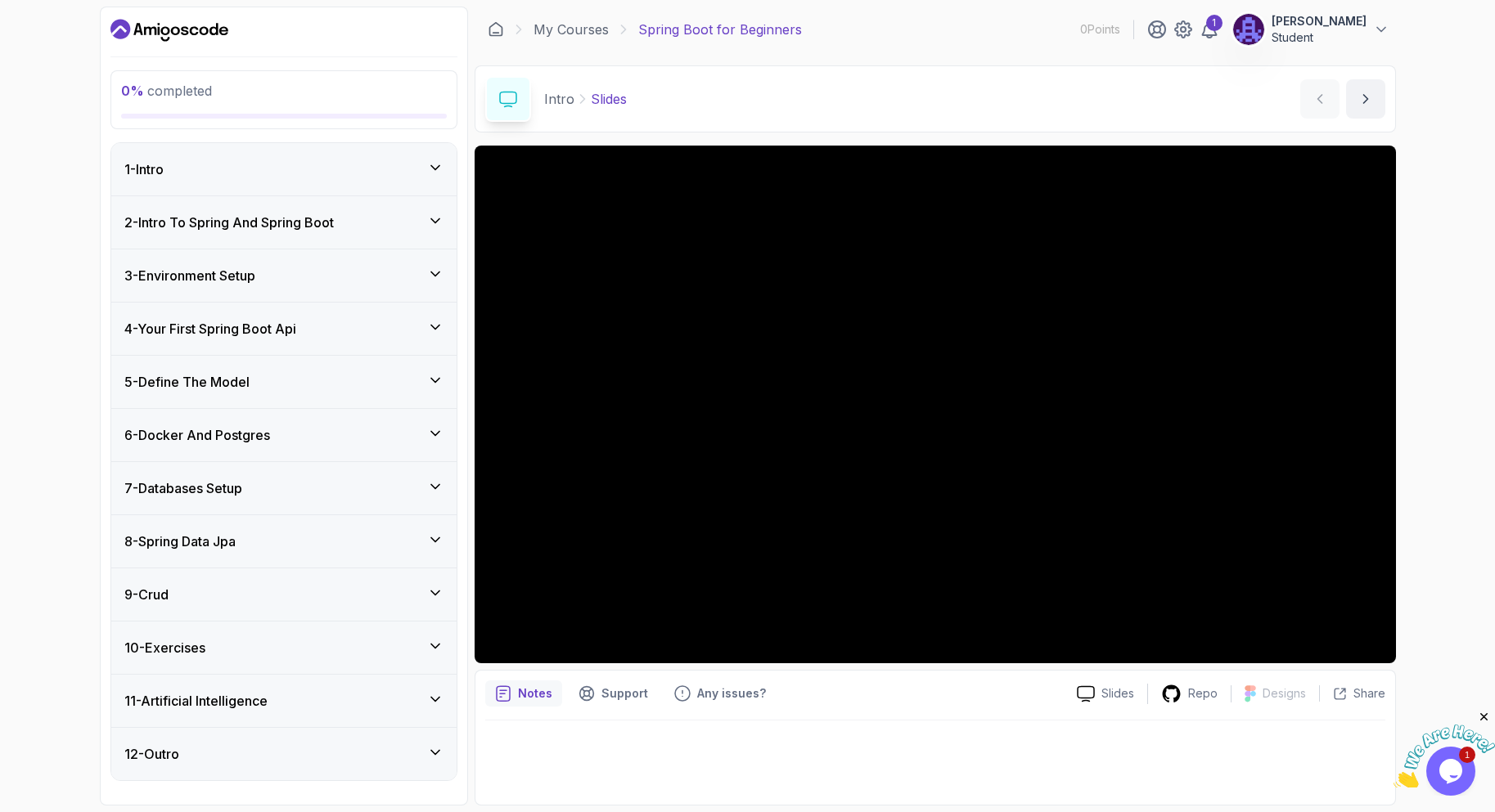
click at [252, 601] on div "9 - Crud" at bounding box center [284, 594] width 320 height 19
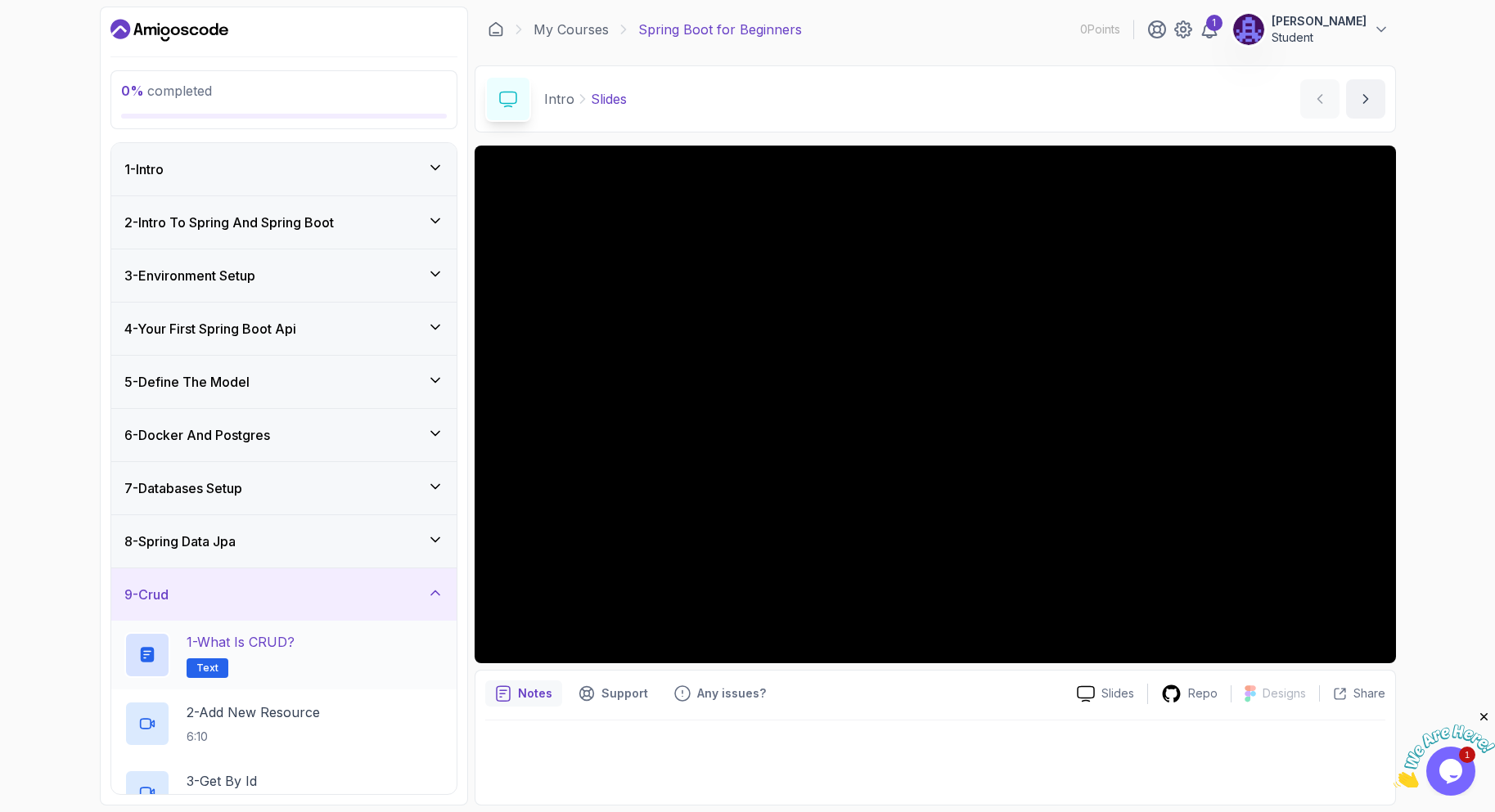
scroll to position [163, 0]
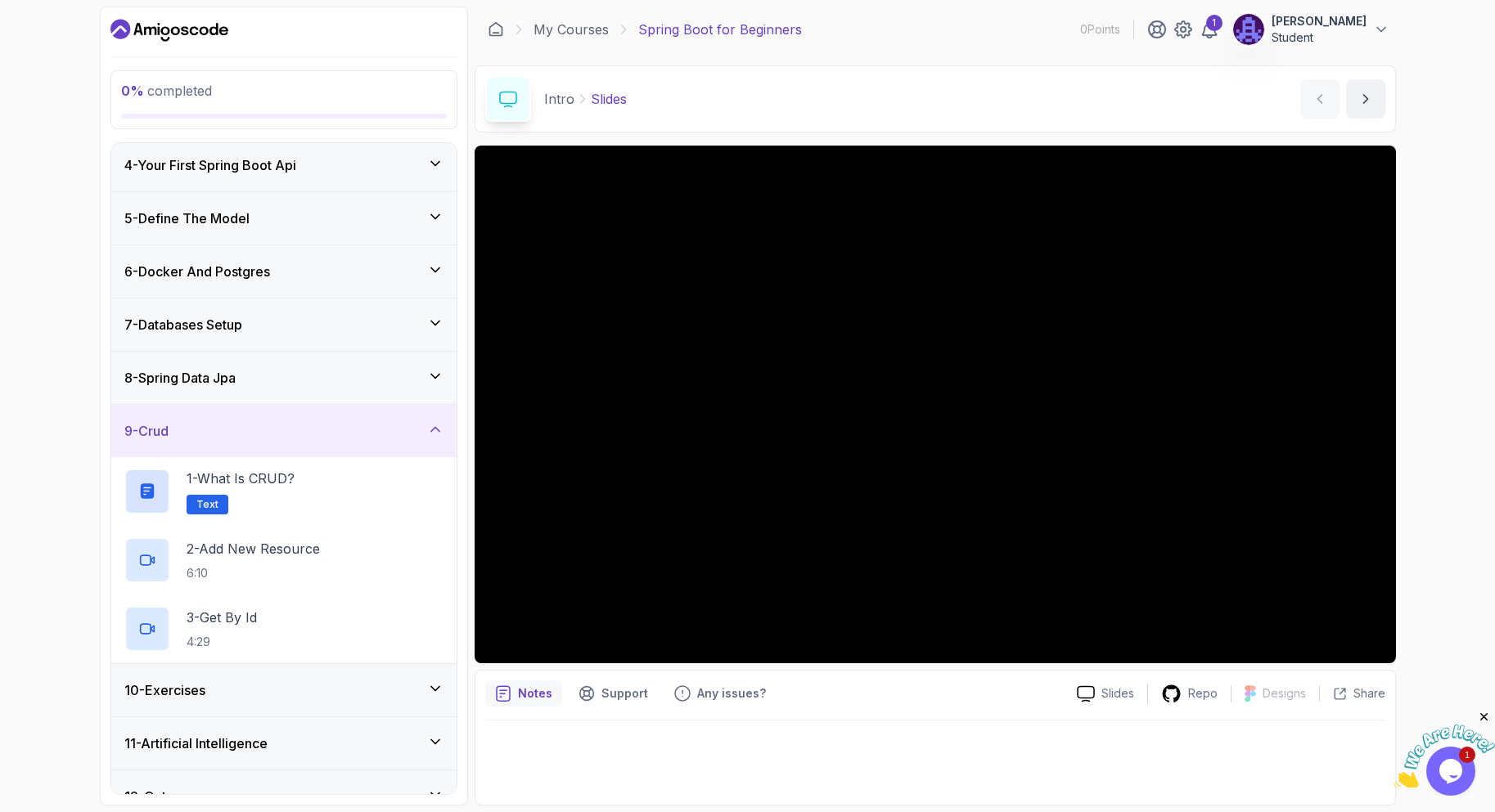
click at [259, 446] on div "9 - Crud" at bounding box center [284, 431] width 345 height 52
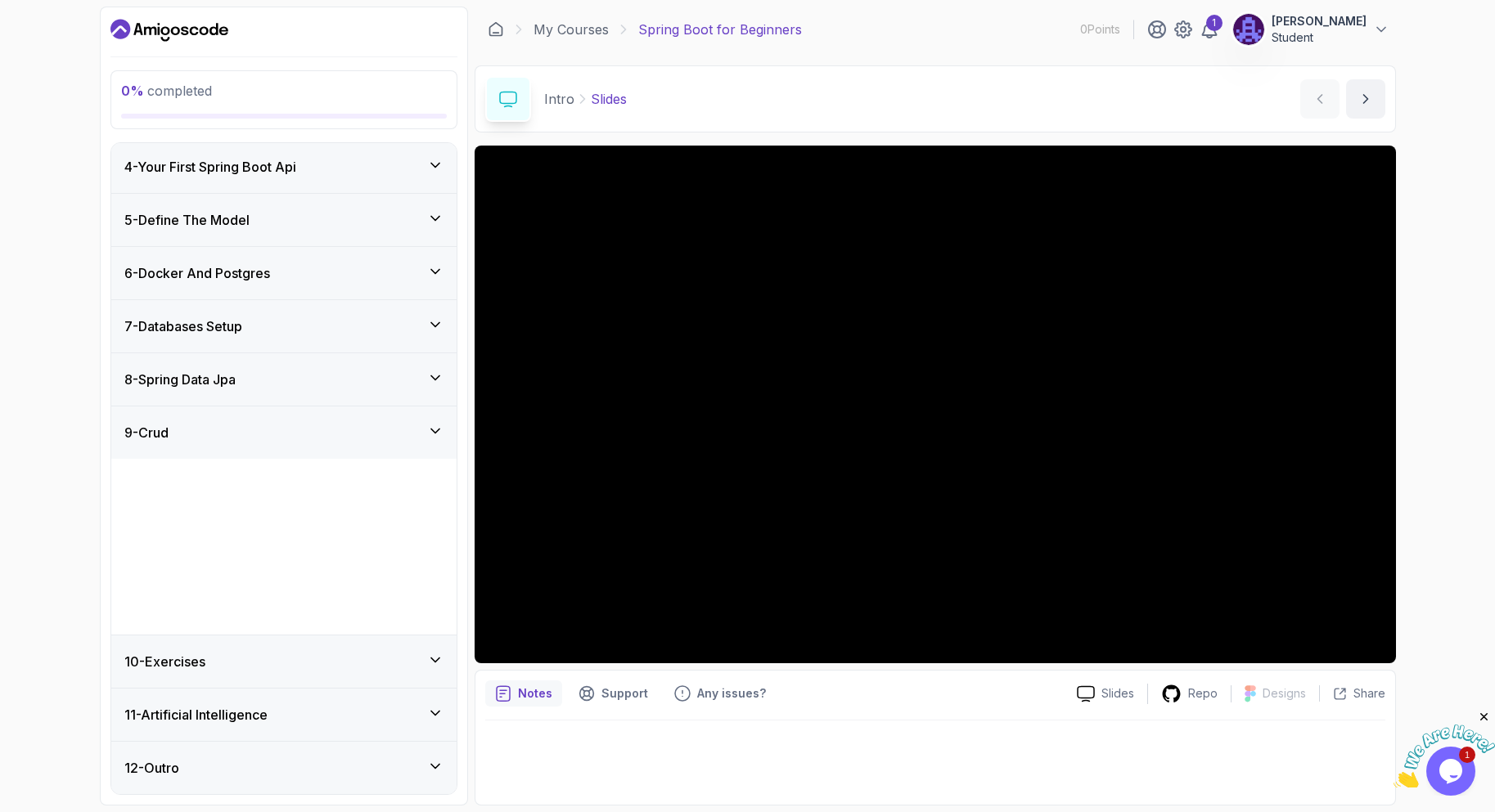
scroll to position [0, 0]
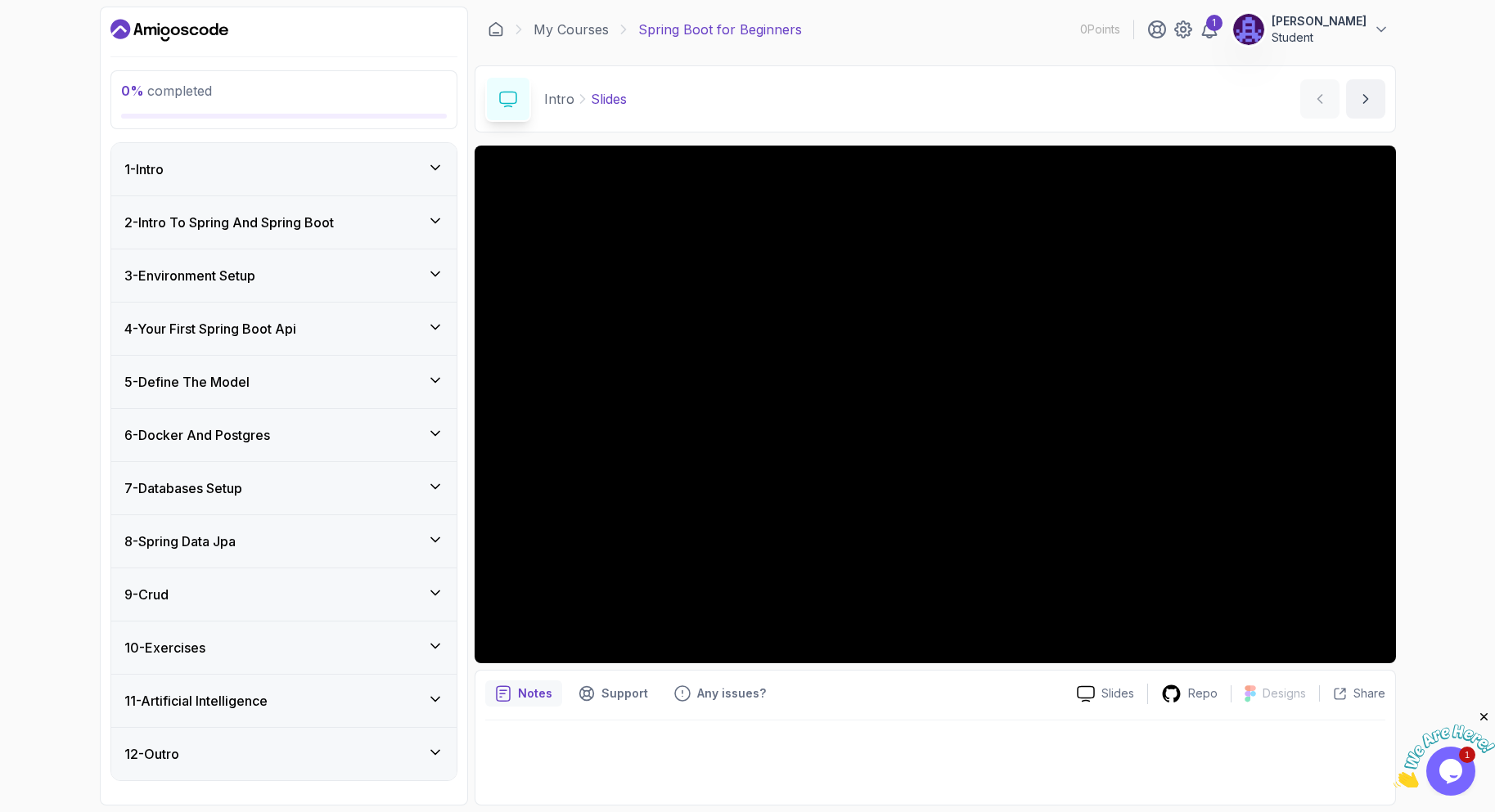
drag, startPoint x: 248, startPoint y: 652, endPoint x: 252, endPoint y: 625, distance: 27.3
click at [248, 651] on div "10 - Exercises" at bounding box center [284, 648] width 320 height 19
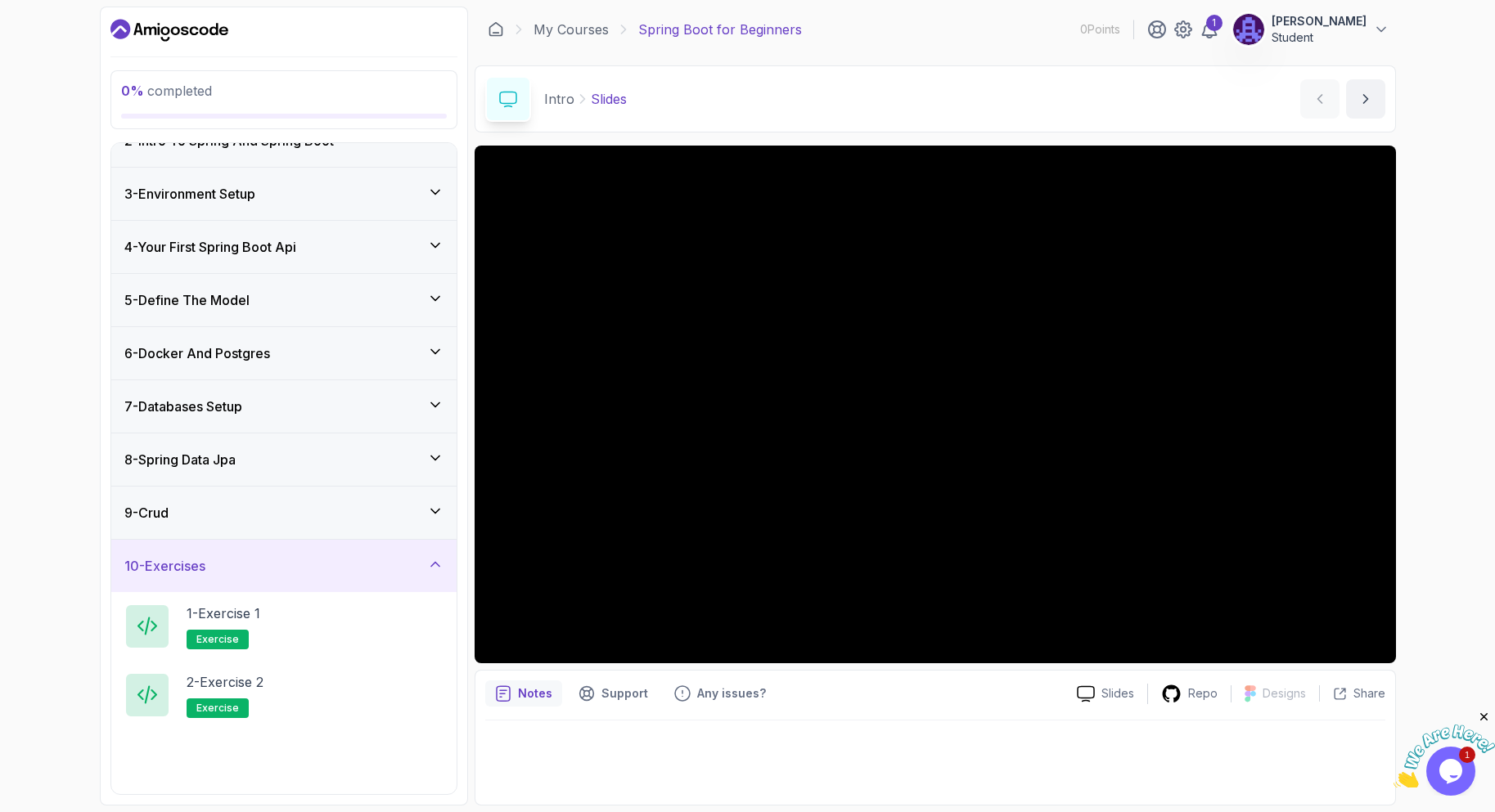
scroll to position [163, 0]
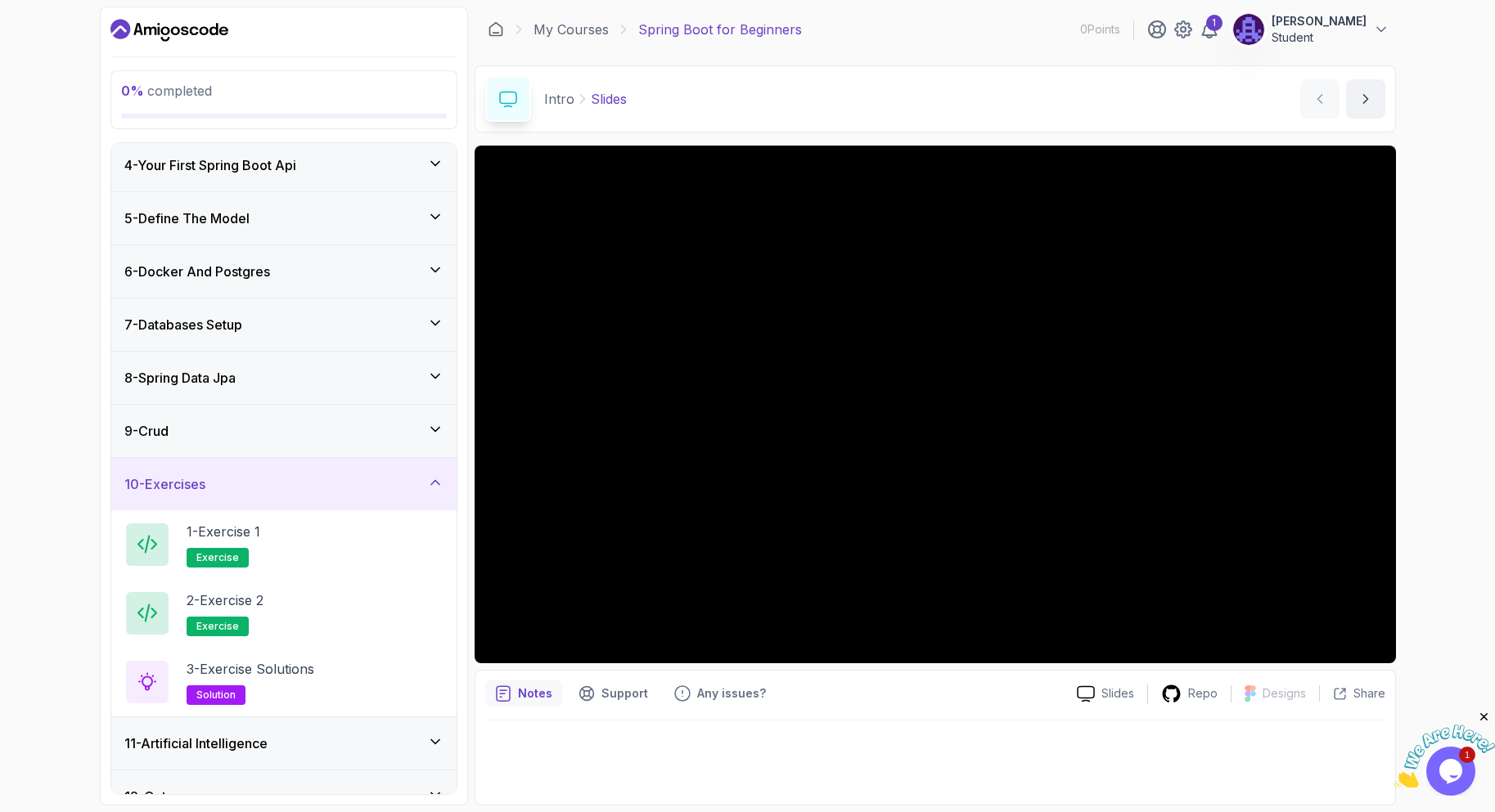
click at [278, 500] on div "10 - Exercises" at bounding box center [284, 485] width 345 height 52
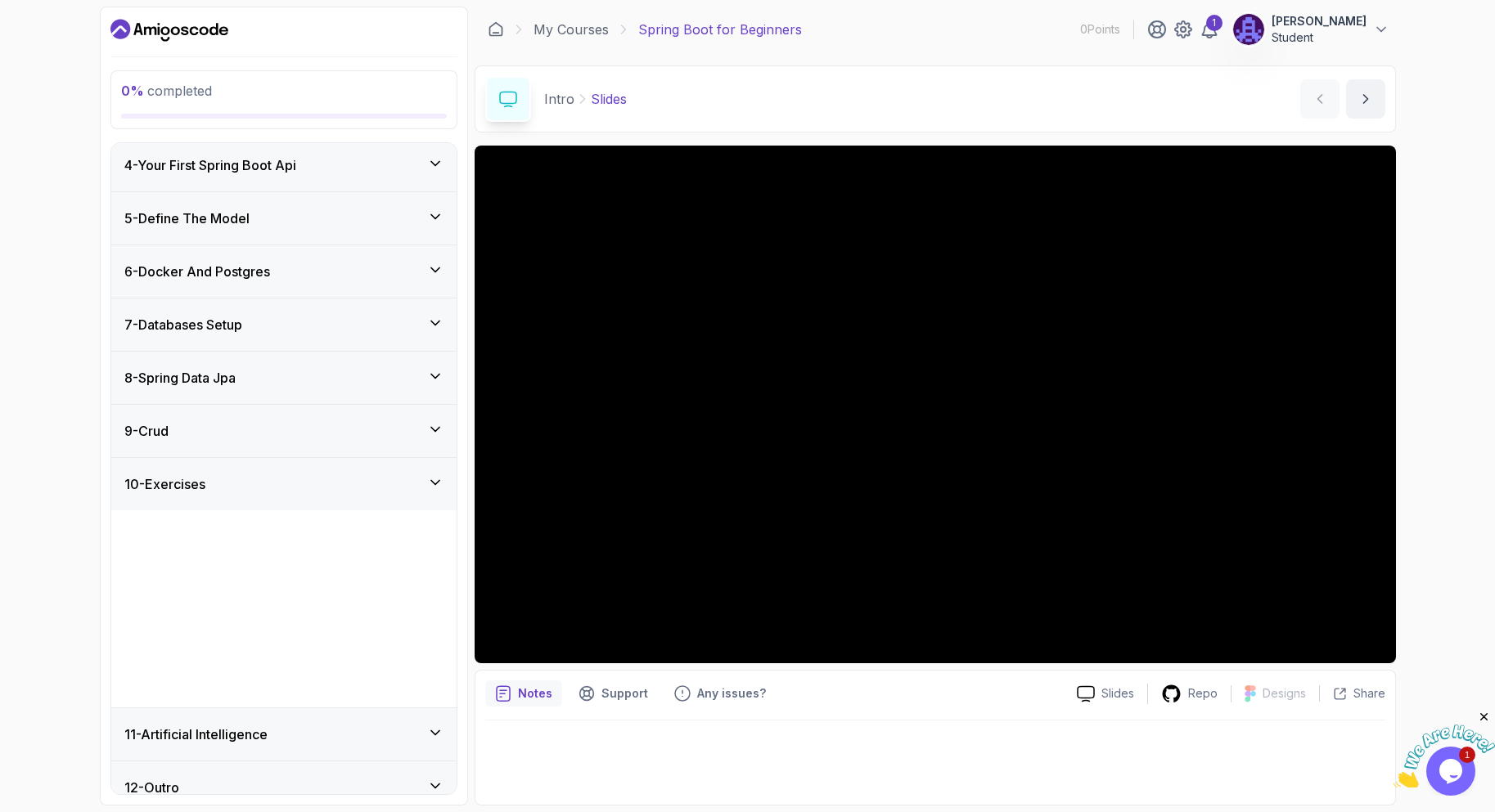
scroll to position [0, 0]
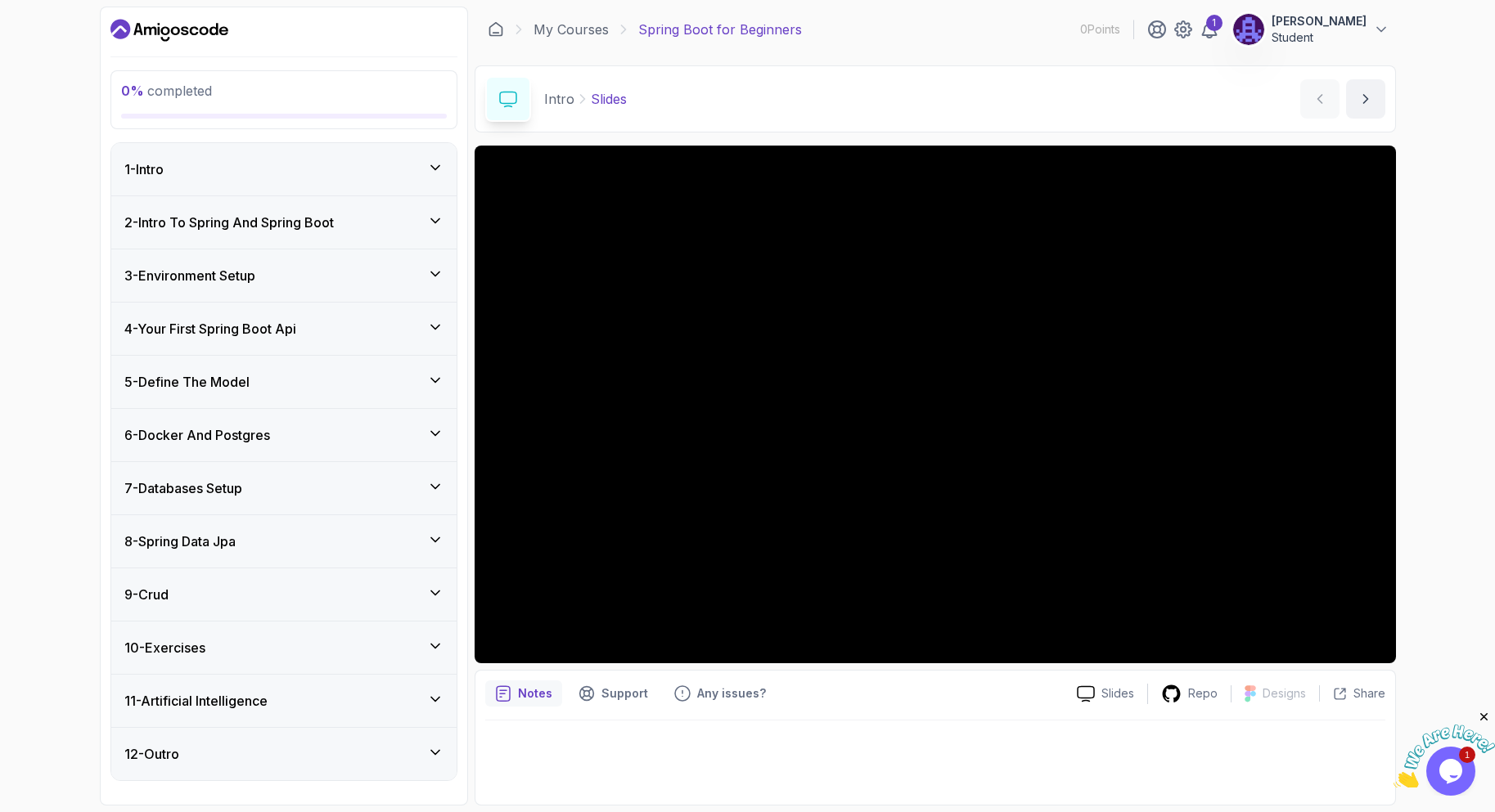
click at [285, 709] on div "11 - Artificial Intelligence" at bounding box center [284, 701] width 320 height 19
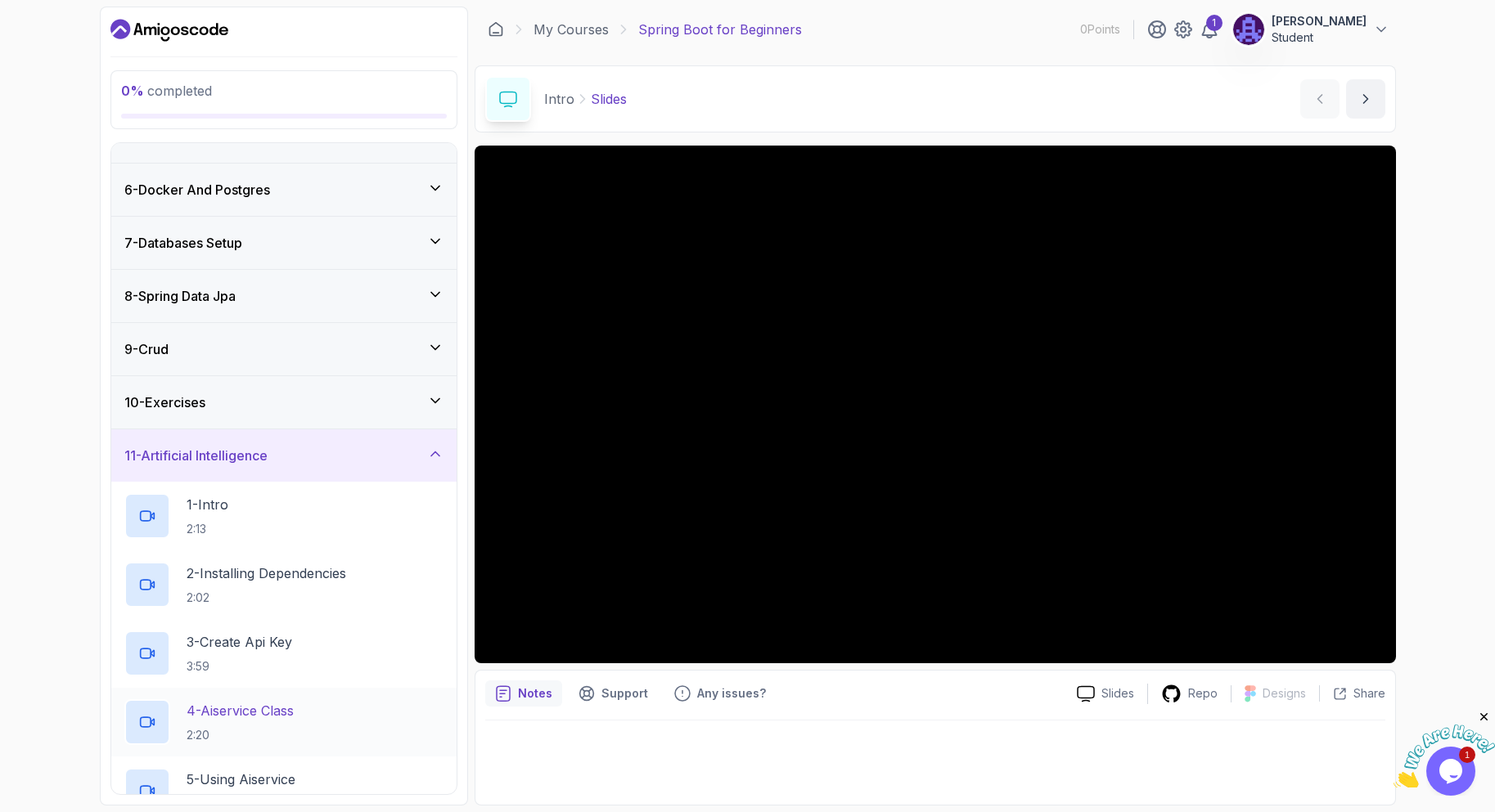
scroll to position [467, 0]
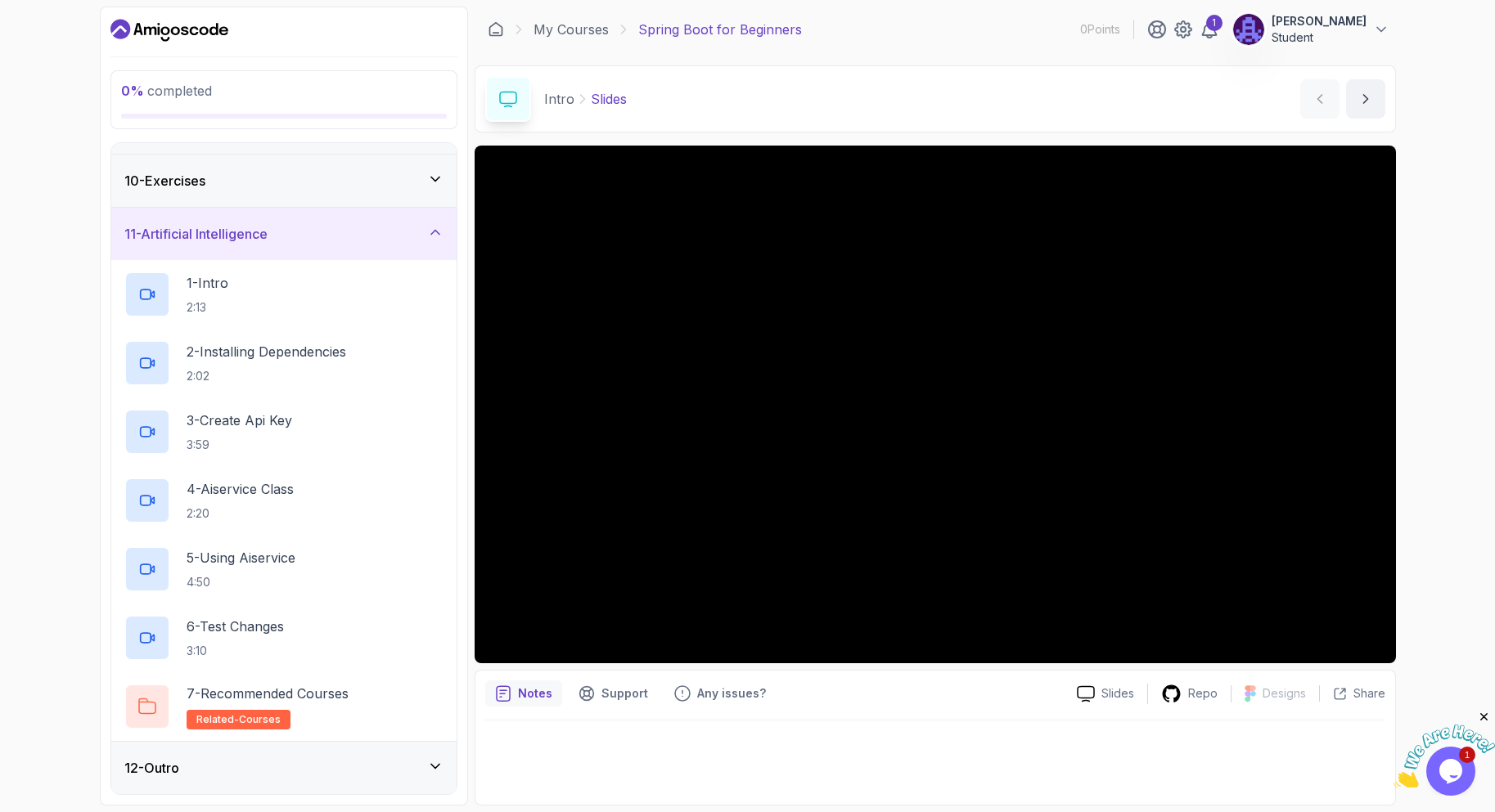
click at [192, 248] on div "11 - Artificial Intelligence" at bounding box center [284, 234] width 345 height 52
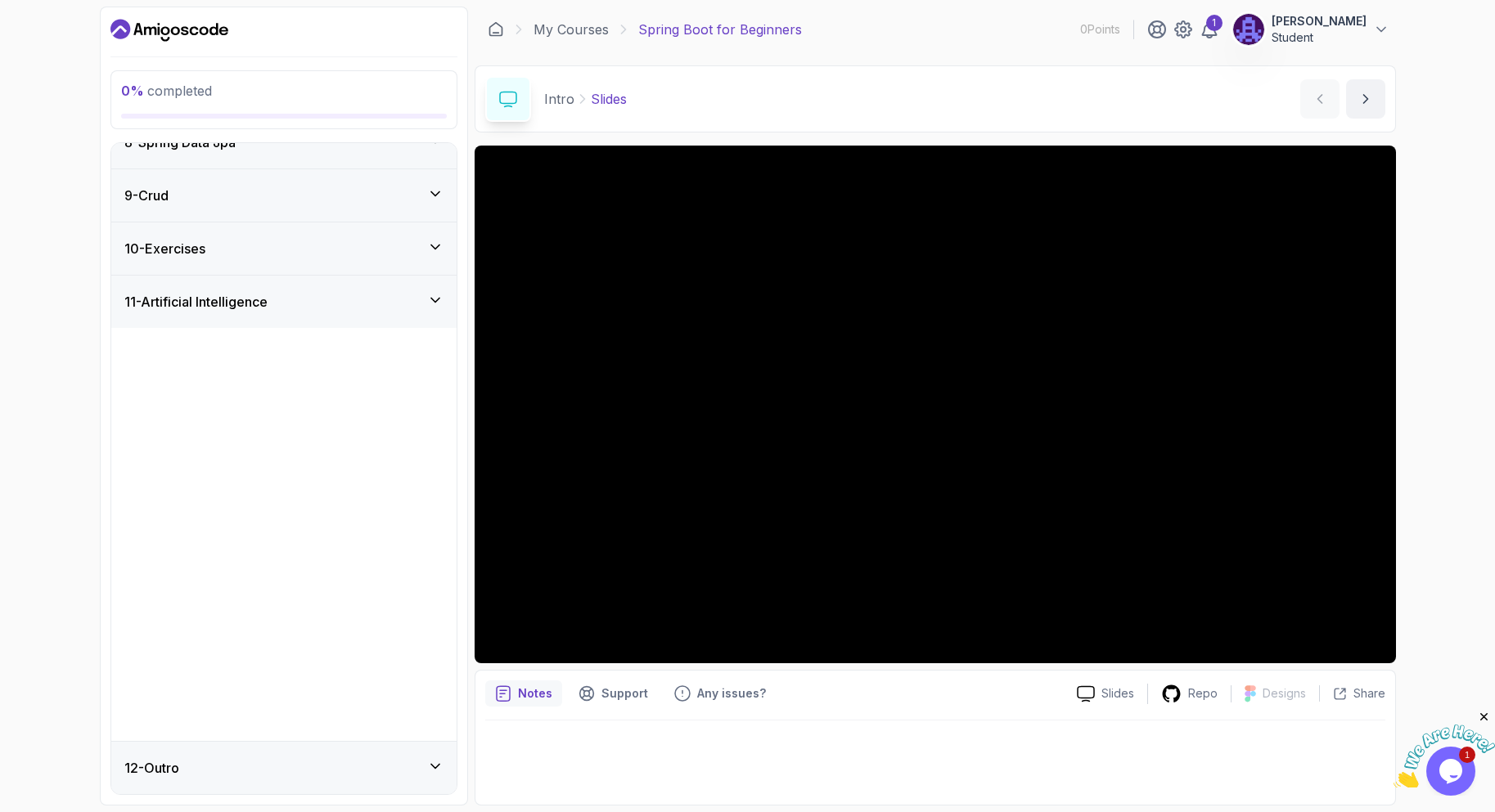
scroll to position [0, 0]
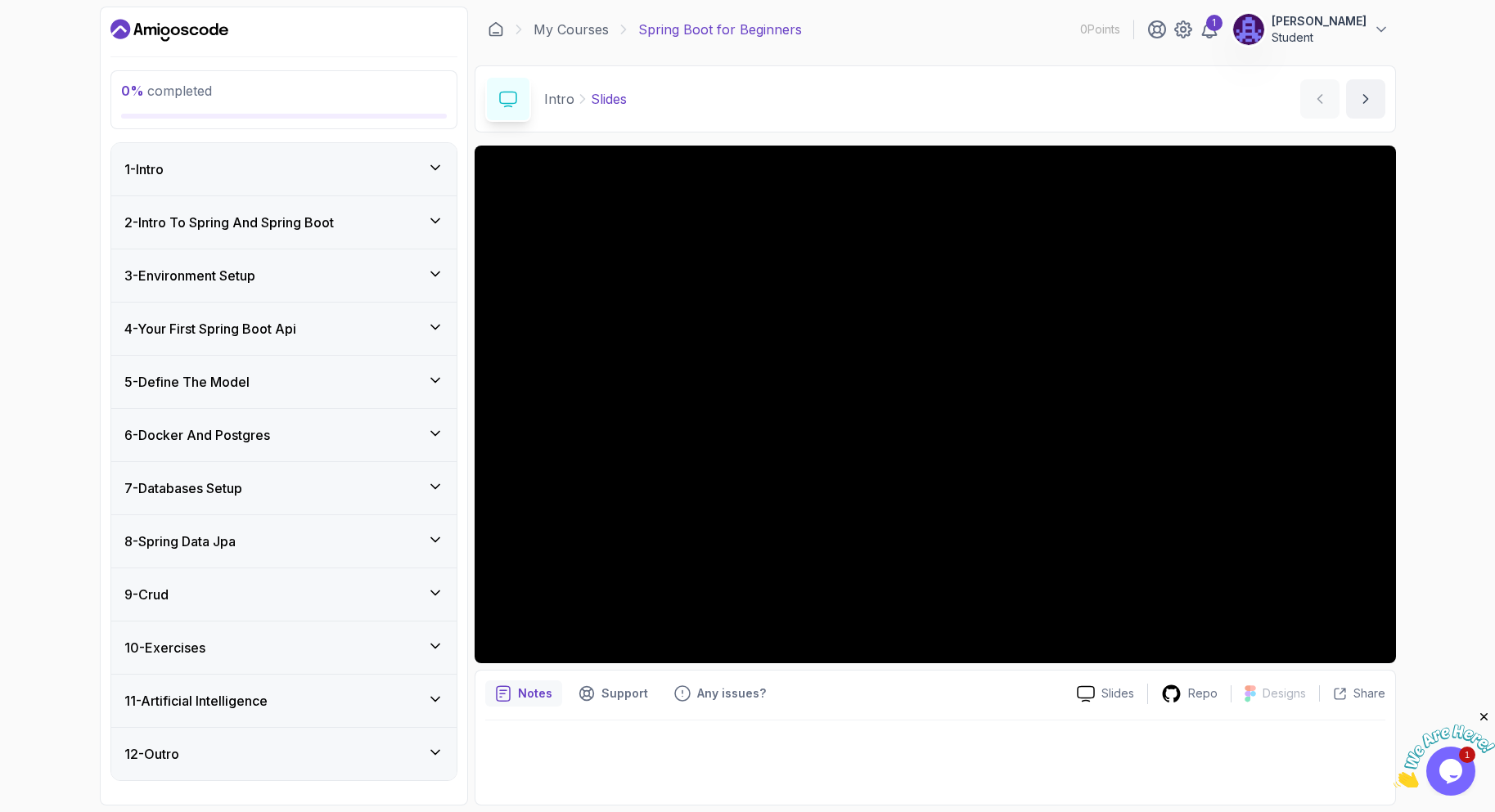
click at [886, 61] on main "My Courses Spring Boot for Beginners 0 Points 1 [PERSON_NAME] Student 1 - Intro…" at bounding box center [935, 406] width 922 height 799
click at [298, 227] on h3 "2 - Intro To Spring And Spring Boot" at bounding box center [229, 222] width 210 height 19
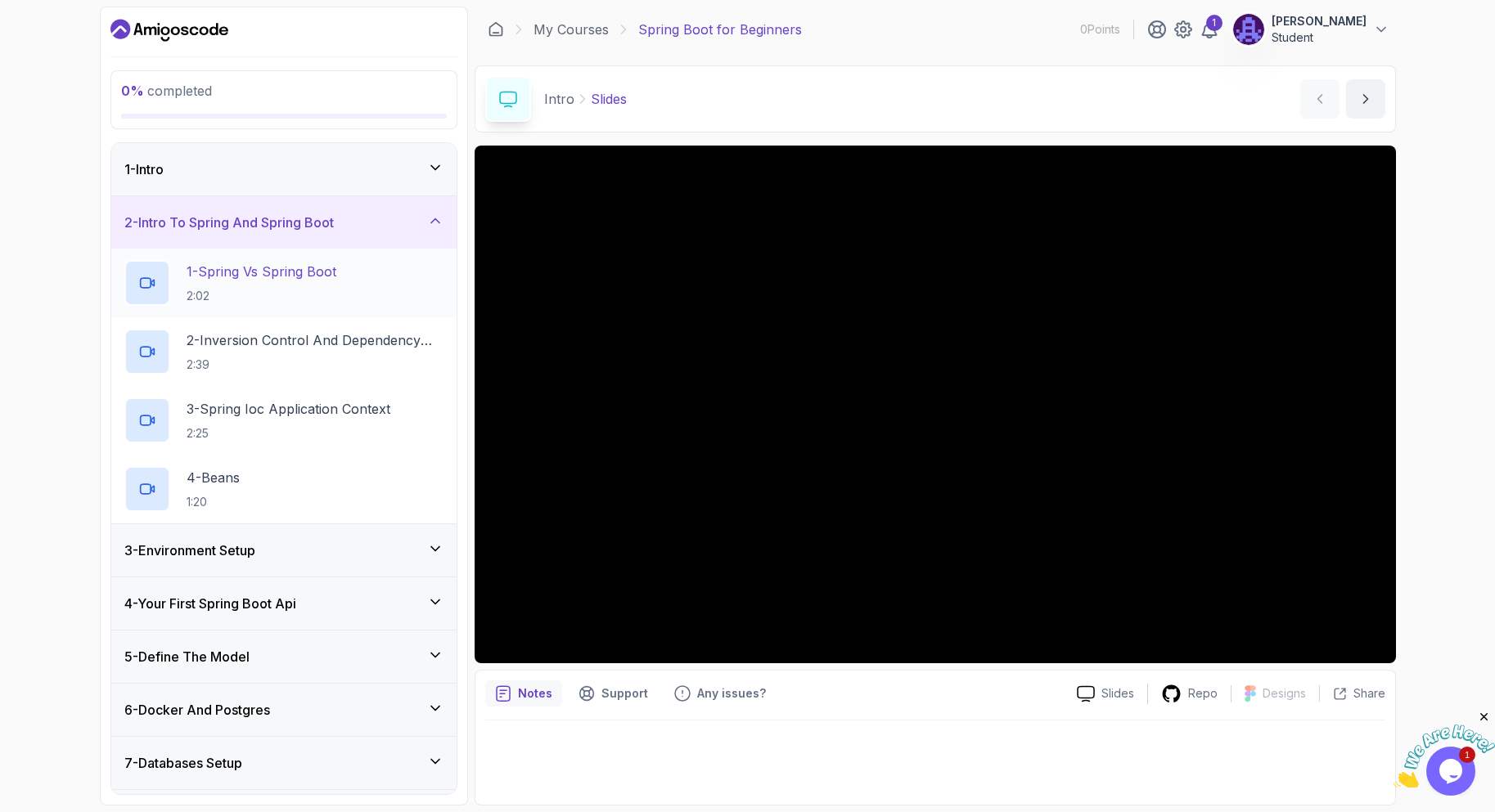
click at [311, 296] on p "2:02" at bounding box center [261, 296] width 150 height 17
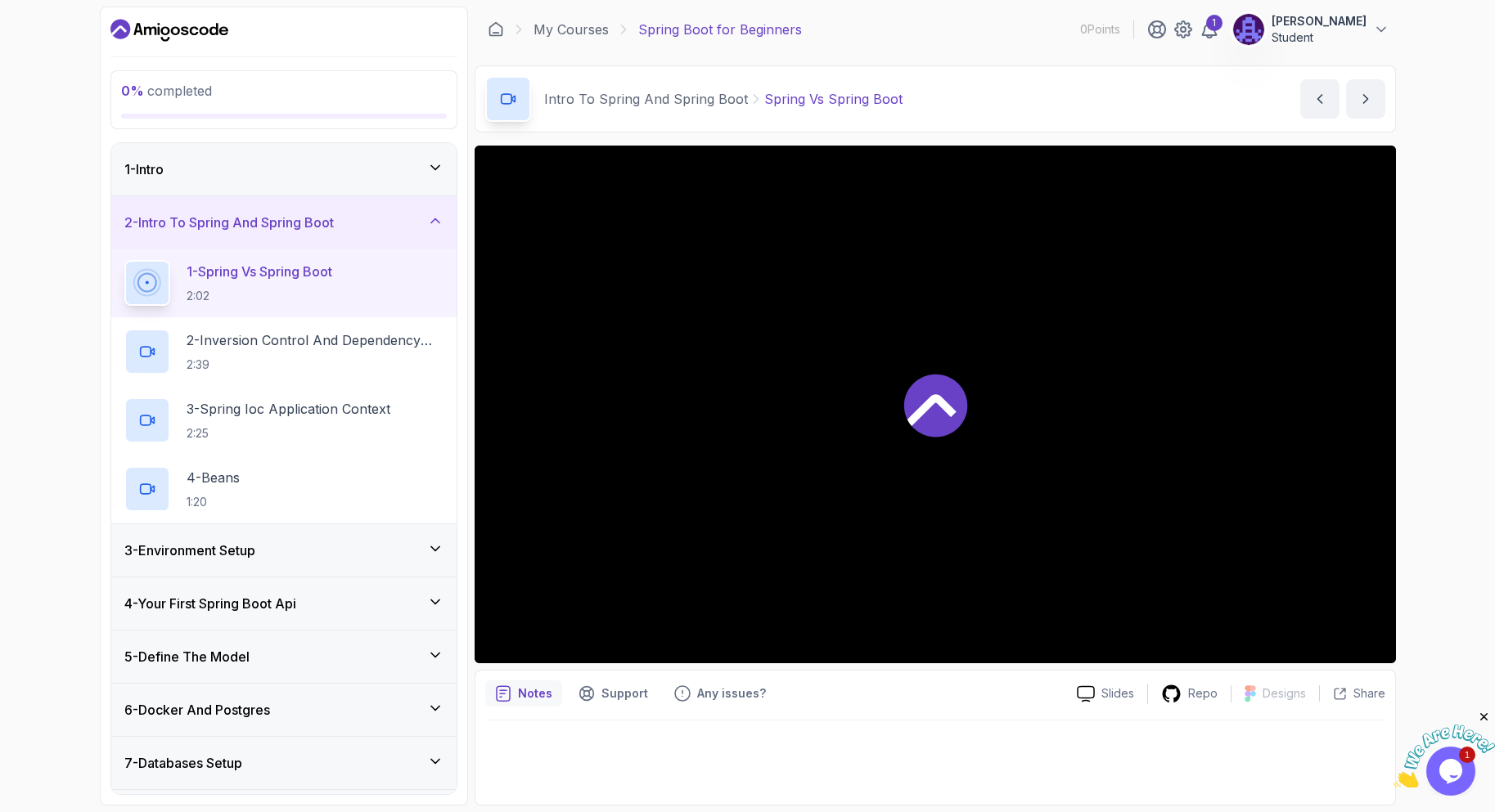
click at [937, 389] on icon at bounding box center [934, 405] width 63 height 63
click at [333, 177] on div "1 - Intro" at bounding box center [284, 169] width 320 height 19
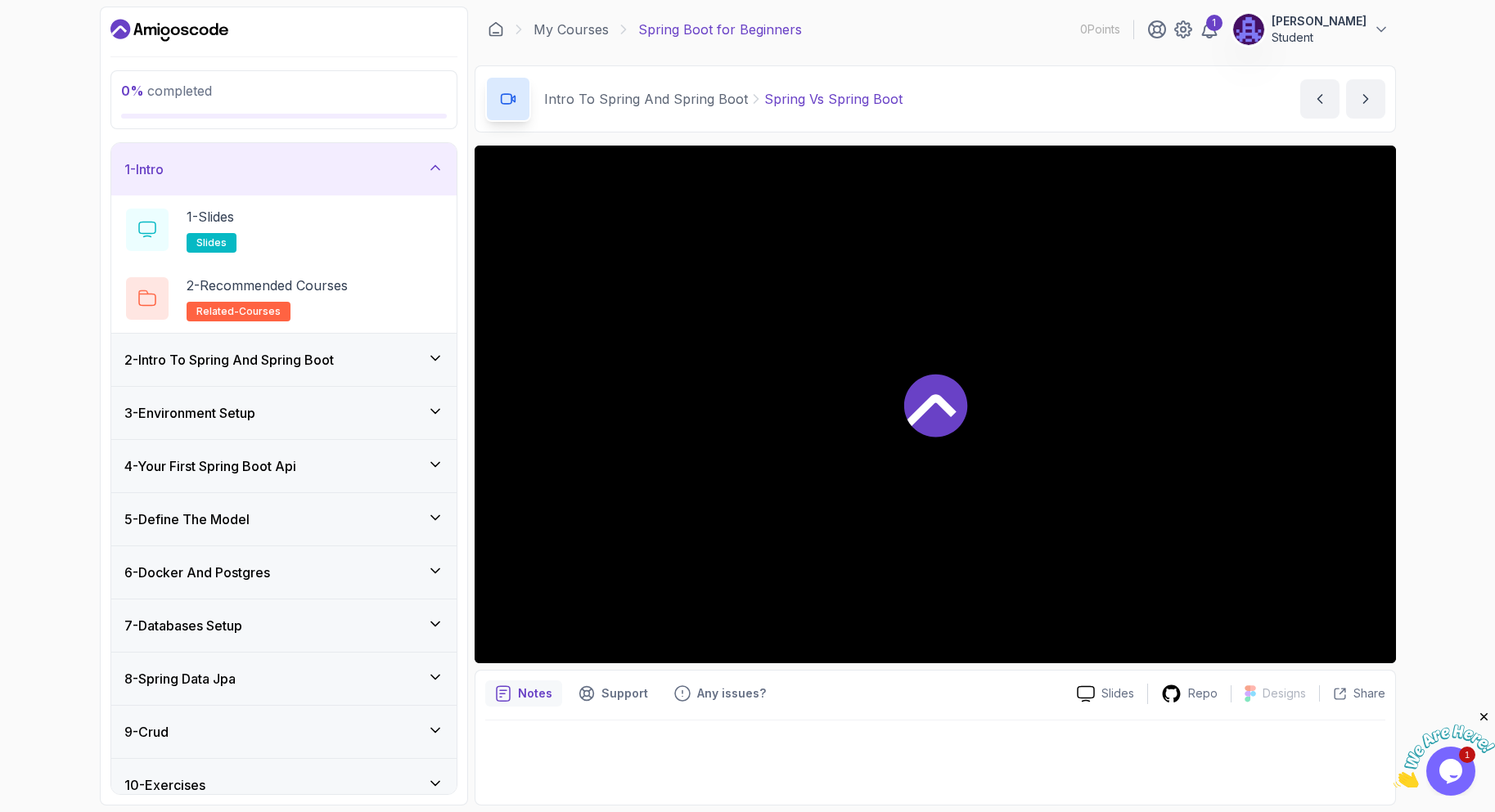
click at [333, 180] on div "1 - Intro" at bounding box center [284, 169] width 345 height 52
